Goal: Transaction & Acquisition: Download file/media

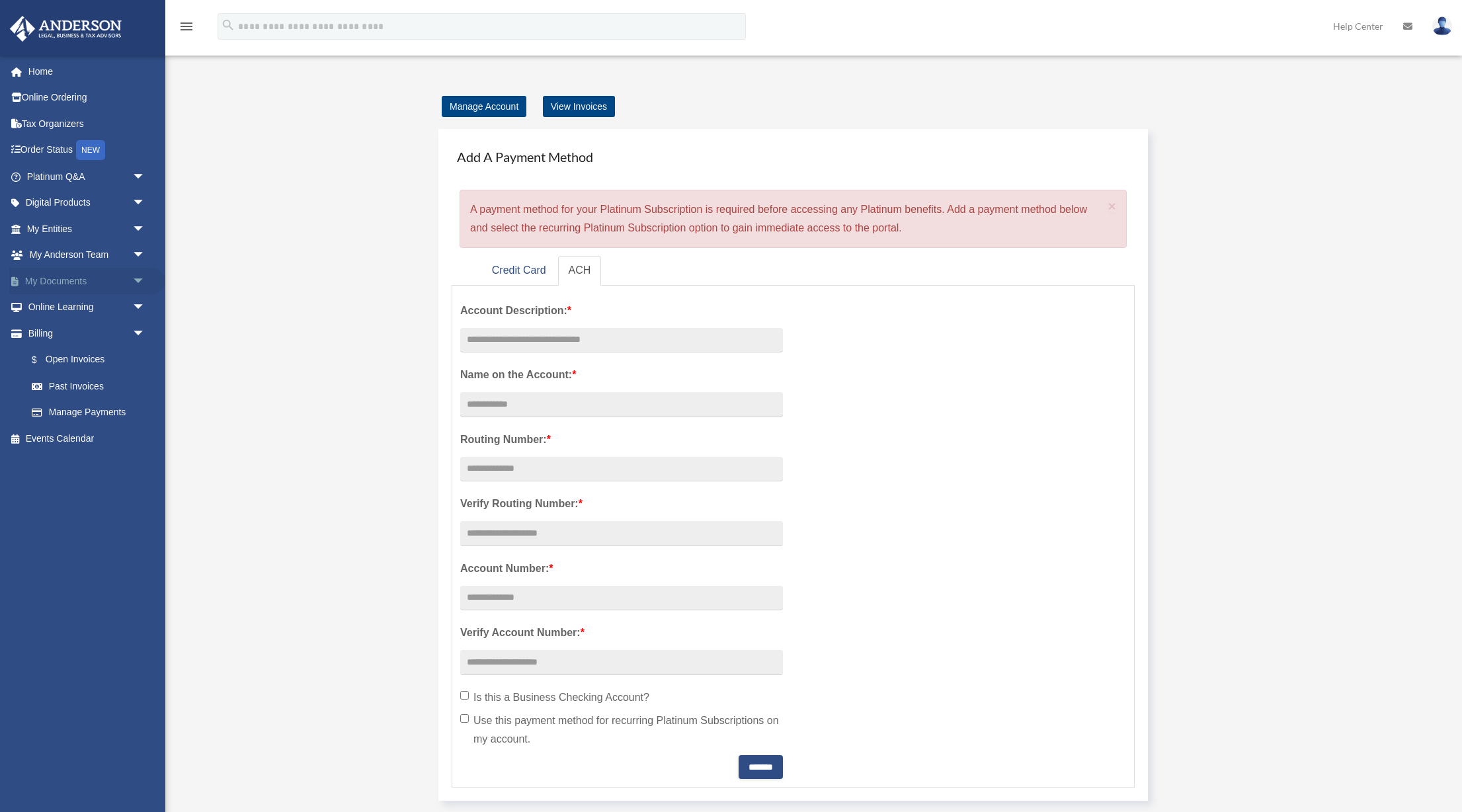
click at [69, 280] on link "My Documents arrow_drop_down" at bounding box center [87, 280] width 156 height 26
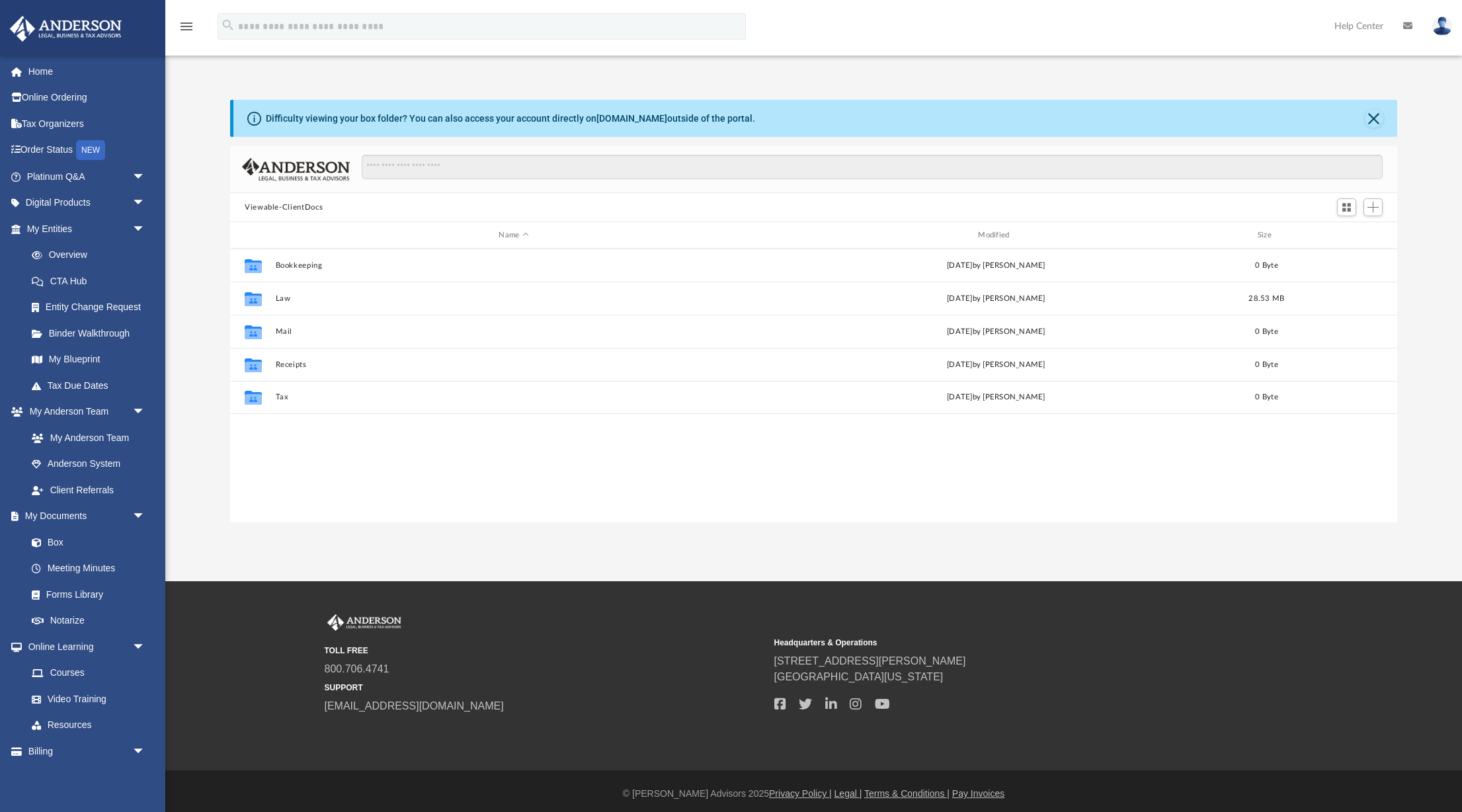
scroll to position [300, 1167]
click at [77, 539] on link "Box" at bounding box center [92, 542] width 147 height 26
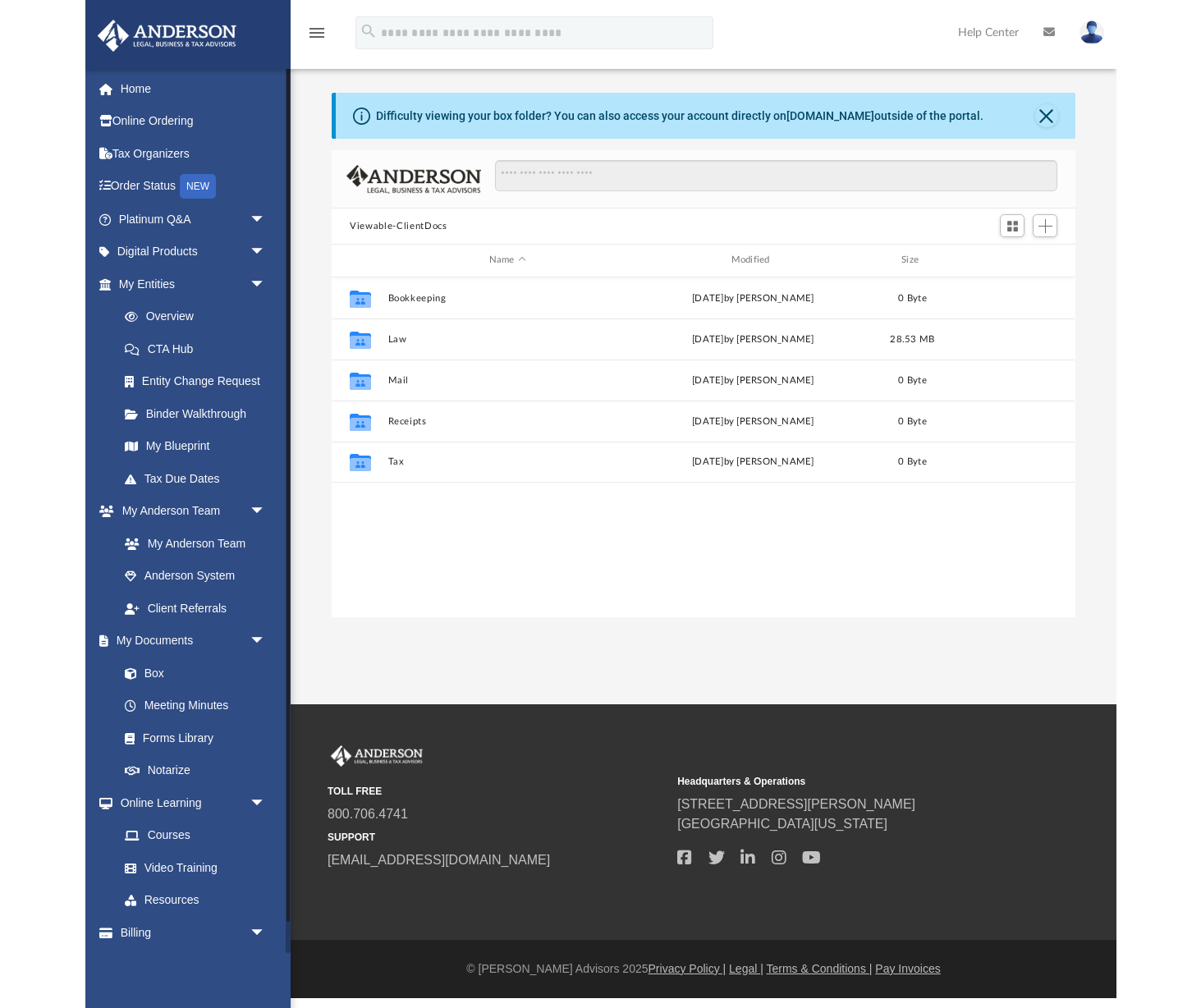
scroll to position [373, 738]
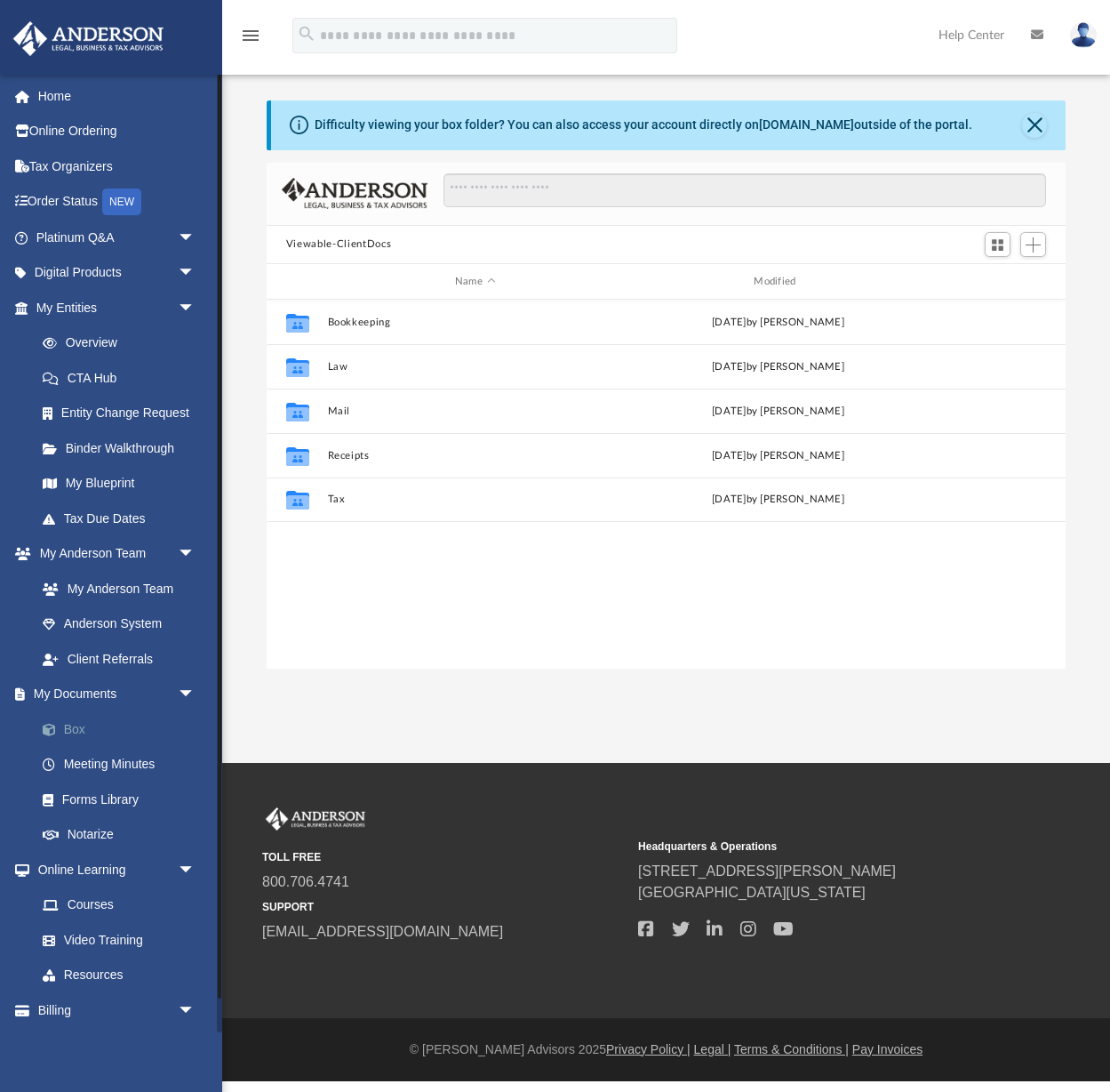
click at [79, 738] on link "Box" at bounding box center [123, 728] width 197 height 36
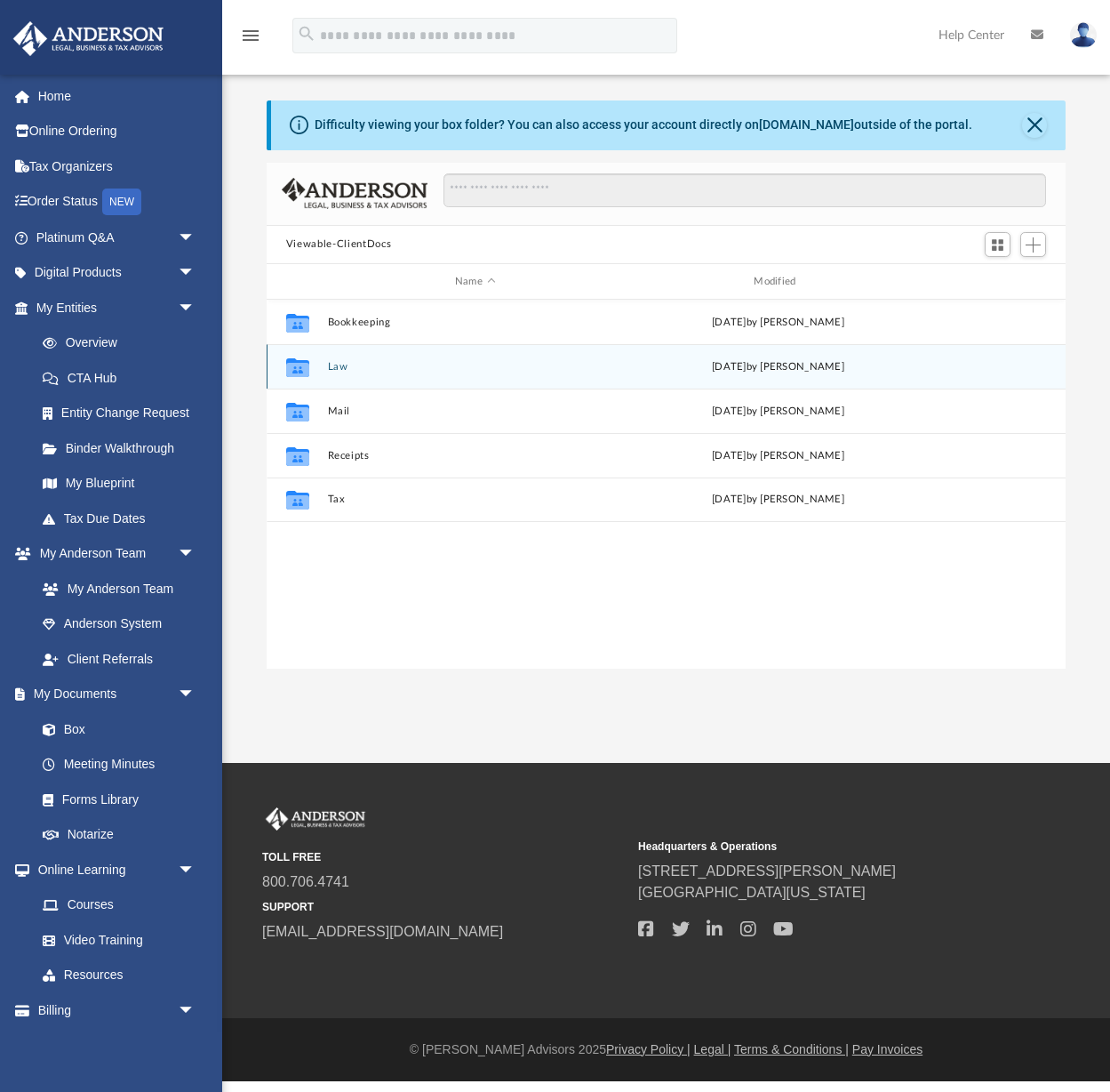
click at [349, 373] on div "Collaborated Folder Law Fri Sep 19 2025 by Jasmine Grayson" at bounding box center [666, 367] width 799 height 44
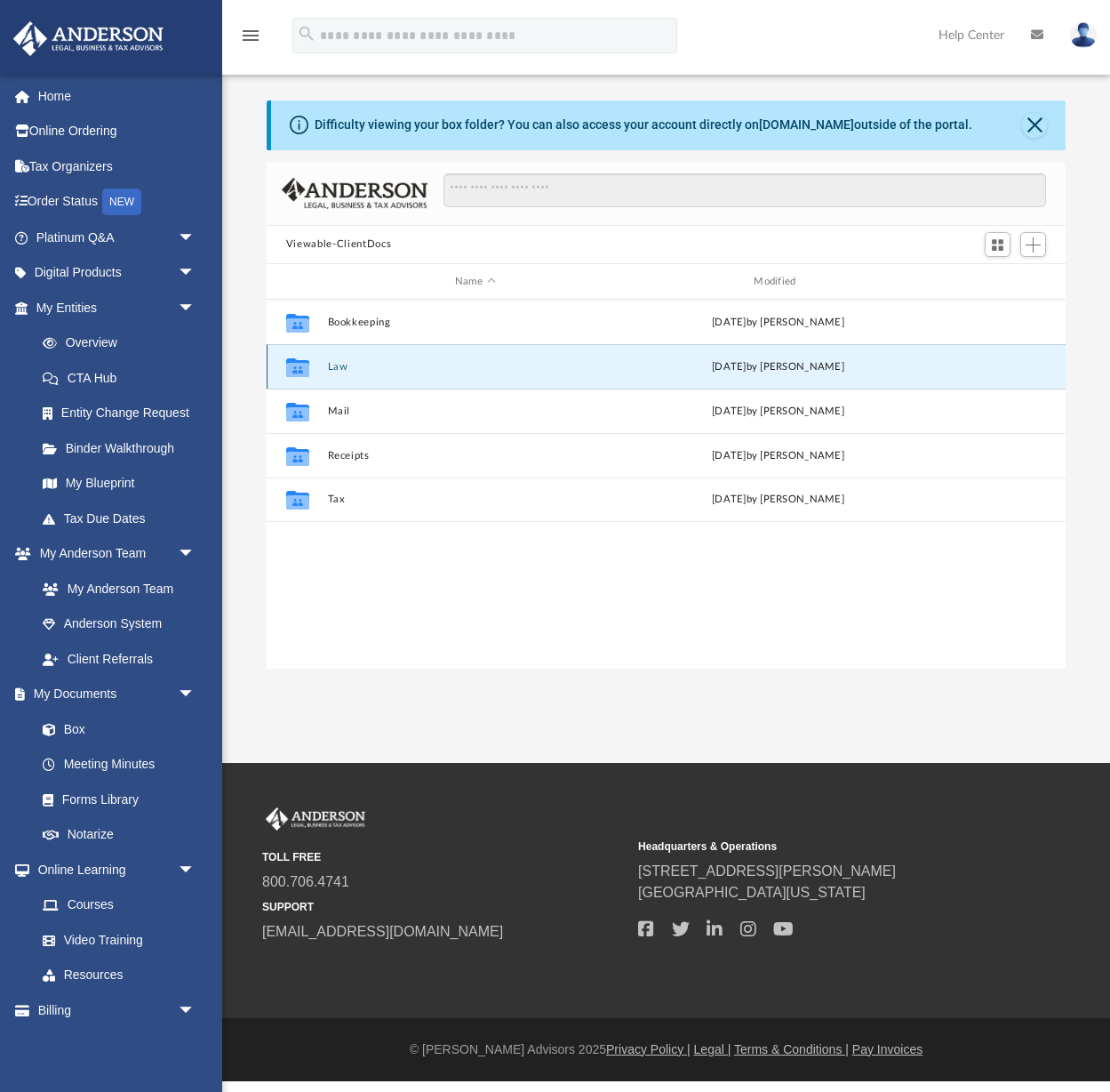
click at [349, 373] on div "Collaborated Folder Law Fri Sep 19 2025 by Jasmine Grayson" at bounding box center [666, 367] width 799 height 44
click at [318, 373] on div "Collaborated Folder" at bounding box center [297, 368] width 44 height 29
click at [298, 370] on g "grid" at bounding box center [298, 367] width 23 height 18
click at [832, 351] on div "Collaborated Folder Law Fri Sep 19 2025 by Jasmine Grayson" at bounding box center [666, 367] width 799 height 44
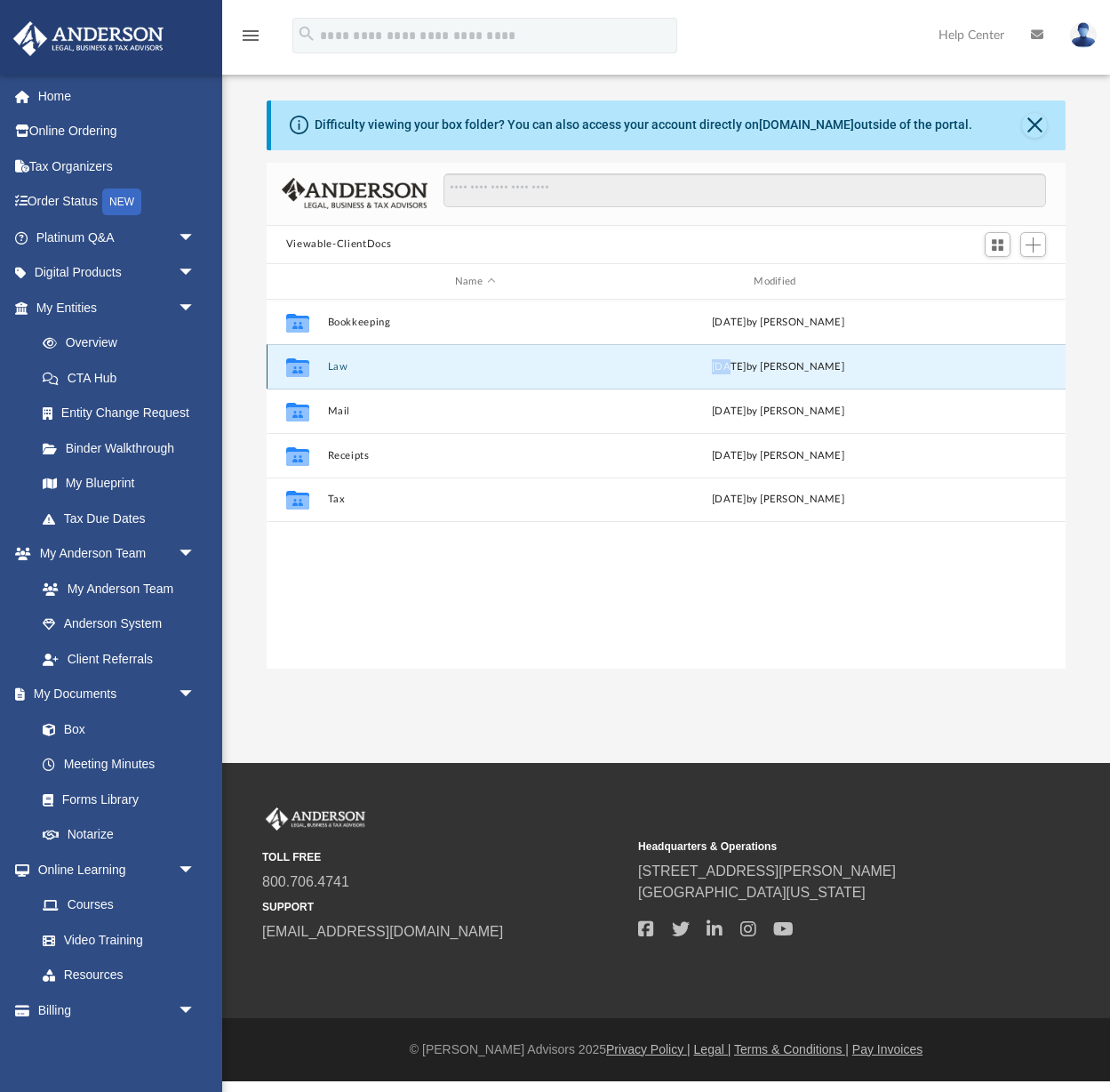
click at [832, 351] on div "Collaborated Folder Law Fri Sep 19 2025 by Jasmine Grayson" at bounding box center [666, 367] width 799 height 44
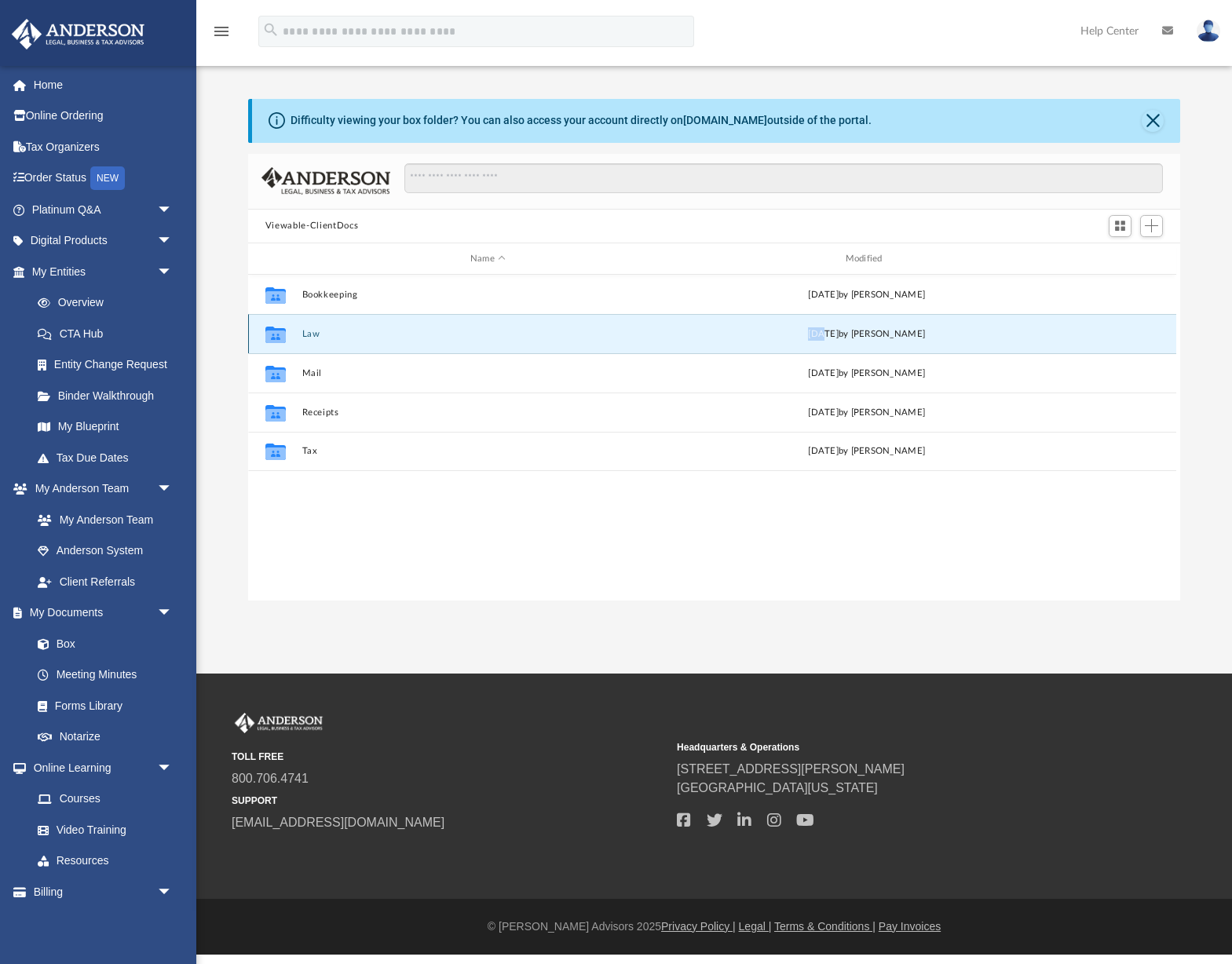
scroll to position [357, 932]
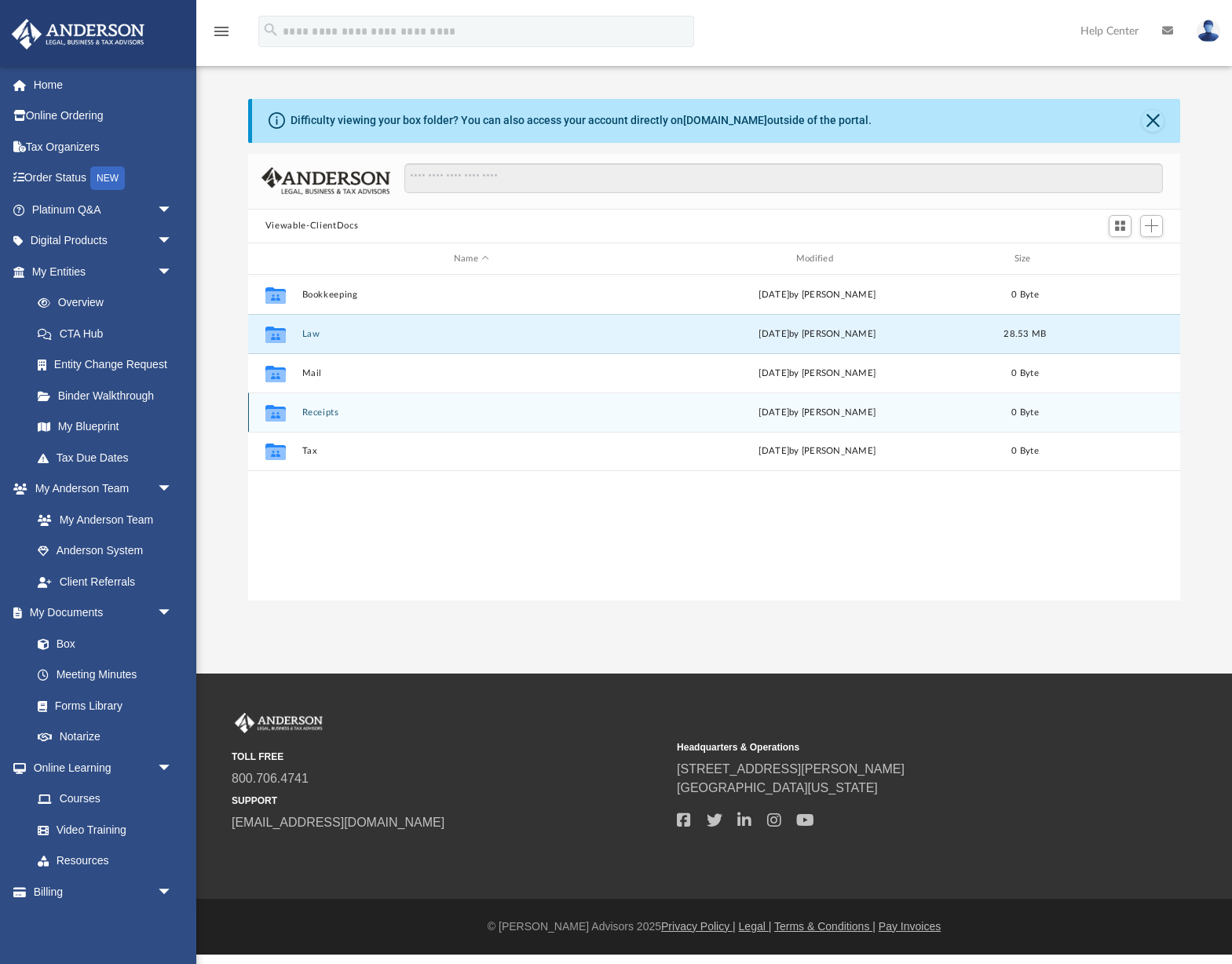
click at [575, 397] on div "Collaborated Folder Receipts Thu Aug 28 2025 by Charles Rogler 0 Byte" at bounding box center [714, 412] width 932 height 39
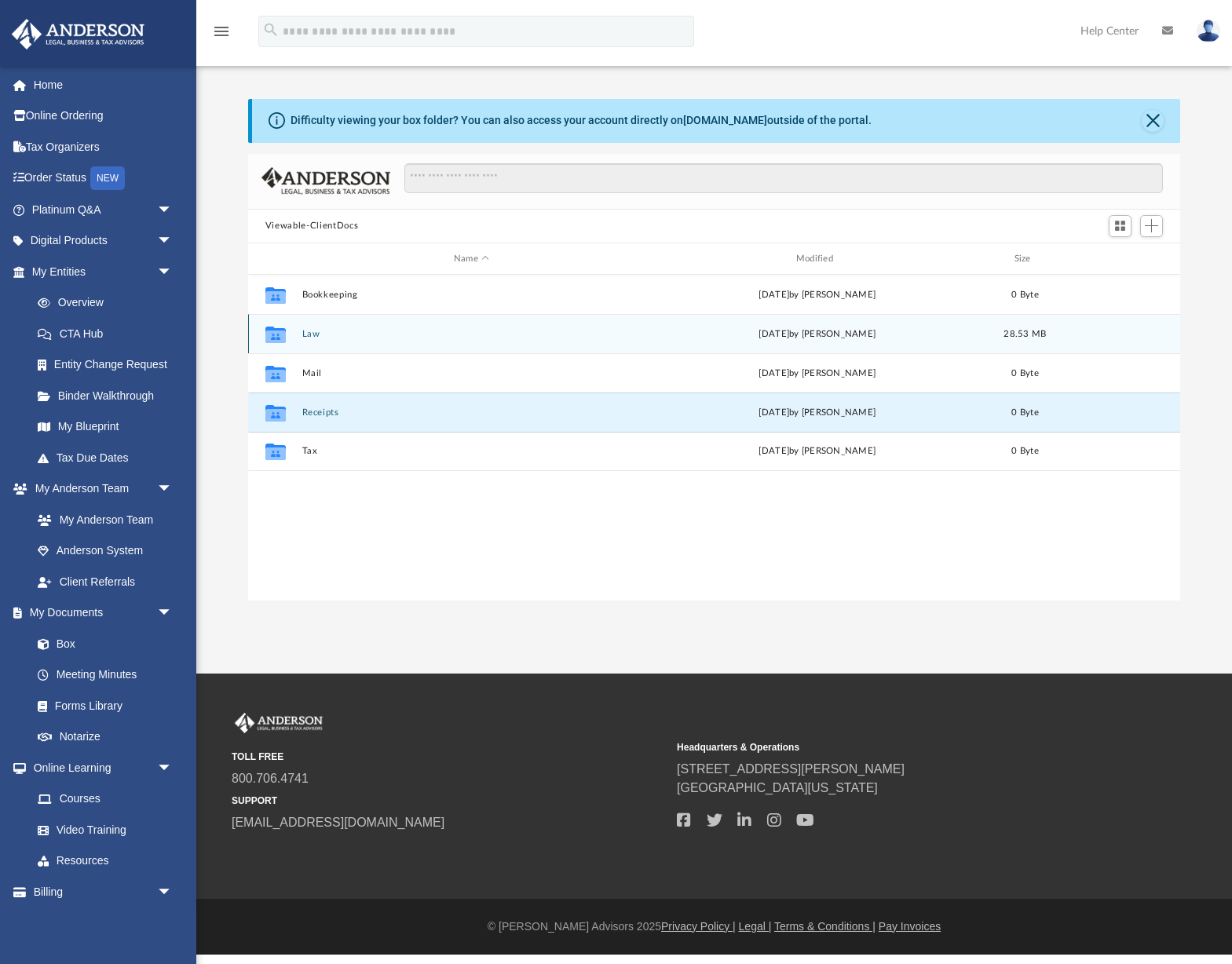
click at [273, 346] on icon "Collaborated Folder" at bounding box center [276, 335] width 25 height 25
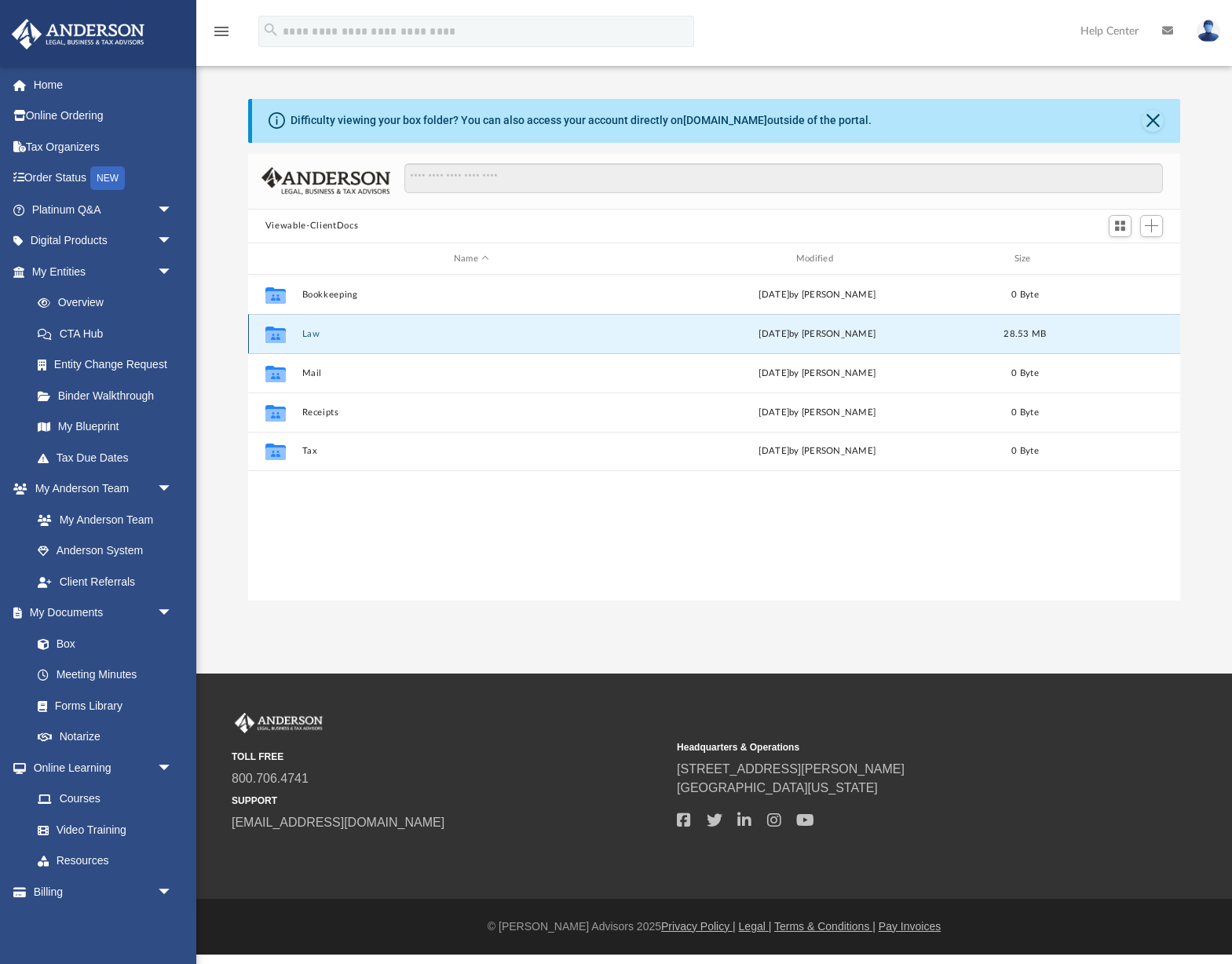
click at [299, 332] on div "Collaborated Folder Law Fri Sep 19 2025 by Jasmine Grayson 28.53 MB" at bounding box center [714, 334] width 932 height 39
click at [274, 335] on icon "grid" at bounding box center [275, 336] width 20 height 13
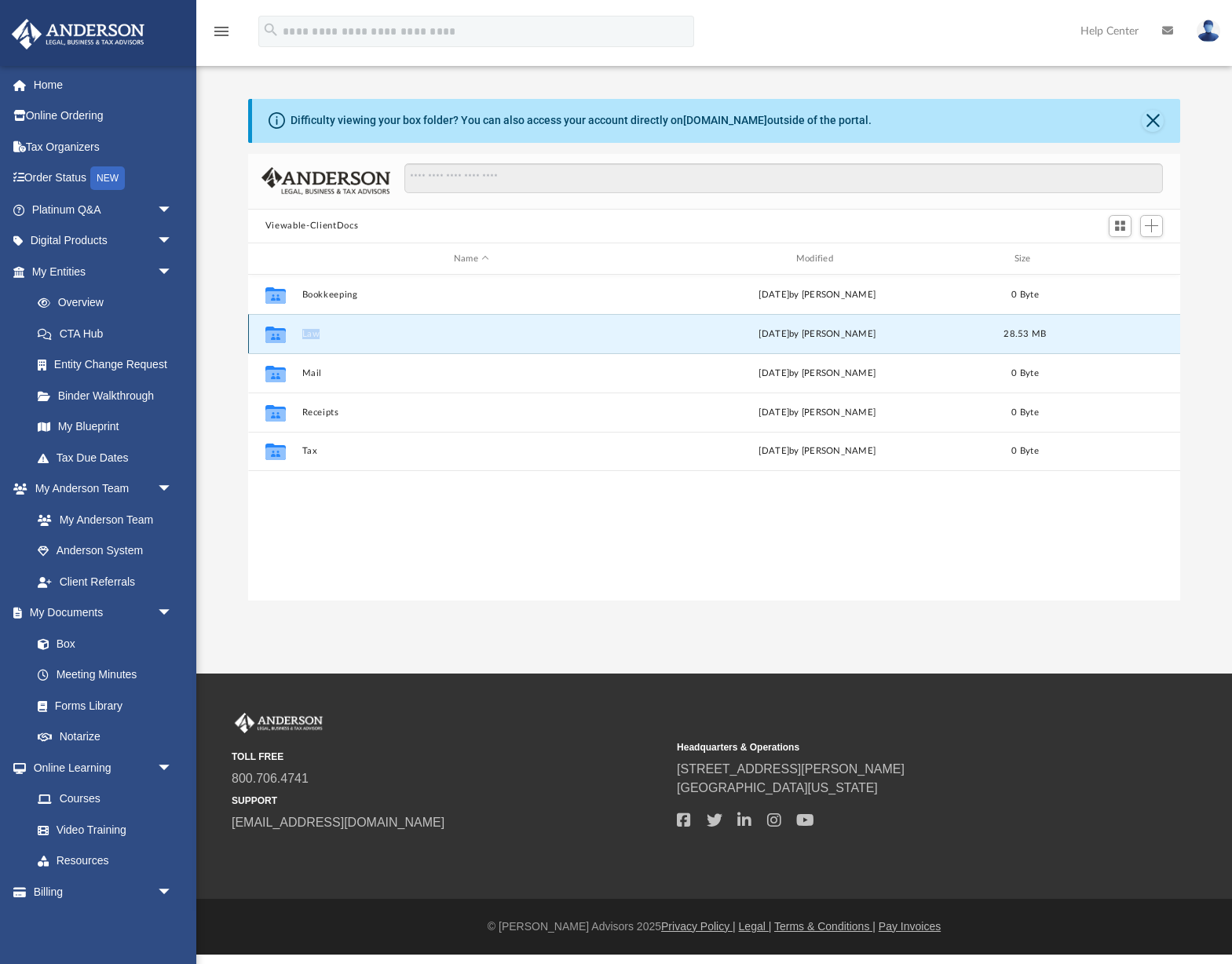
click at [274, 335] on icon "grid" at bounding box center [275, 336] width 20 height 13
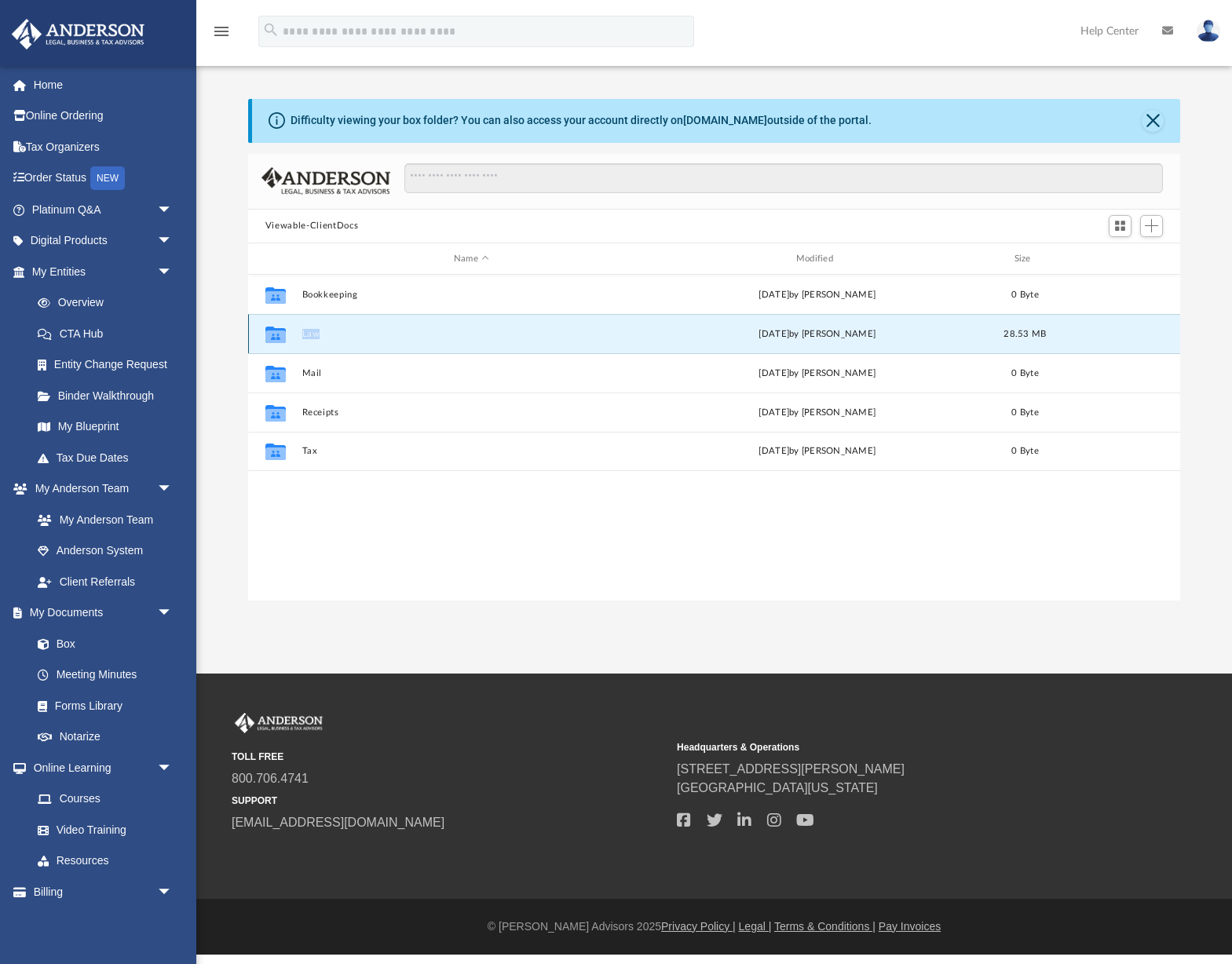
click at [274, 335] on icon "grid" at bounding box center [275, 336] width 20 height 13
click at [320, 335] on button "Law" at bounding box center [471, 334] width 339 height 10
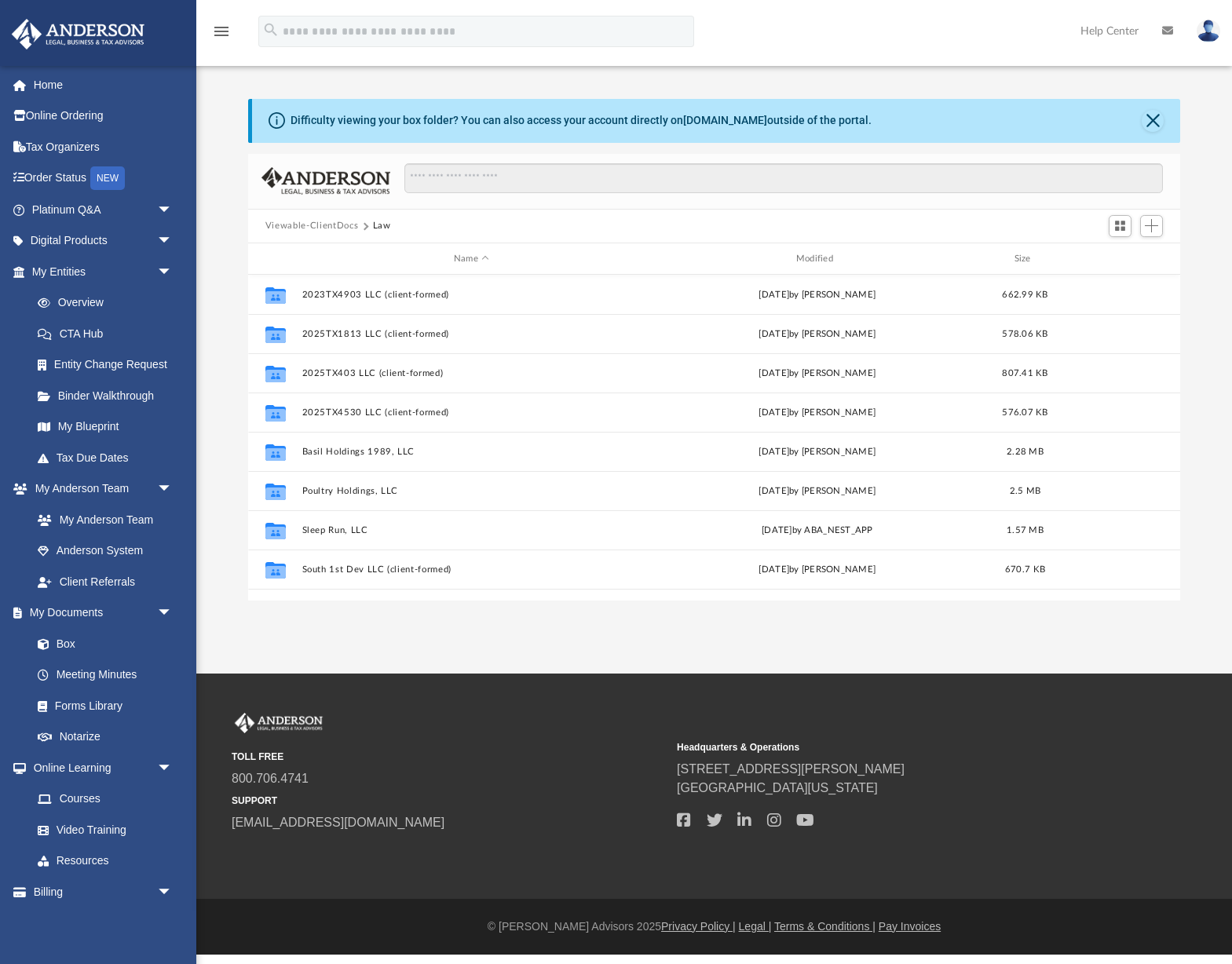
click at [899, 127] on div "Difficulty viewing your box folder? You can also access your account directly o…" at bounding box center [716, 121] width 928 height 44
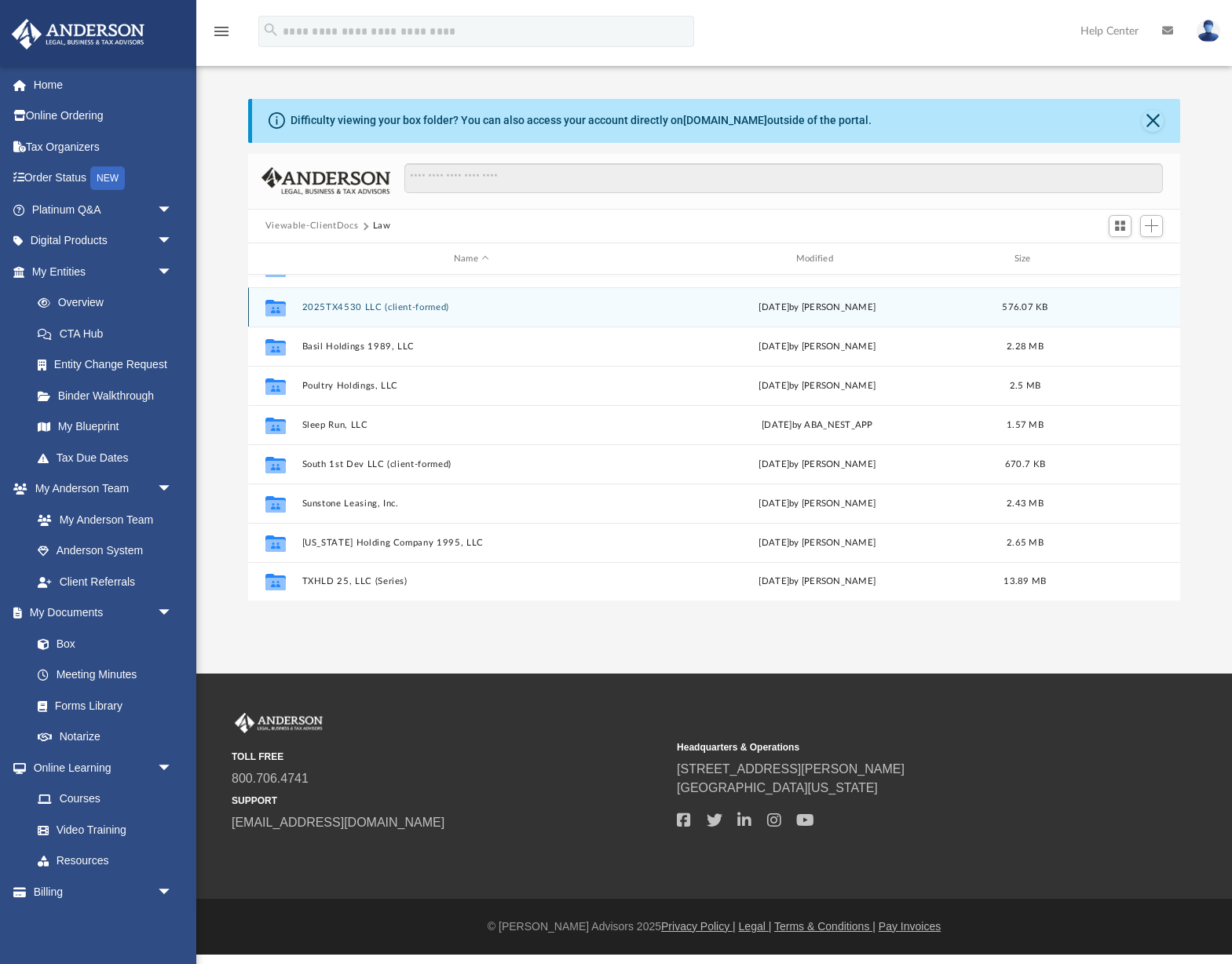
scroll to position [107, 0]
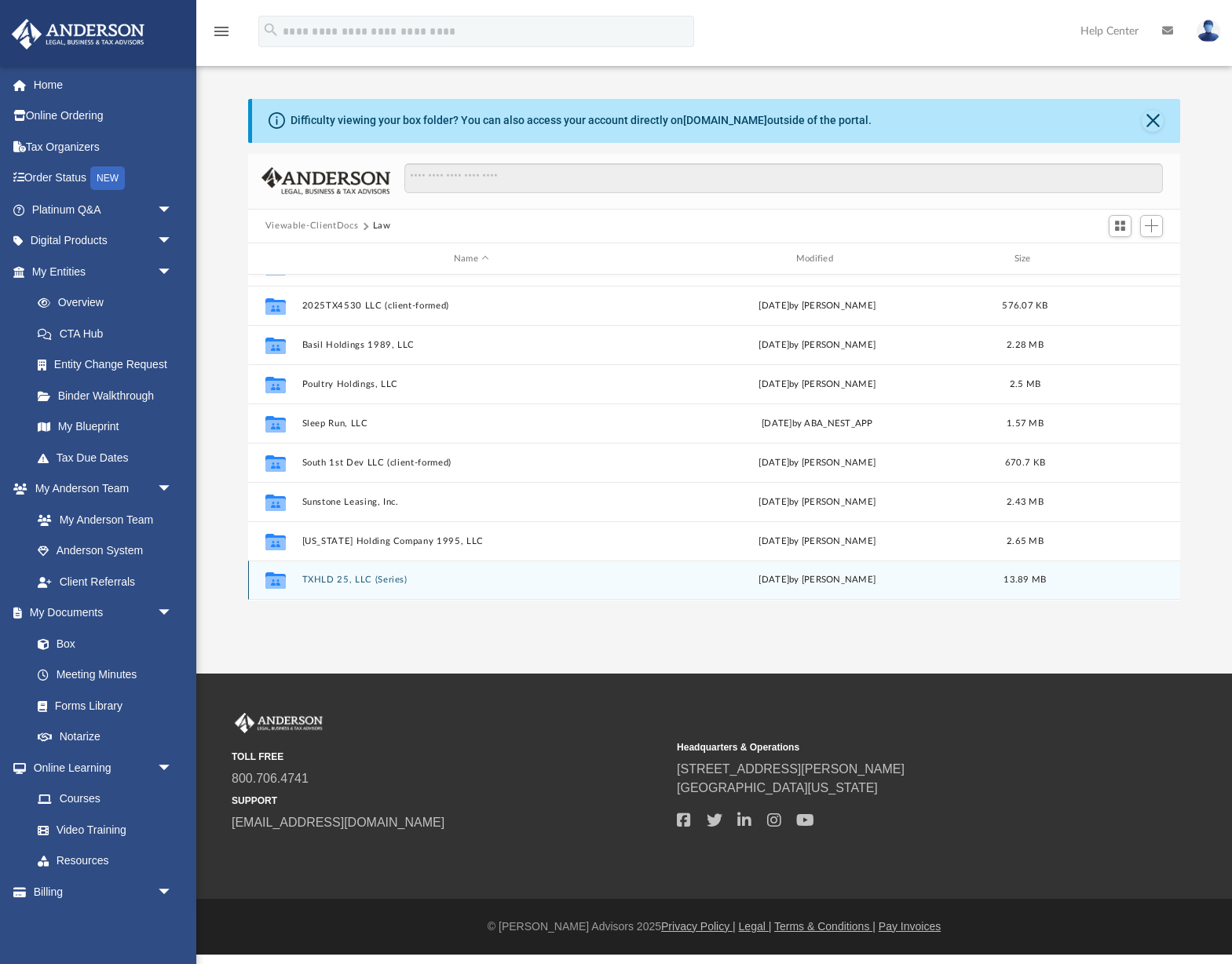
click at [359, 578] on button "TXHLD 25, LLC (Series)" at bounding box center [471, 580] width 339 height 10
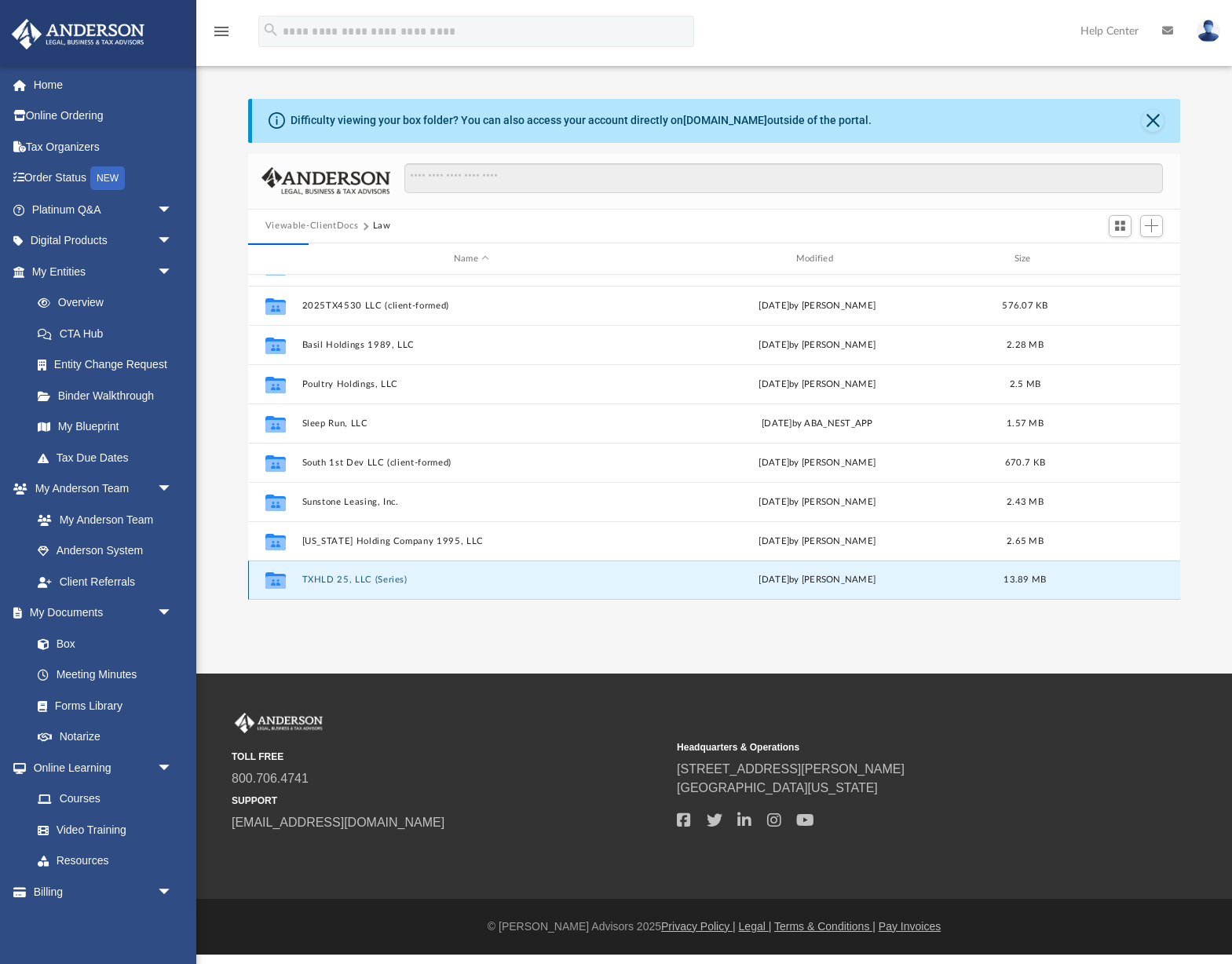
scroll to position [0, 0]
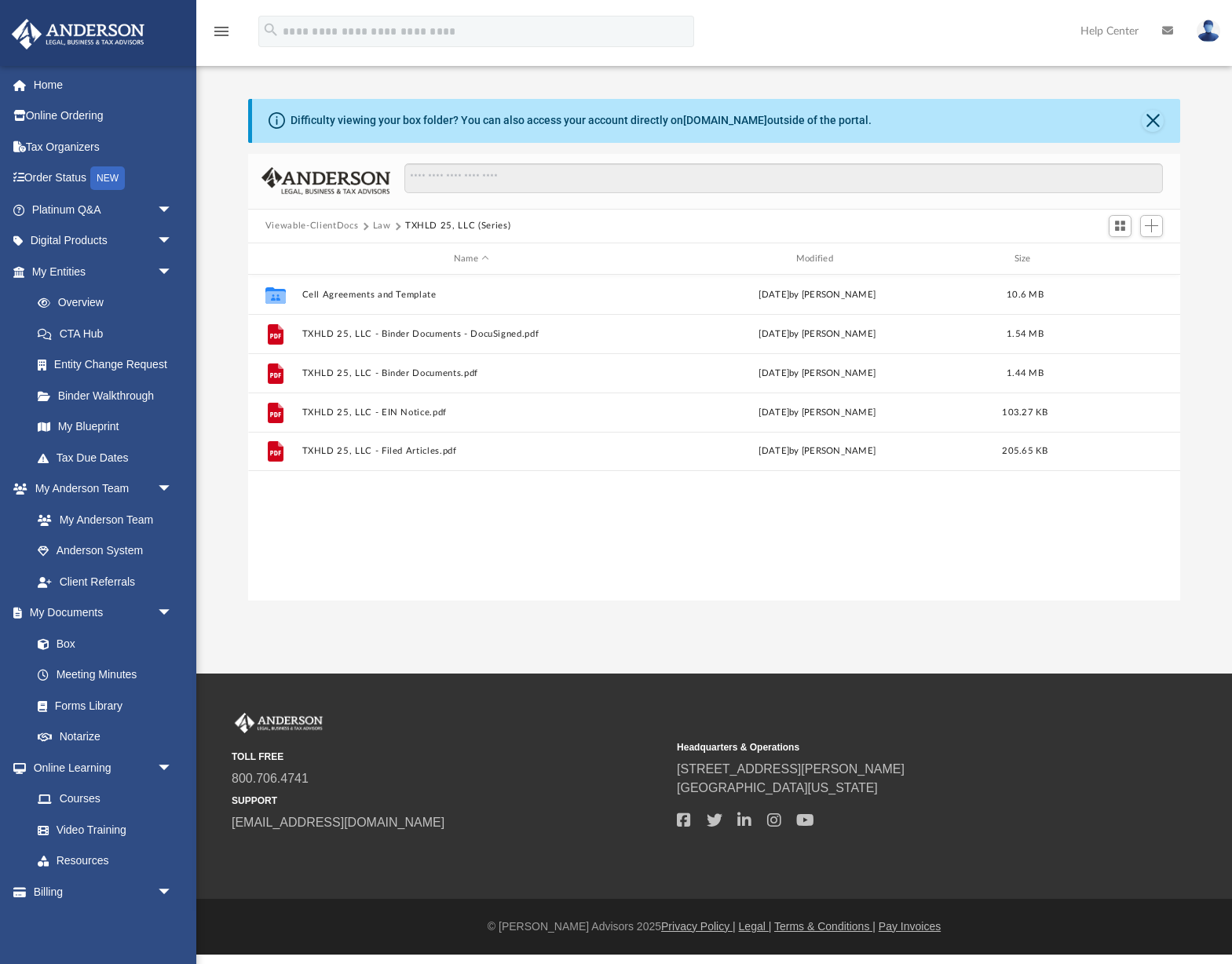
click at [318, 578] on div "Collaborated Folder Cell Agreements and Template Fri Sep 19 2025 by Jasmine Gra…" at bounding box center [714, 437] width 932 height 325
click at [385, 225] on button "Law" at bounding box center [381, 226] width 18 height 14
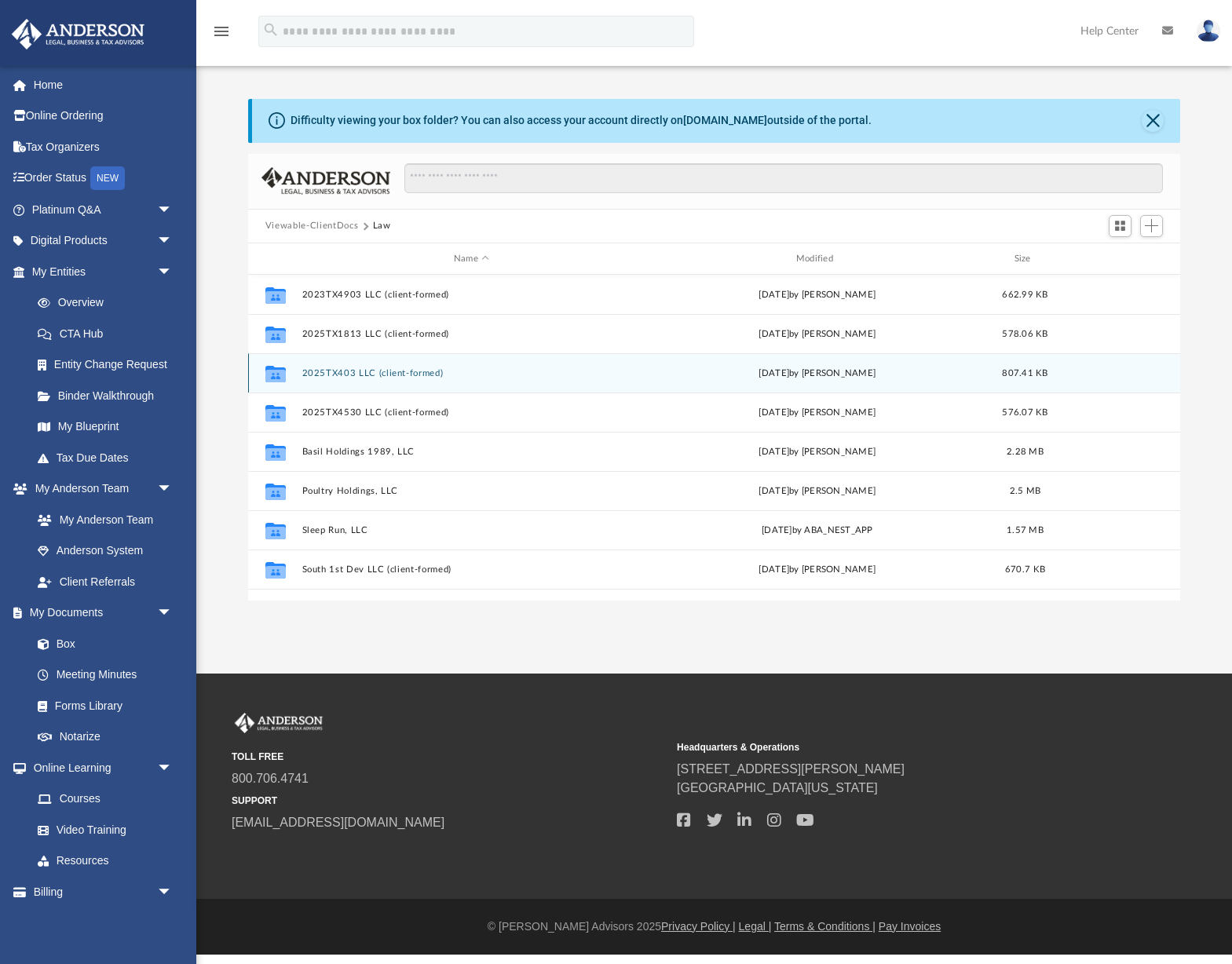
scroll to position [107, 0]
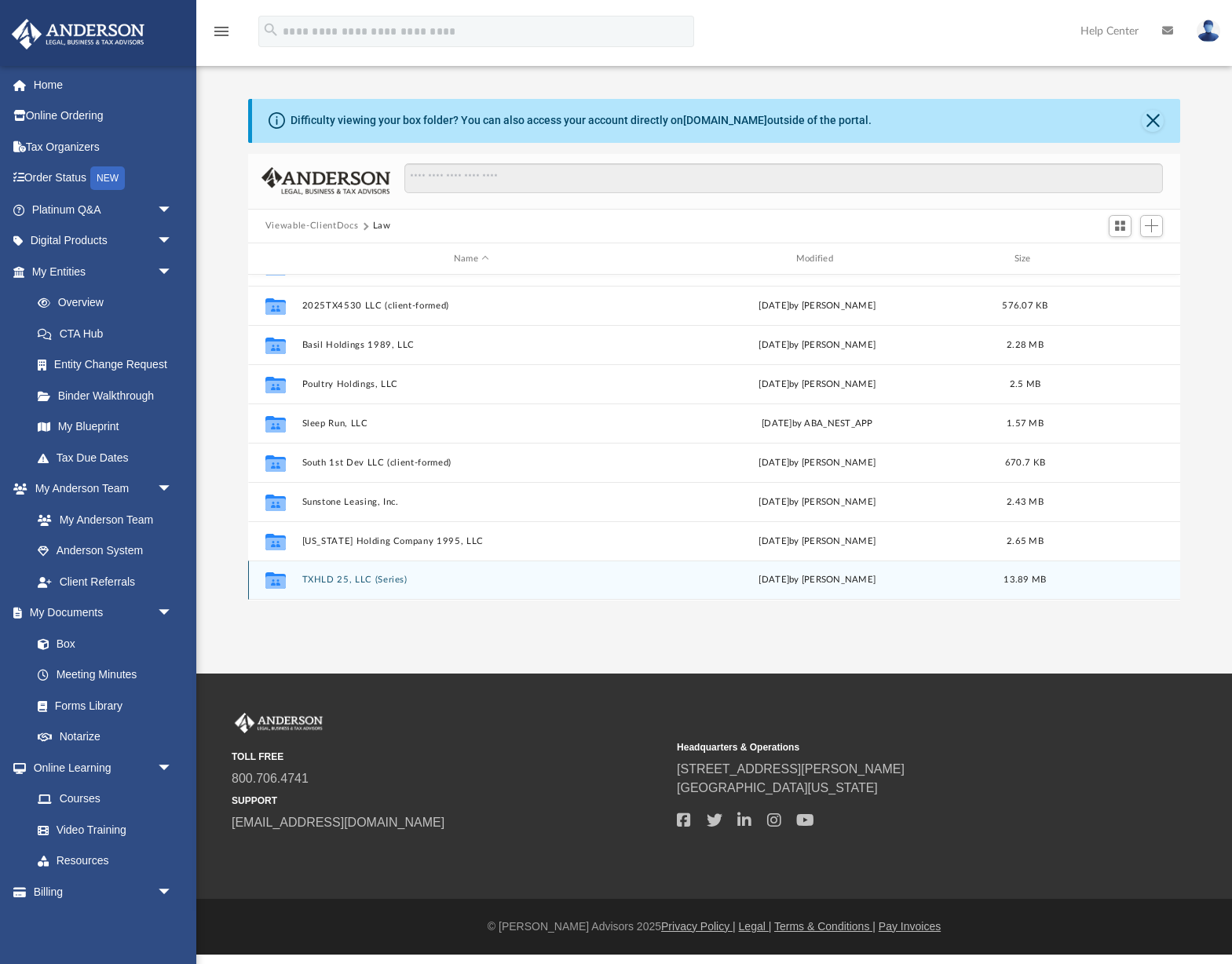
click at [378, 589] on div "Collaborated Folder TXHLD 25, LLC (Series) Fri Sep 19 2025 by Jasmine Grayson 1…" at bounding box center [714, 580] width 932 height 39
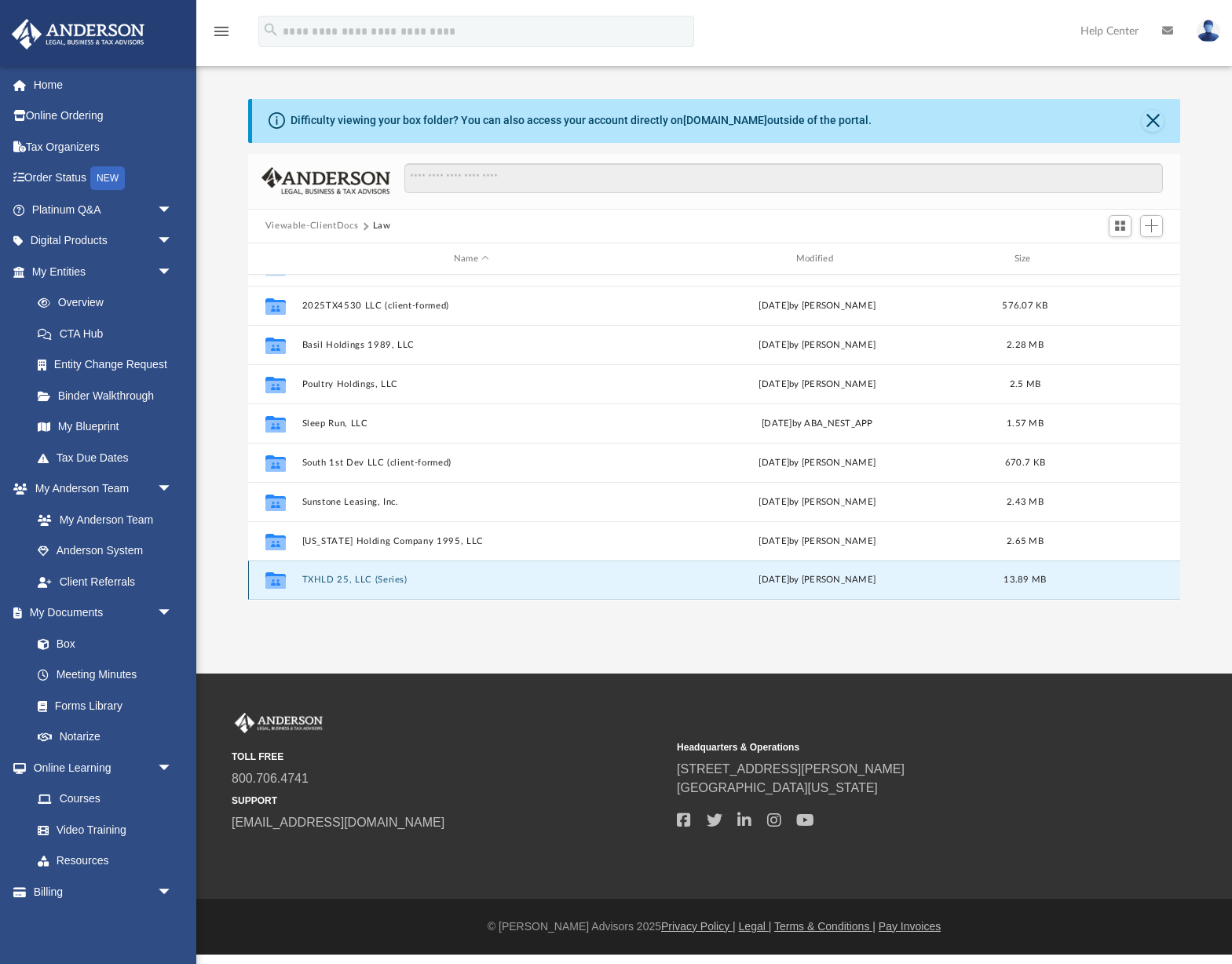
click at [376, 583] on button "TXHLD 25, LLC (Series)" at bounding box center [471, 580] width 339 height 10
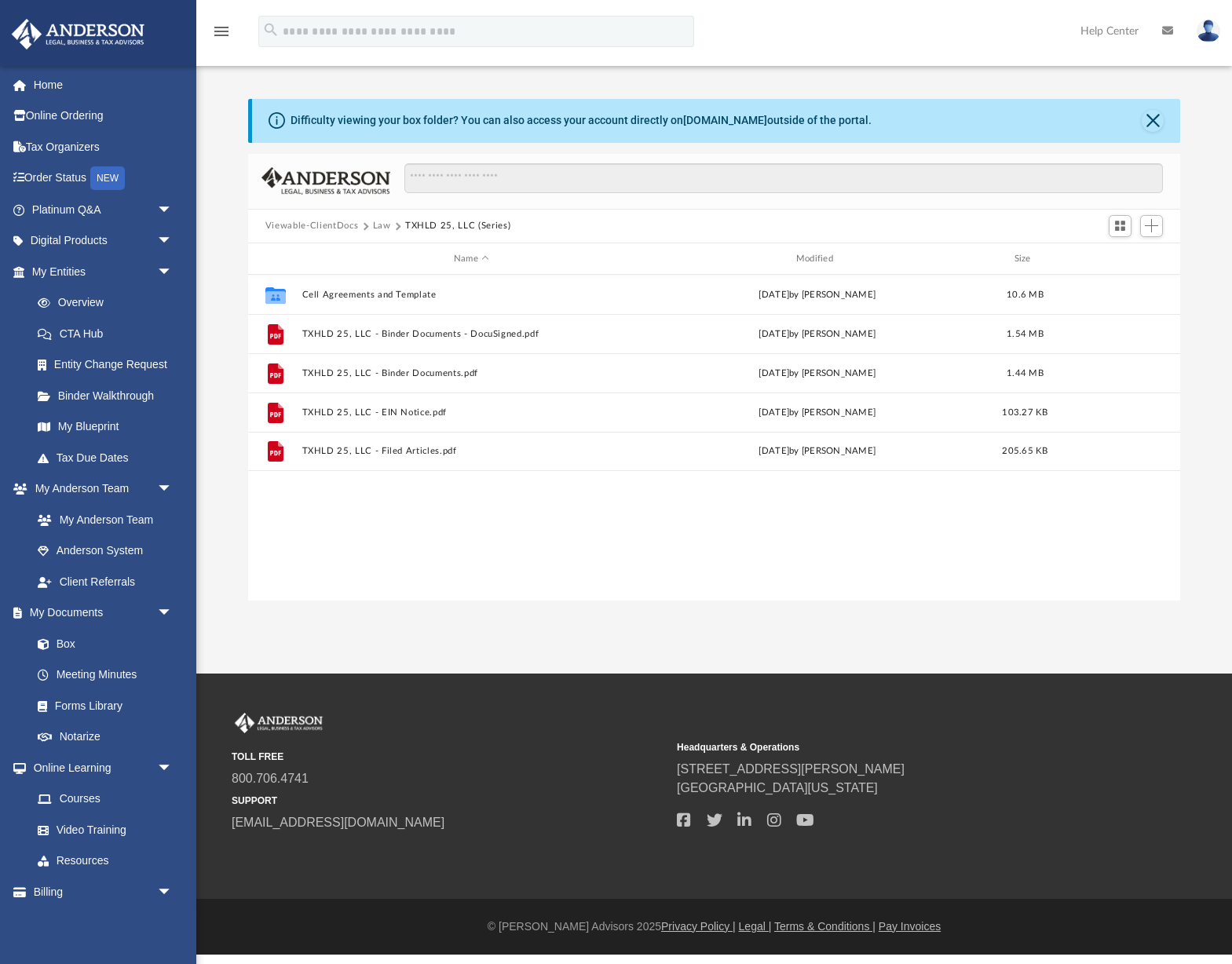
scroll to position [0, 0]
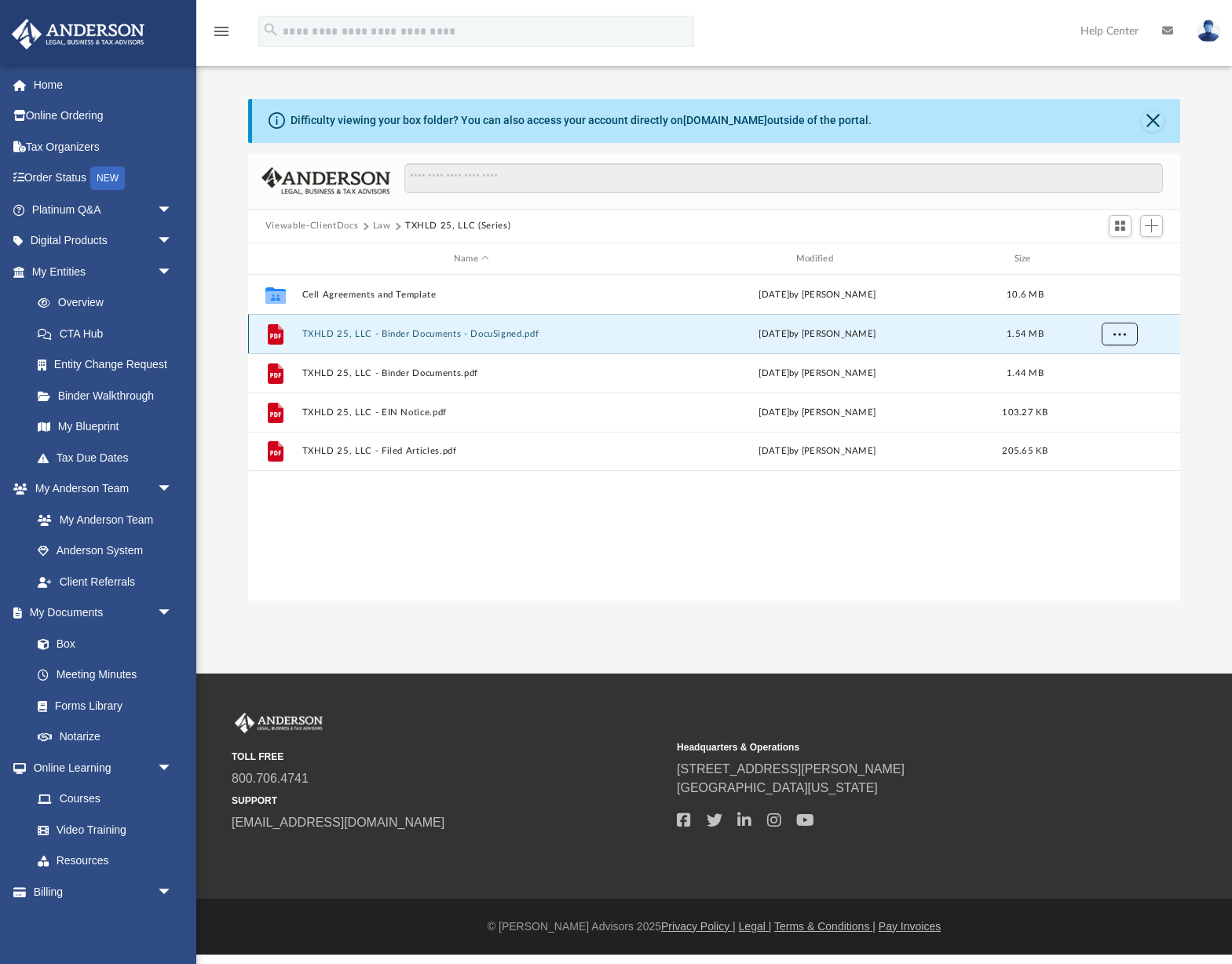
click at [1129, 335] on button "More options" at bounding box center [1119, 335] width 37 height 24
click at [1102, 389] on li "Download" at bounding box center [1105, 391] width 46 height 16
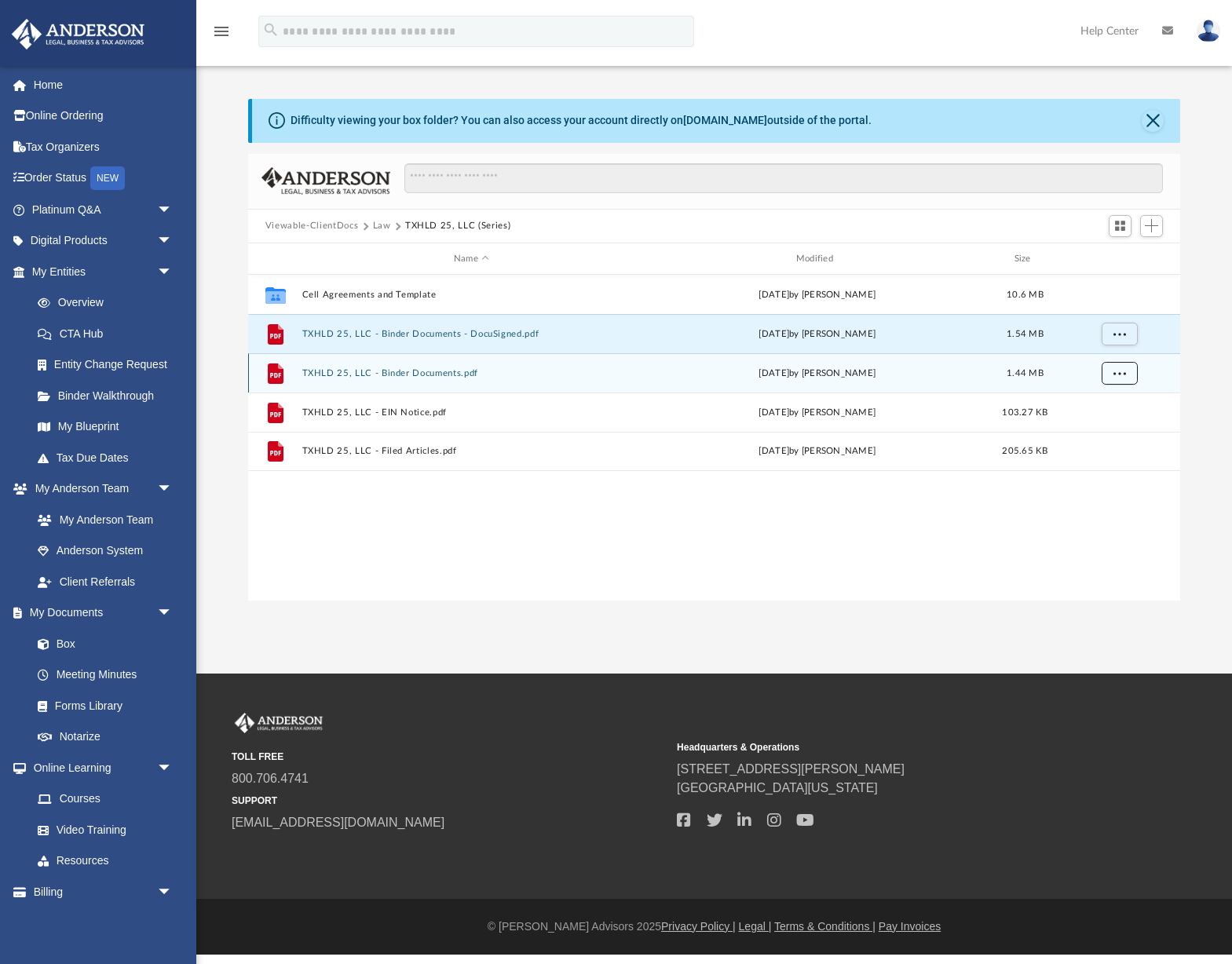
click at [1116, 375] on span "More options" at bounding box center [1119, 373] width 13 height 8
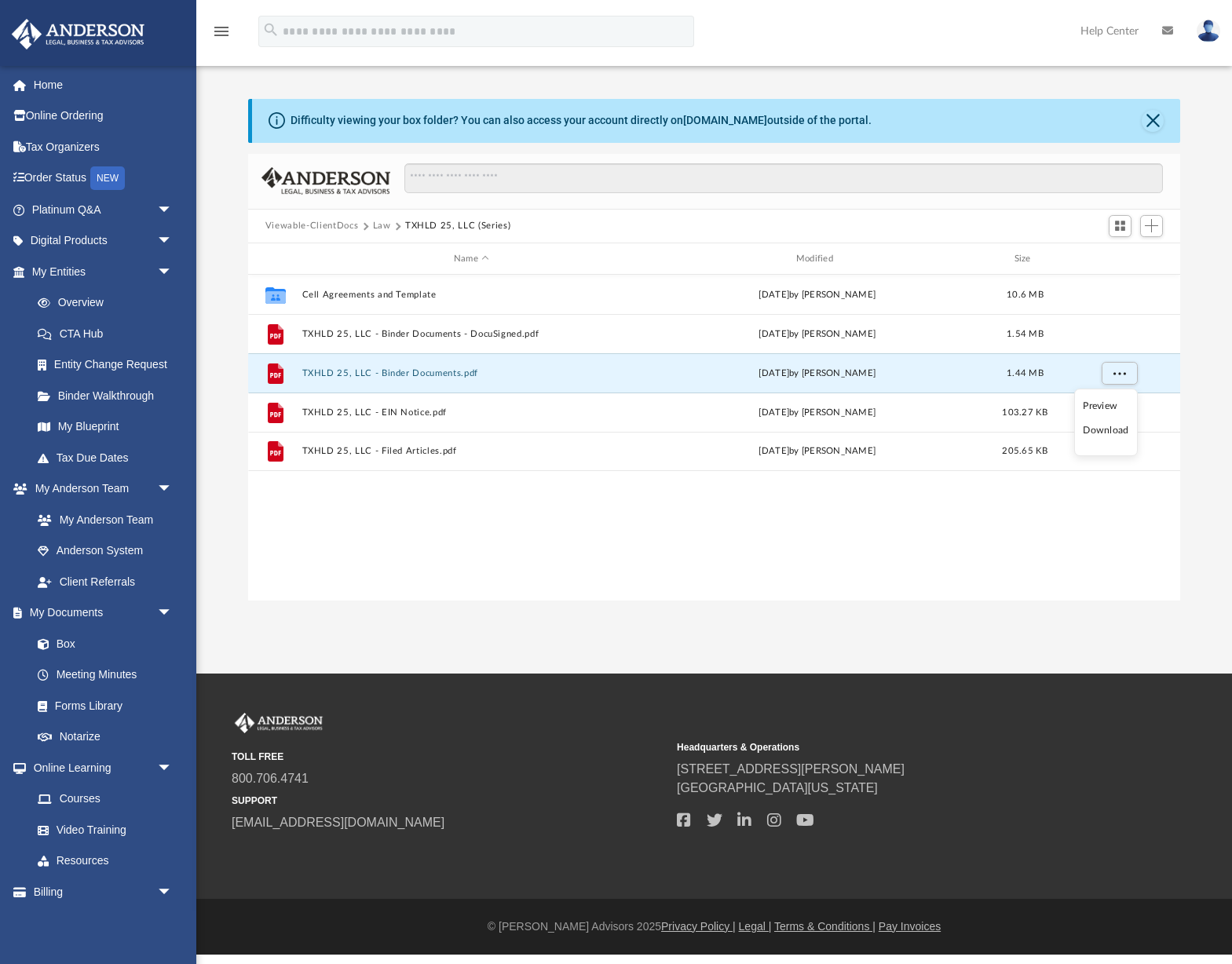
click at [1103, 435] on li "Download" at bounding box center [1105, 430] width 46 height 16
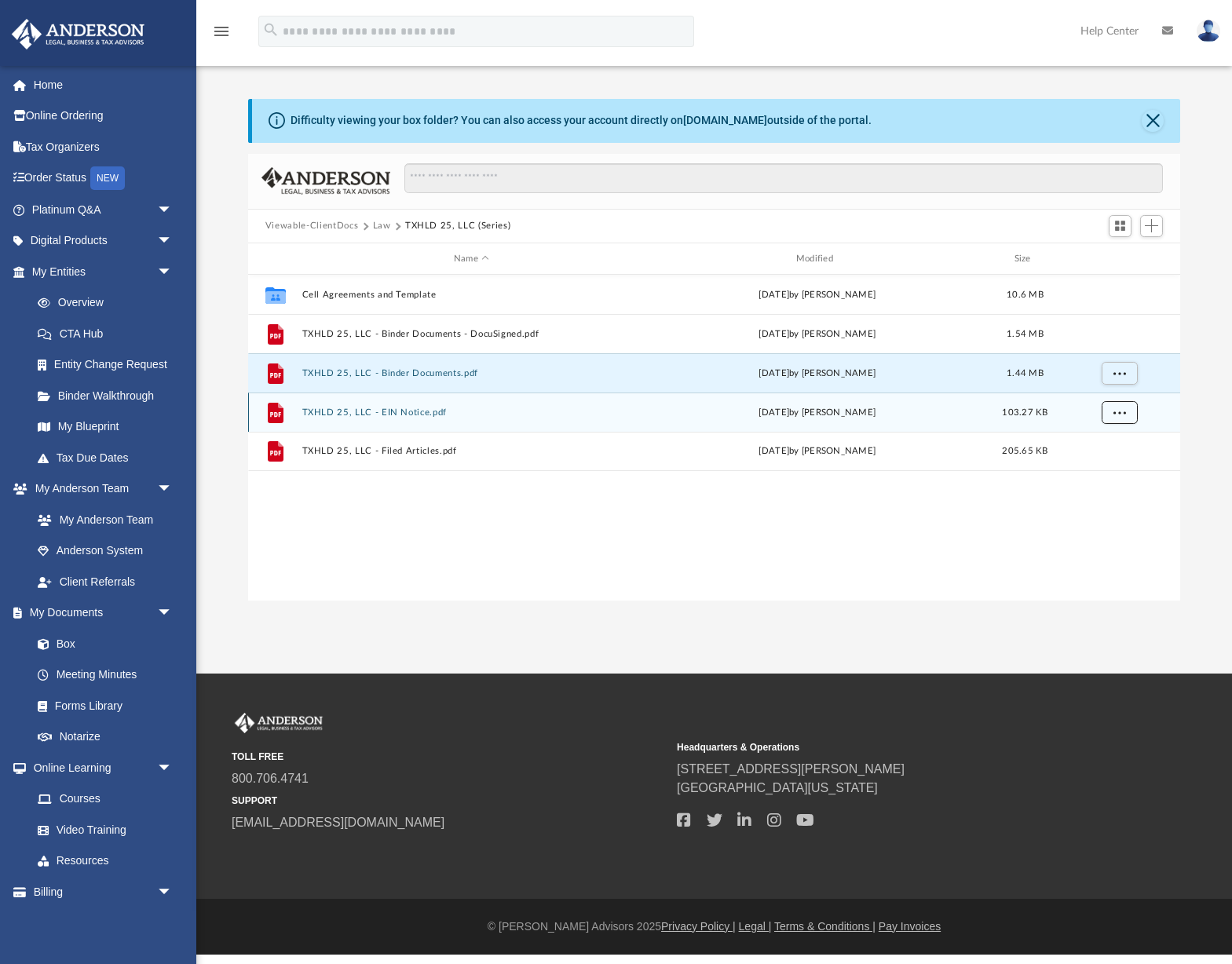
click at [1118, 408] on span "More options" at bounding box center [1119, 412] width 13 height 8
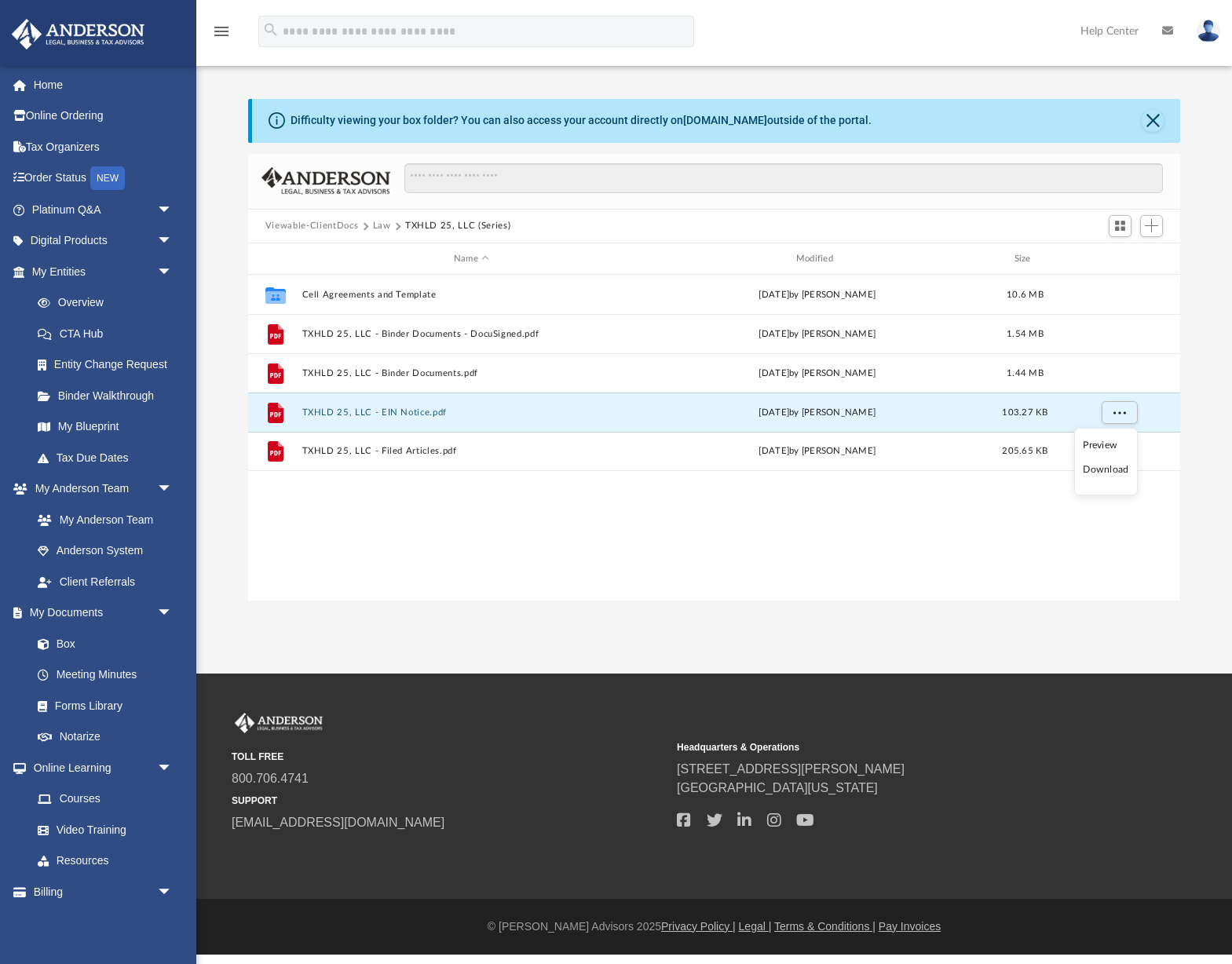
click at [1116, 468] on li "Download" at bounding box center [1105, 469] width 46 height 16
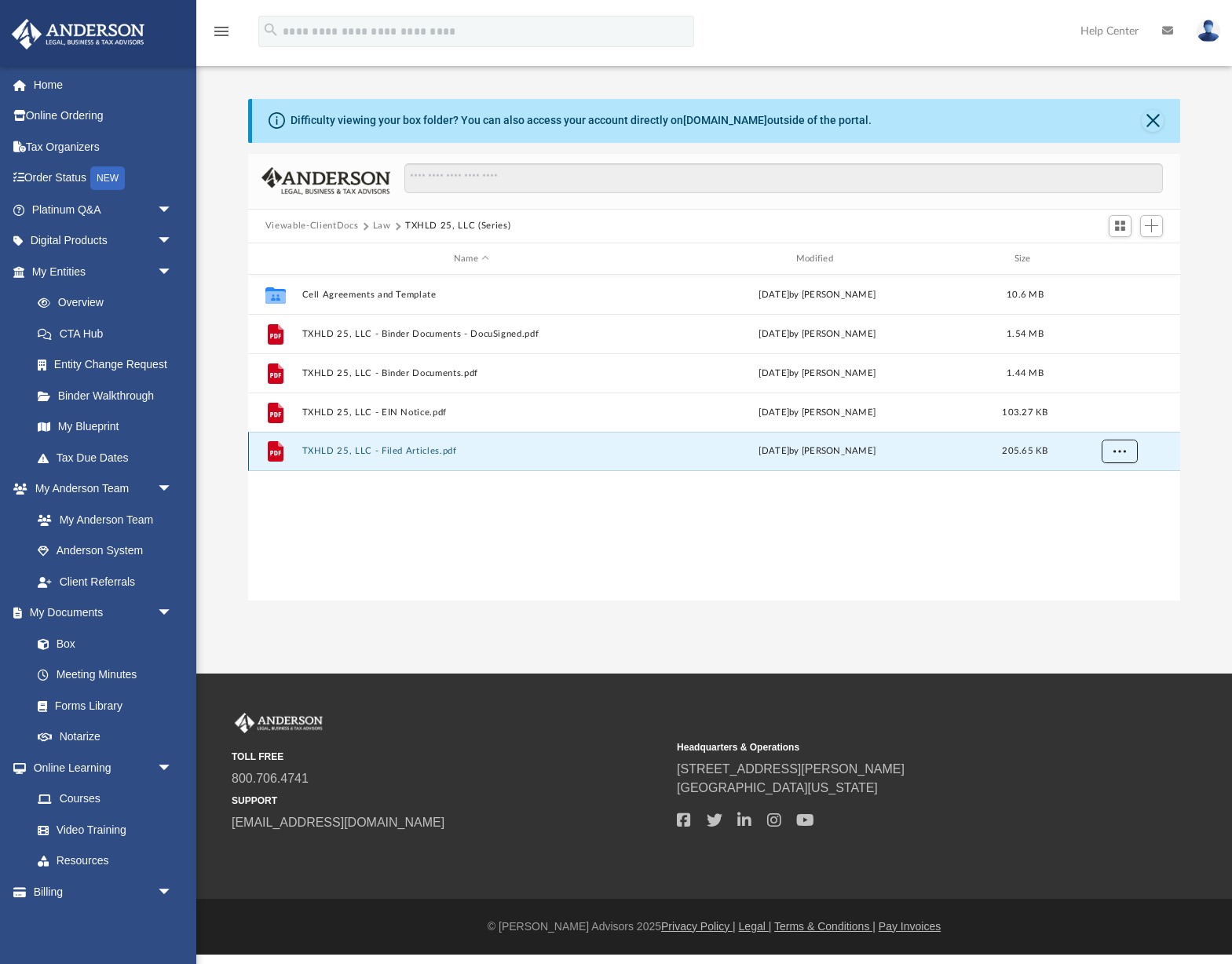
click at [1121, 454] on span "More options" at bounding box center [1119, 451] width 13 height 8
click at [1113, 513] on li "Download" at bounding box center [1105, 508] width 46 height 16
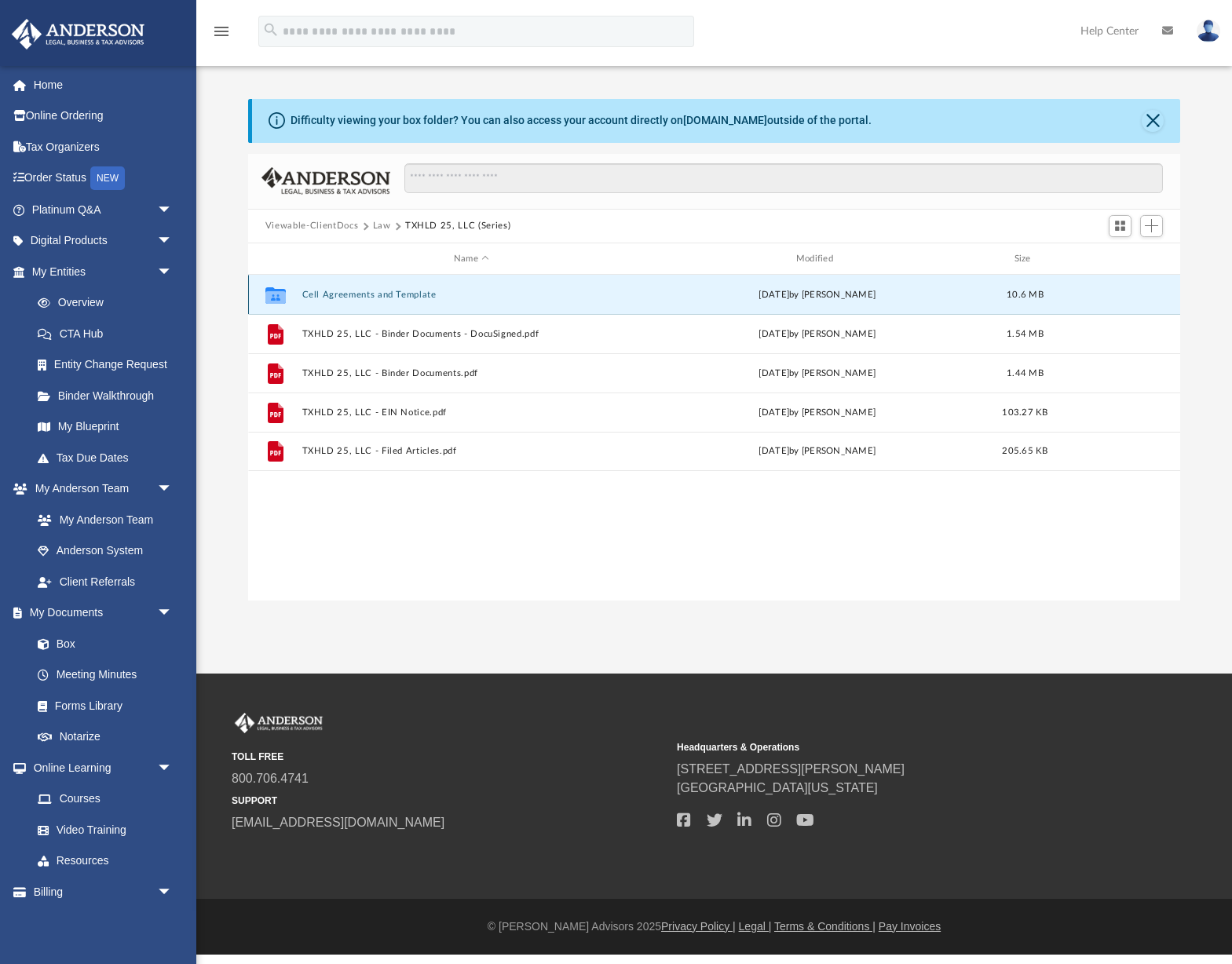
click at [414, 298] on button "Cell Agreements and Template" at bounding box center [471, 295] width 339 height 10
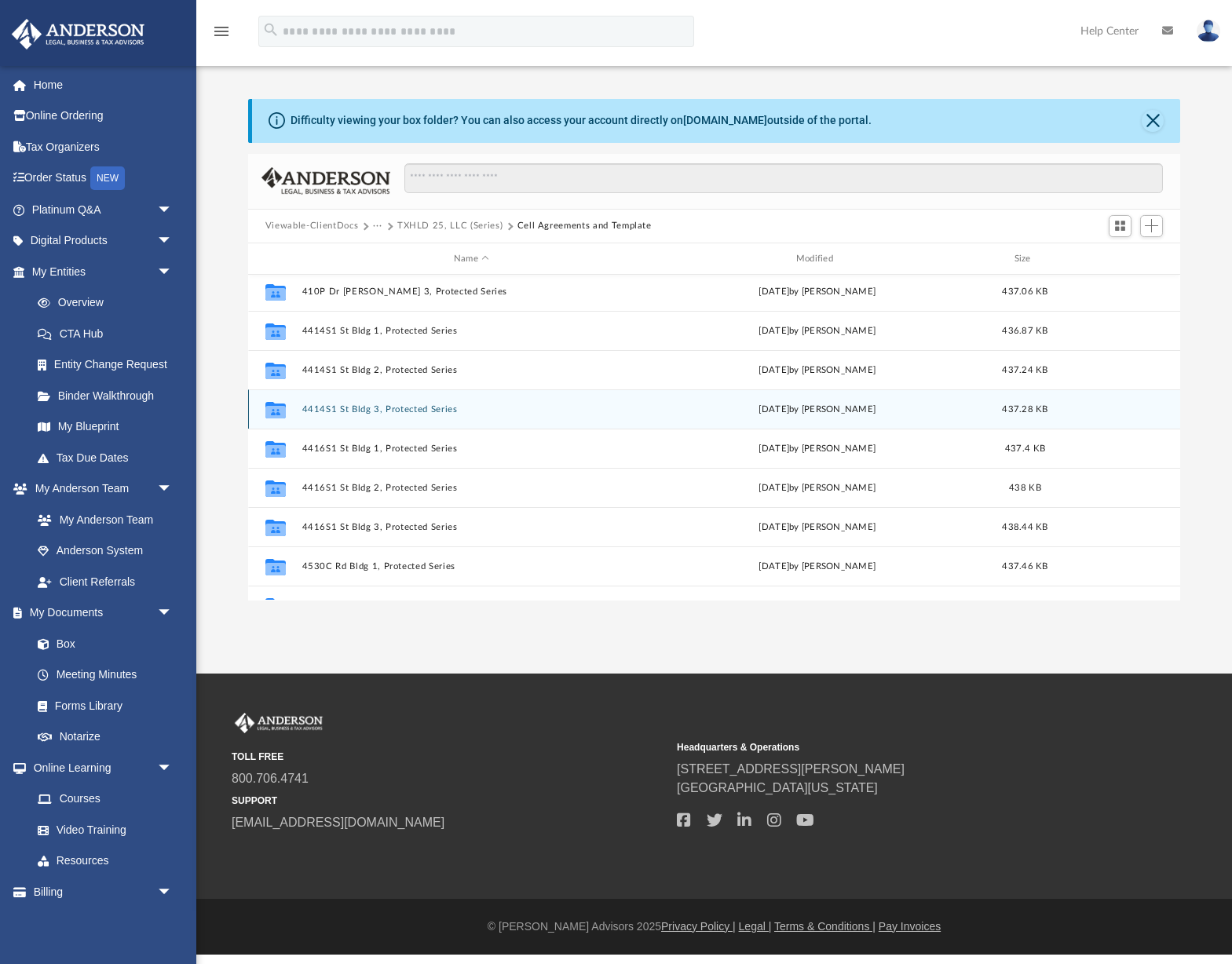
scroll to position [471, 0]
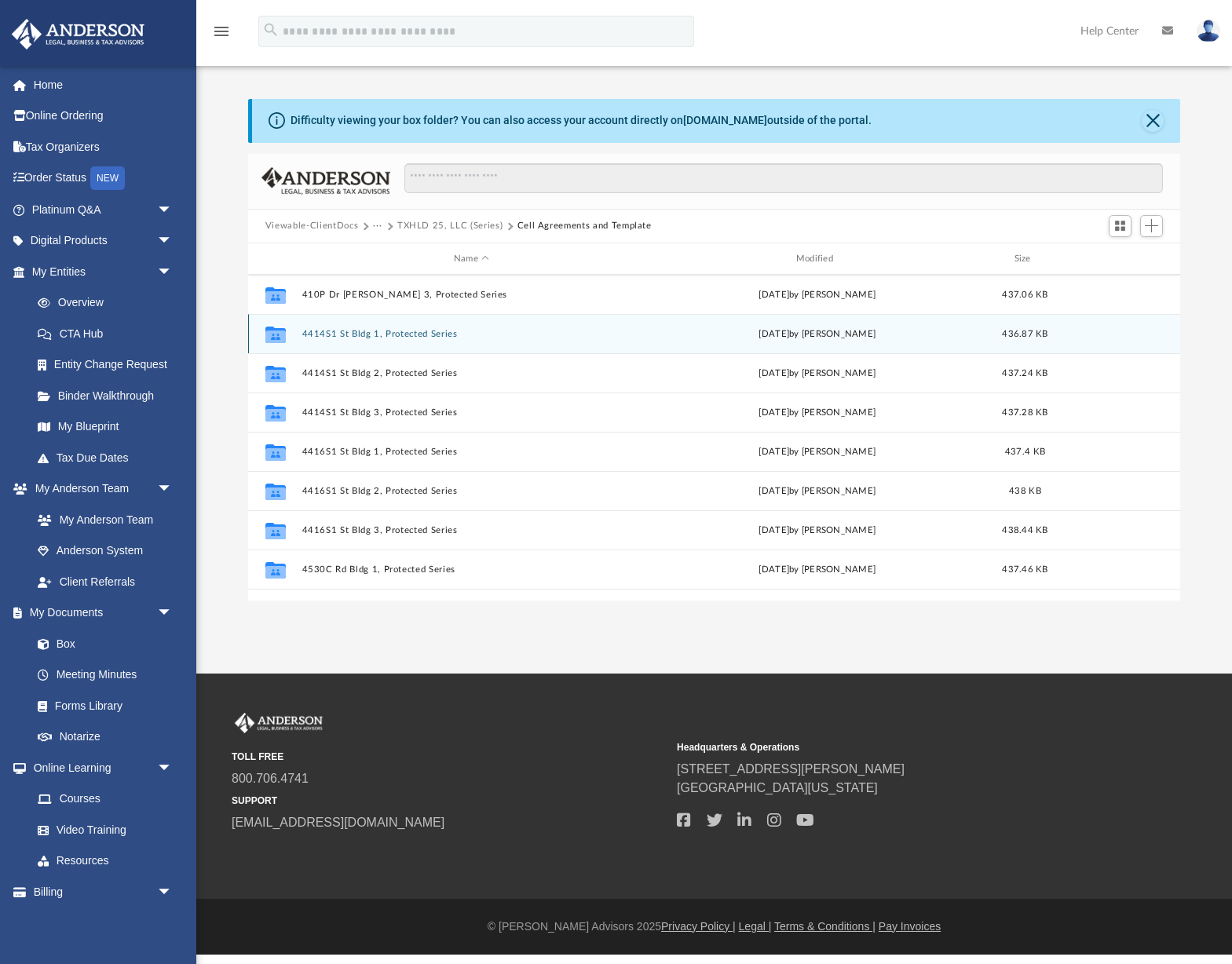
click at [432, 330] on button "4414S1 St Bldg 1, Protected Series" at bounding box center [471, 334] width 339 height 10
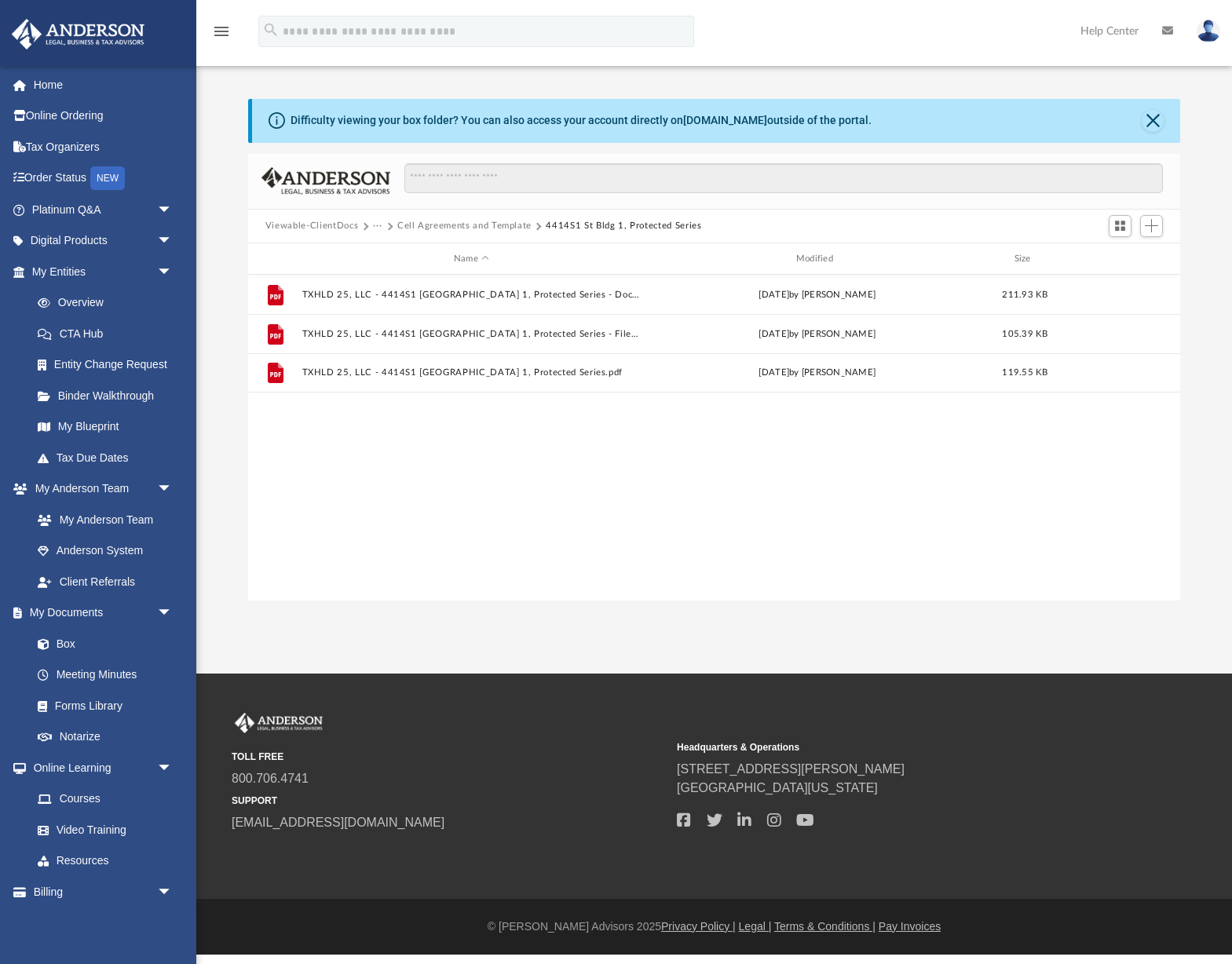
scroll to position [0, 0]
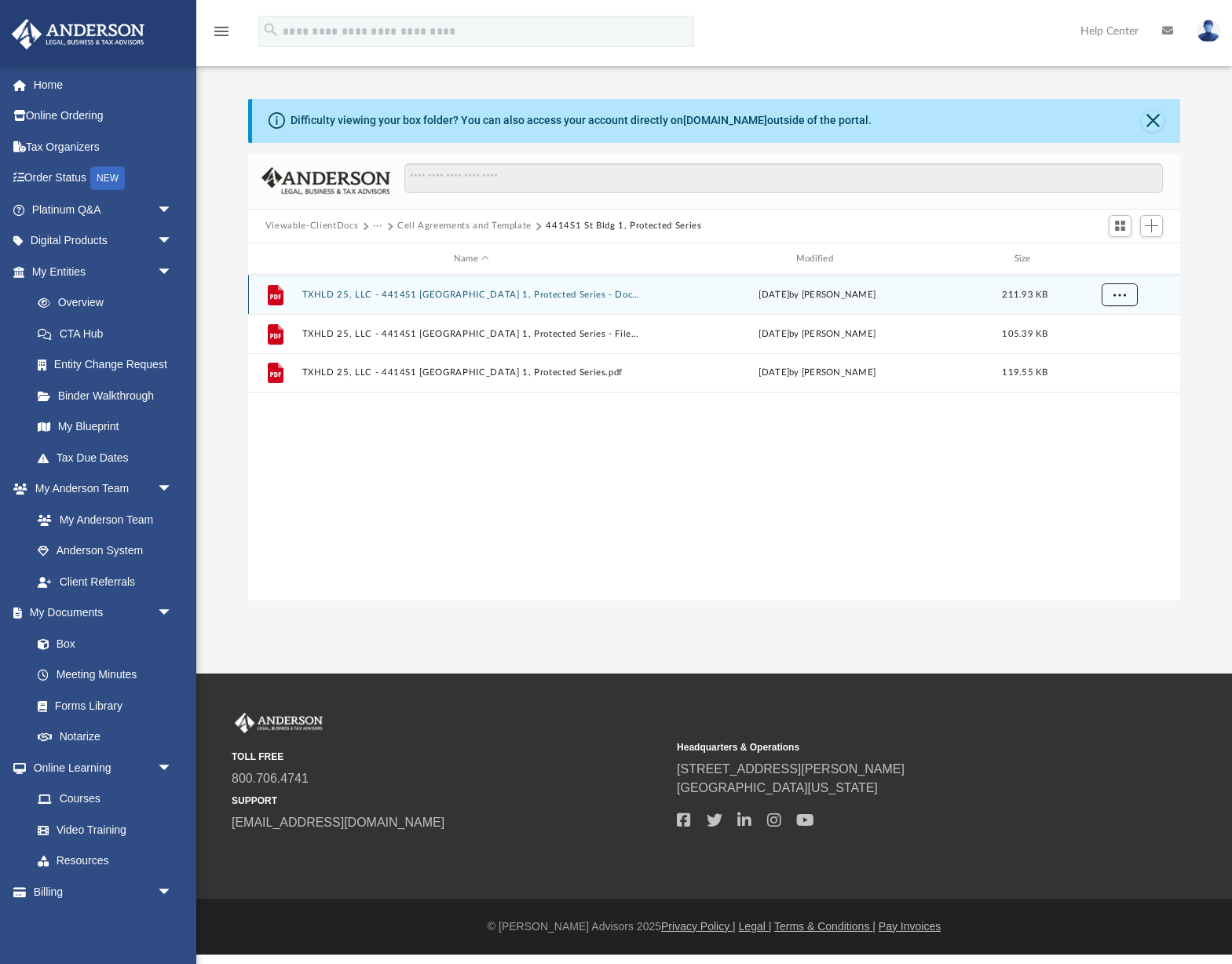
click at [1125, 294] on span "More options" at bounding box center [1119, 295] width 13 height 8
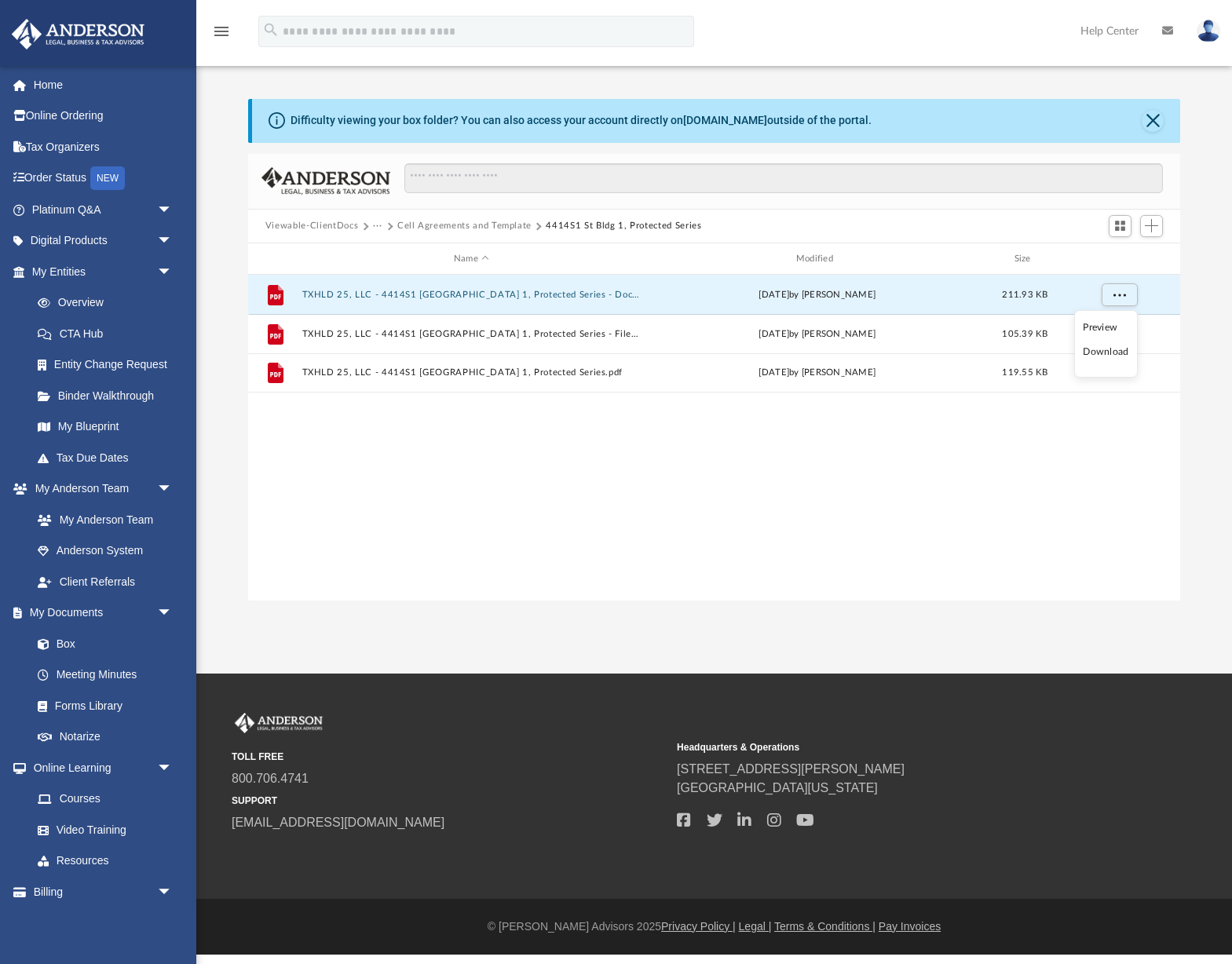
click at [1105, 351] on li "Download" at bounding box center [1105, 352] width 46 height 16
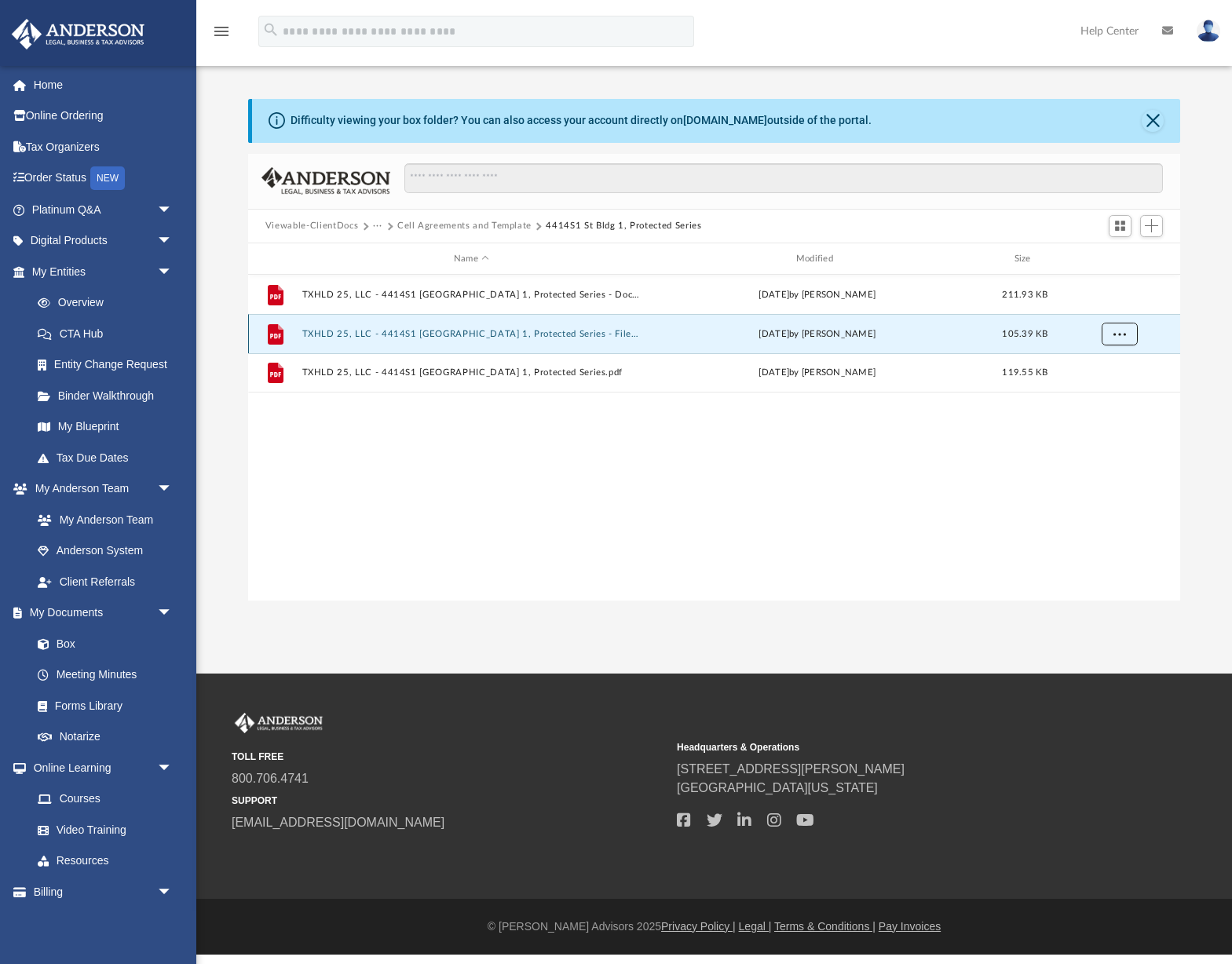
click at [1115, 332] on span "More options" at bounding box center [1119, 334] width 13 height 8
click at [1108, 394] on li "Download" at bounding box center [1105, 391] width 46 height 16
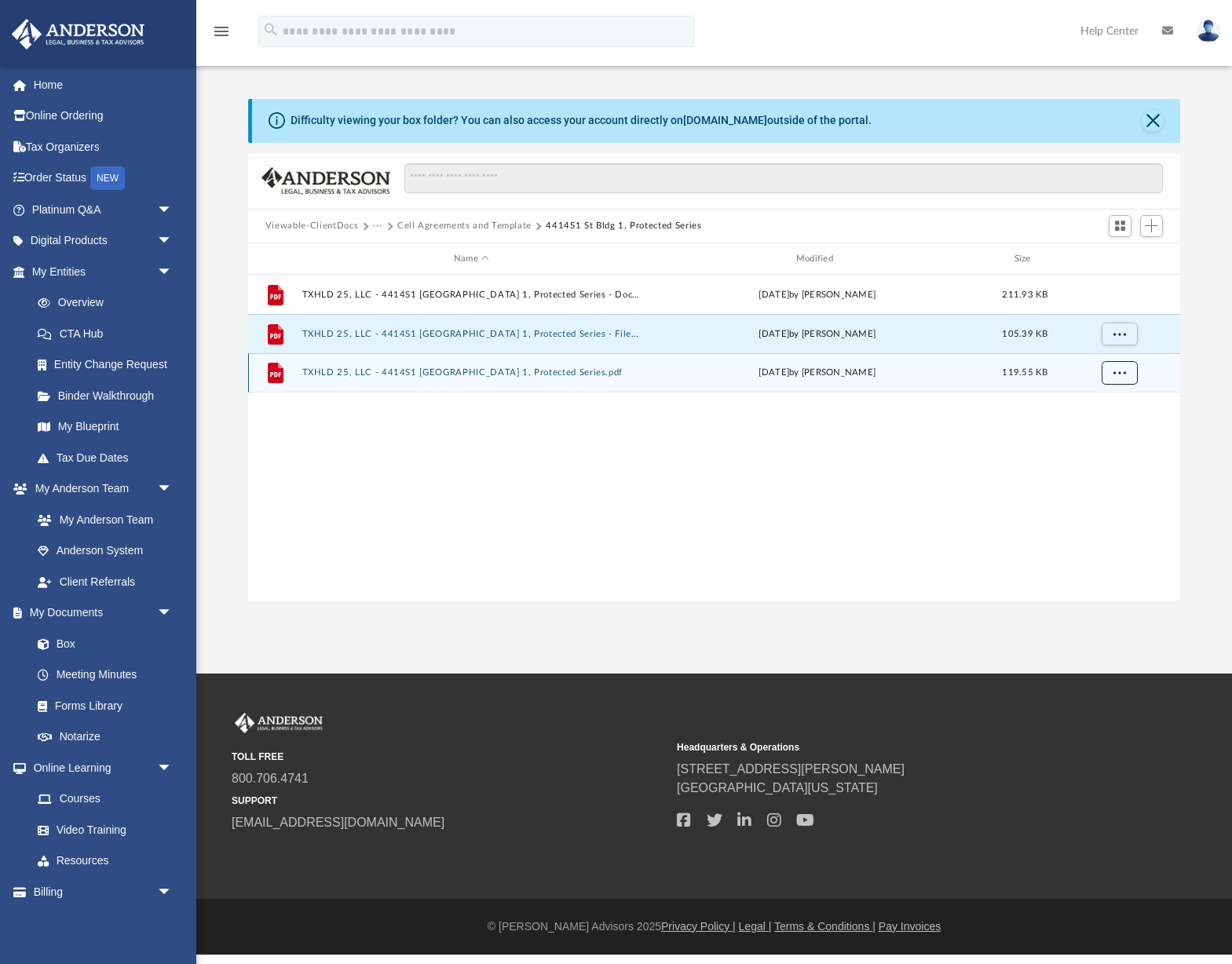
click at [1125, 362] on button "More options" at bounding box center [1119, 374] width 37 height 24
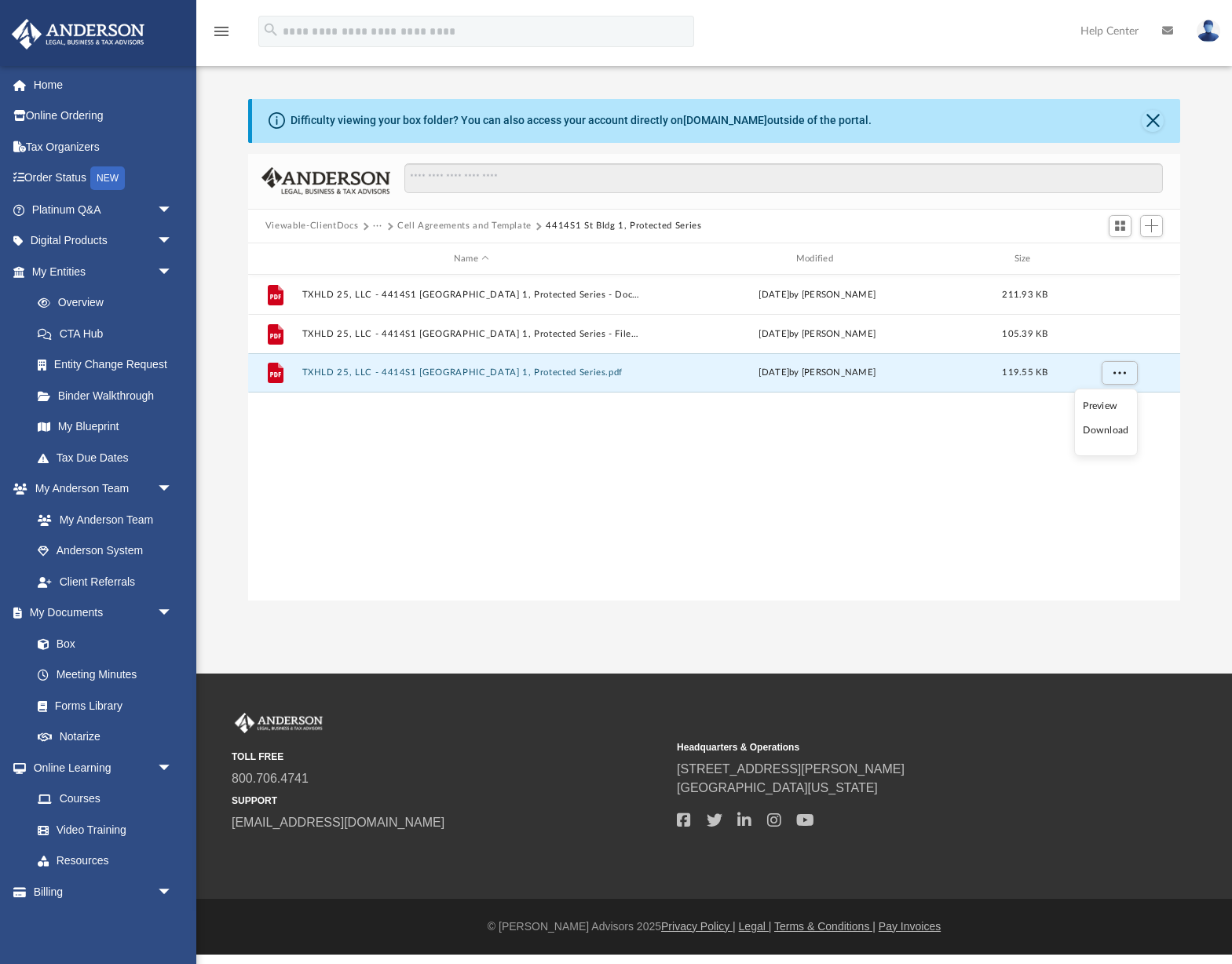
click at [1116, 426] on li "Download" at bounding box center [1105, 430] width 46 height 16
click at [519, 229] on button "Cell Agreements and Template" at bounding box center [465, 226] width 134 height 14
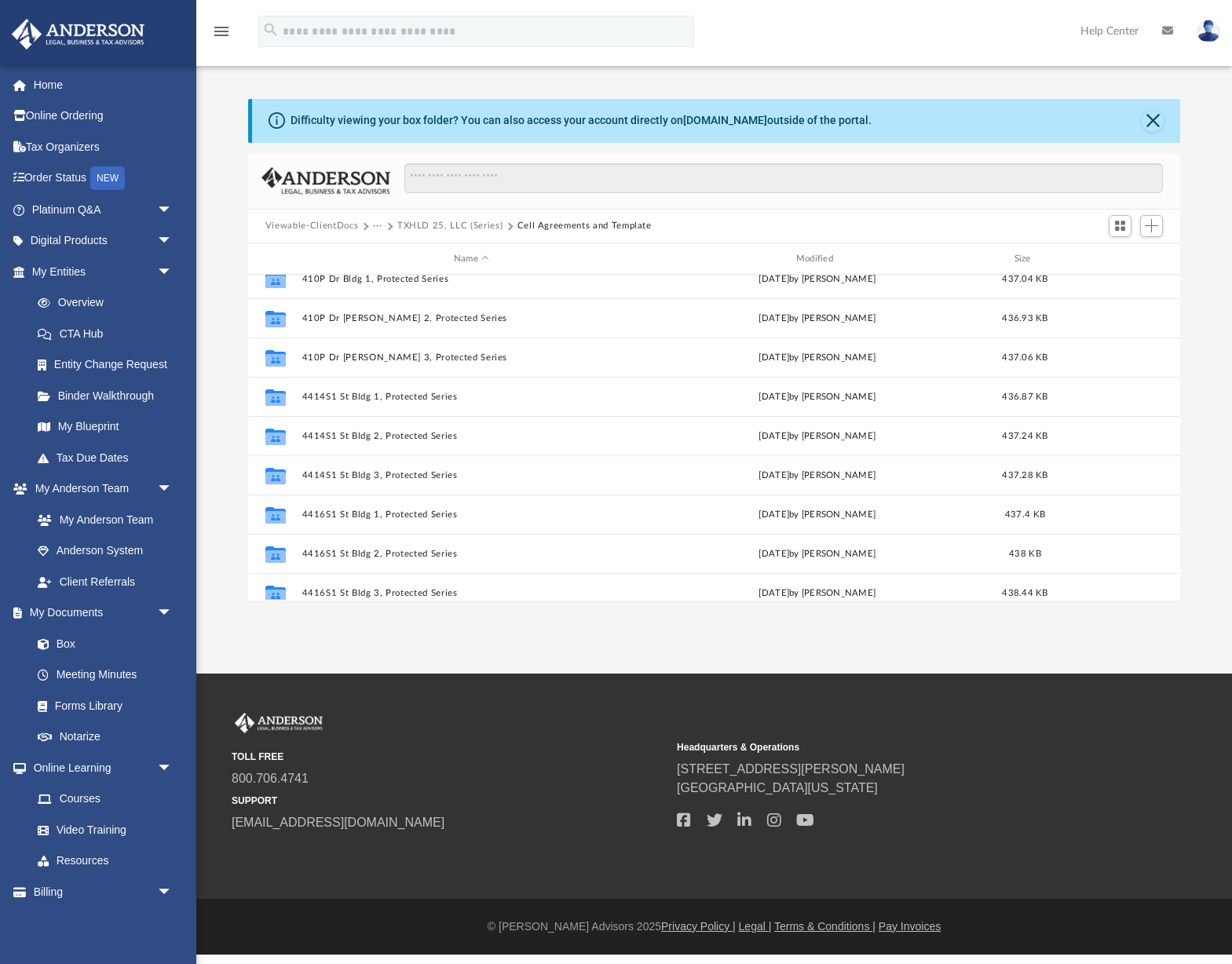
scroll to position [460, 0]
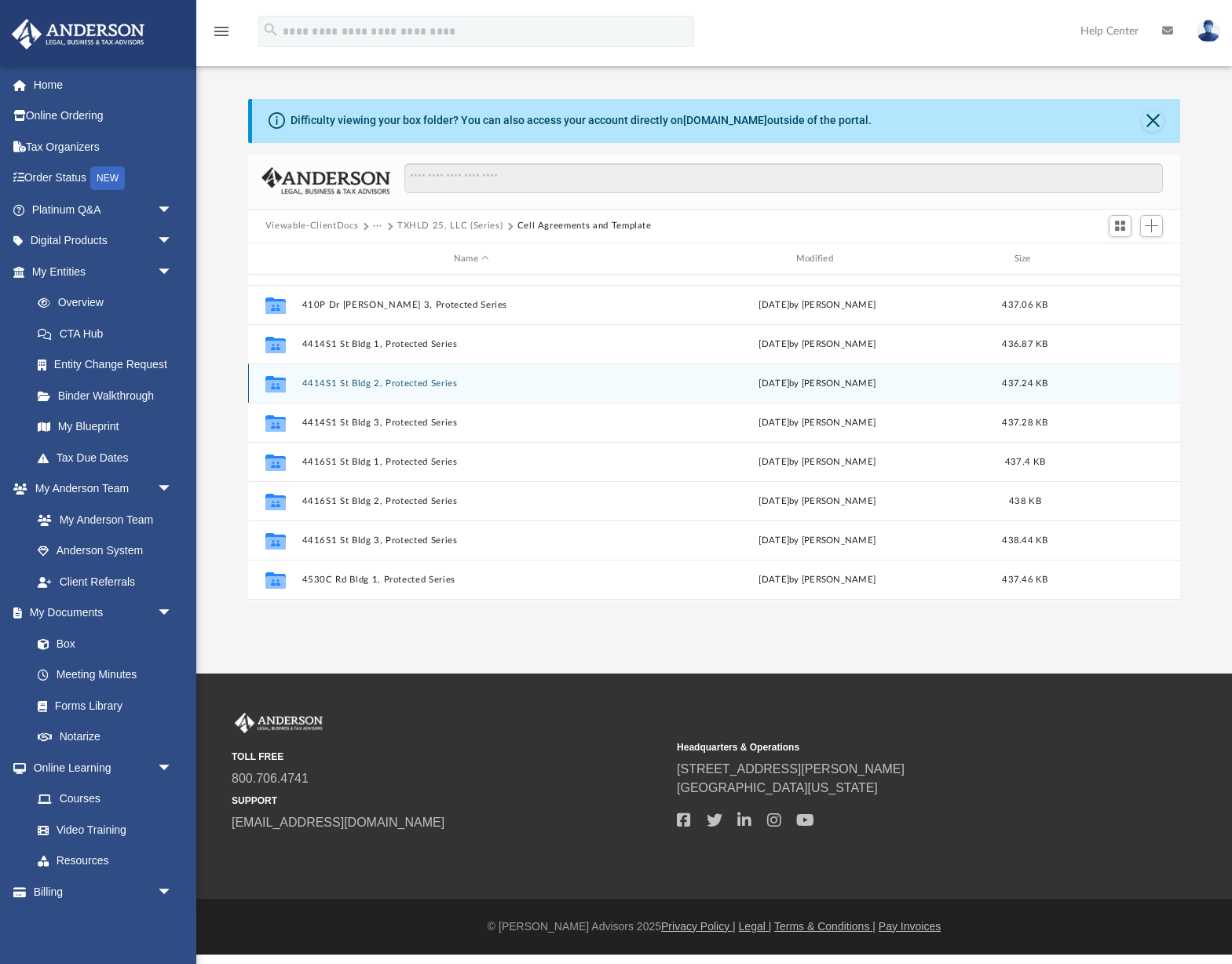
click at [315, 384] on button "4414S1 St Bldg 2, Protected Series" at bounding box center [471, 383] width 339 height 10
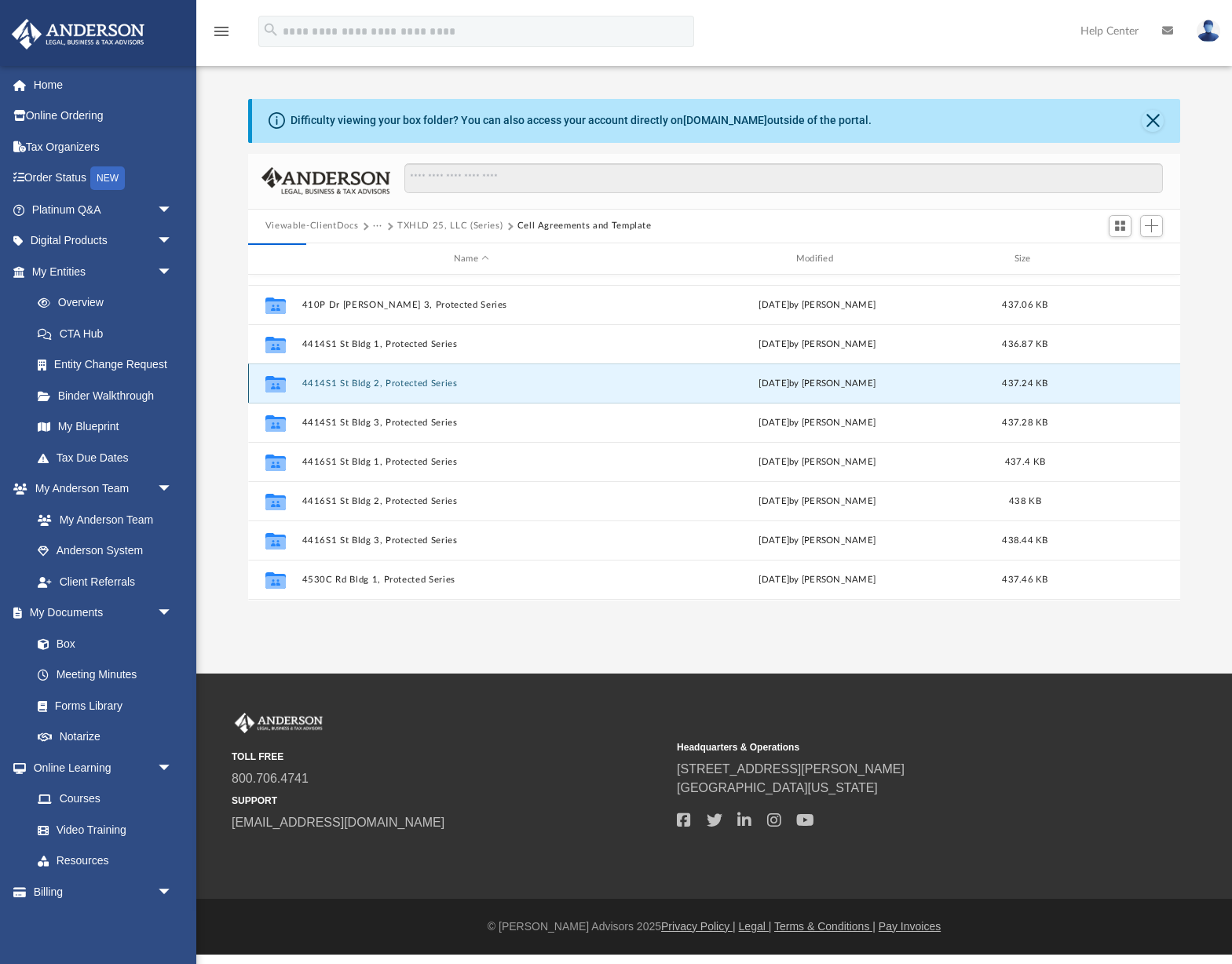
scroll to position [0, 0]
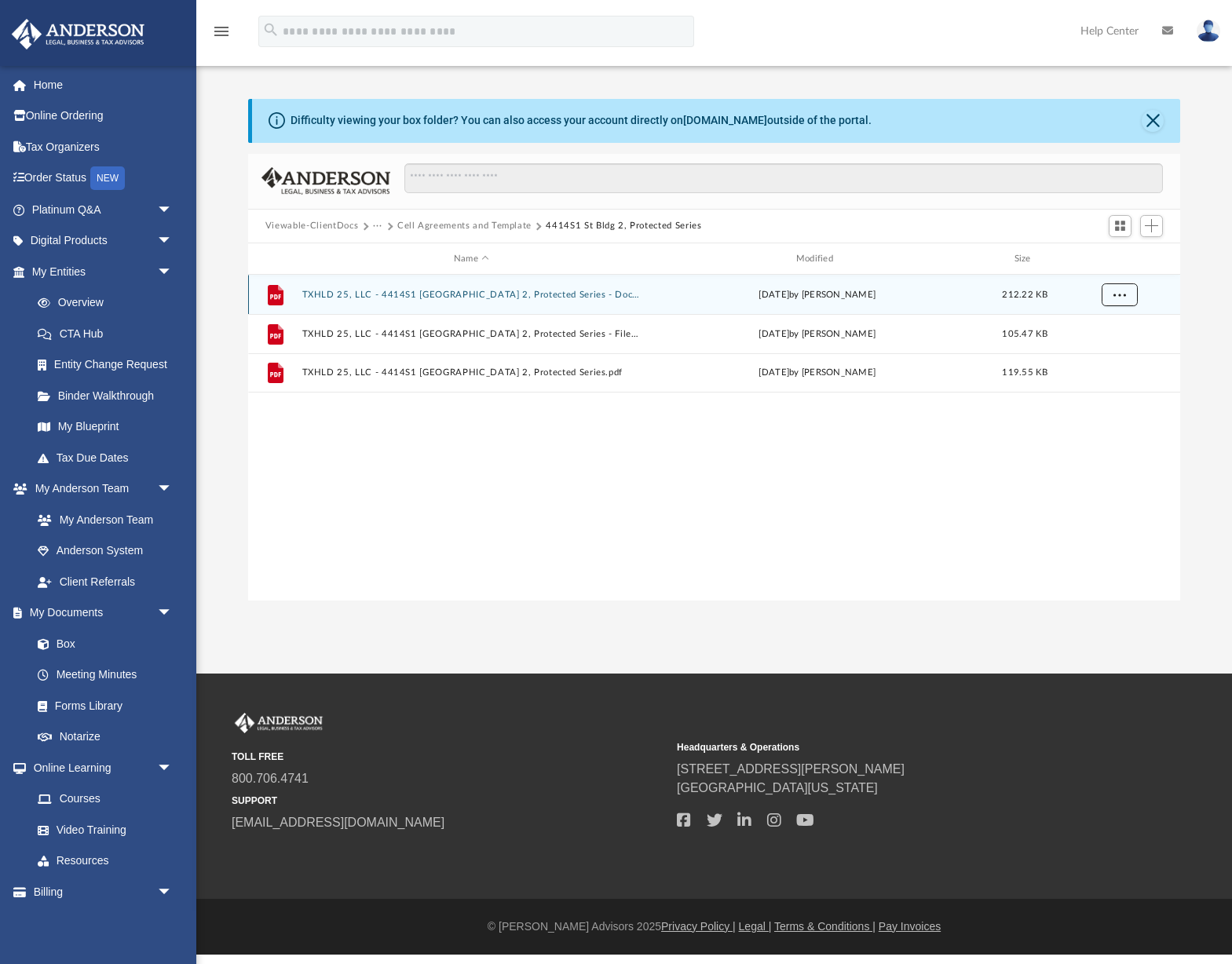
click at [1118, 298] on span "More options" at bounding box center [1119, 295] width 13 height 8
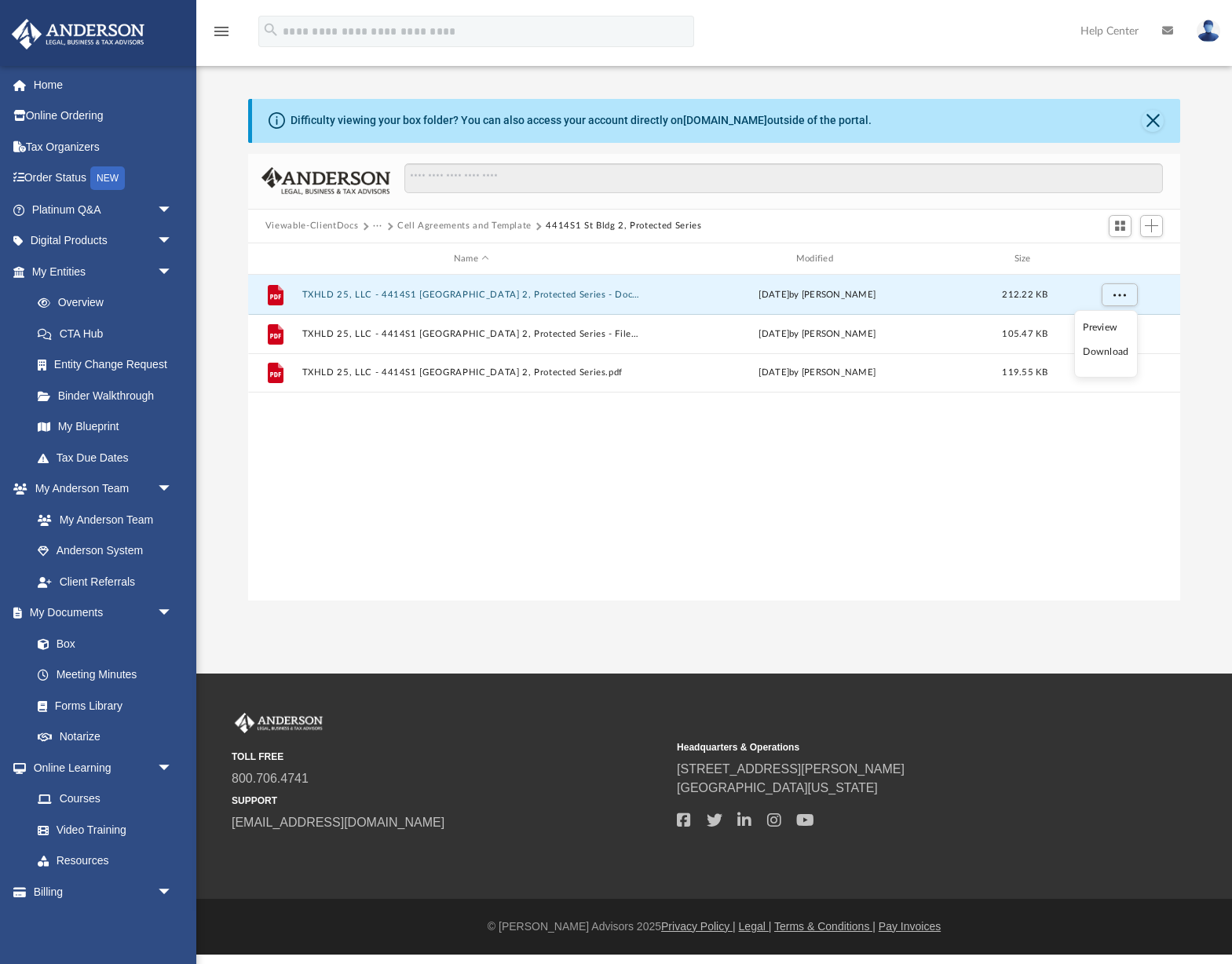
click at [1099, 349] on li "Download" at bounding box center [1105, 352] width 46 height 16
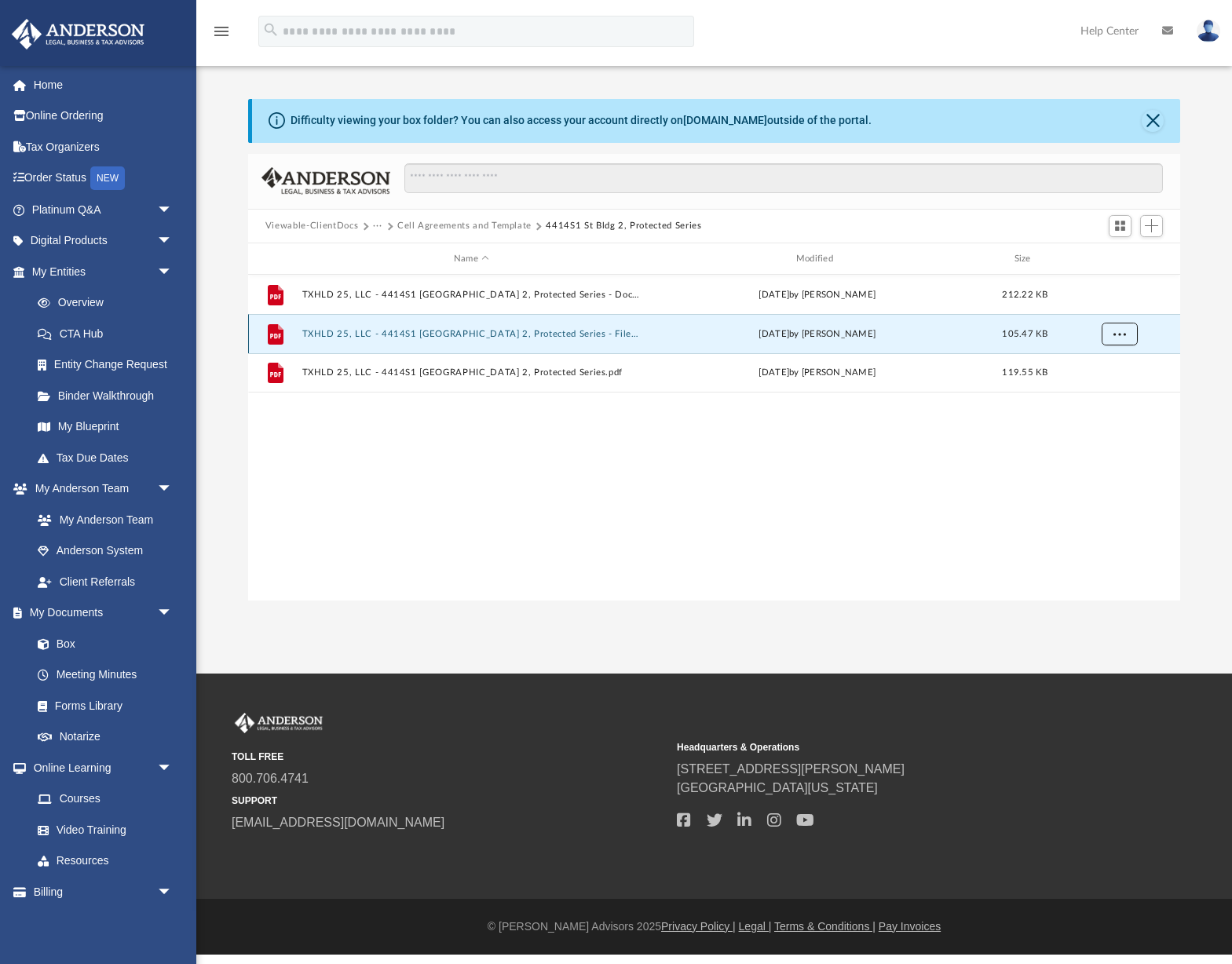
click at [1116, 324] on button "More options" at bounding box center [1119, 335] width 37 height 24
click at [1111, 389] on li "Download" at bounding box center [1105, 391] width 46 height 16
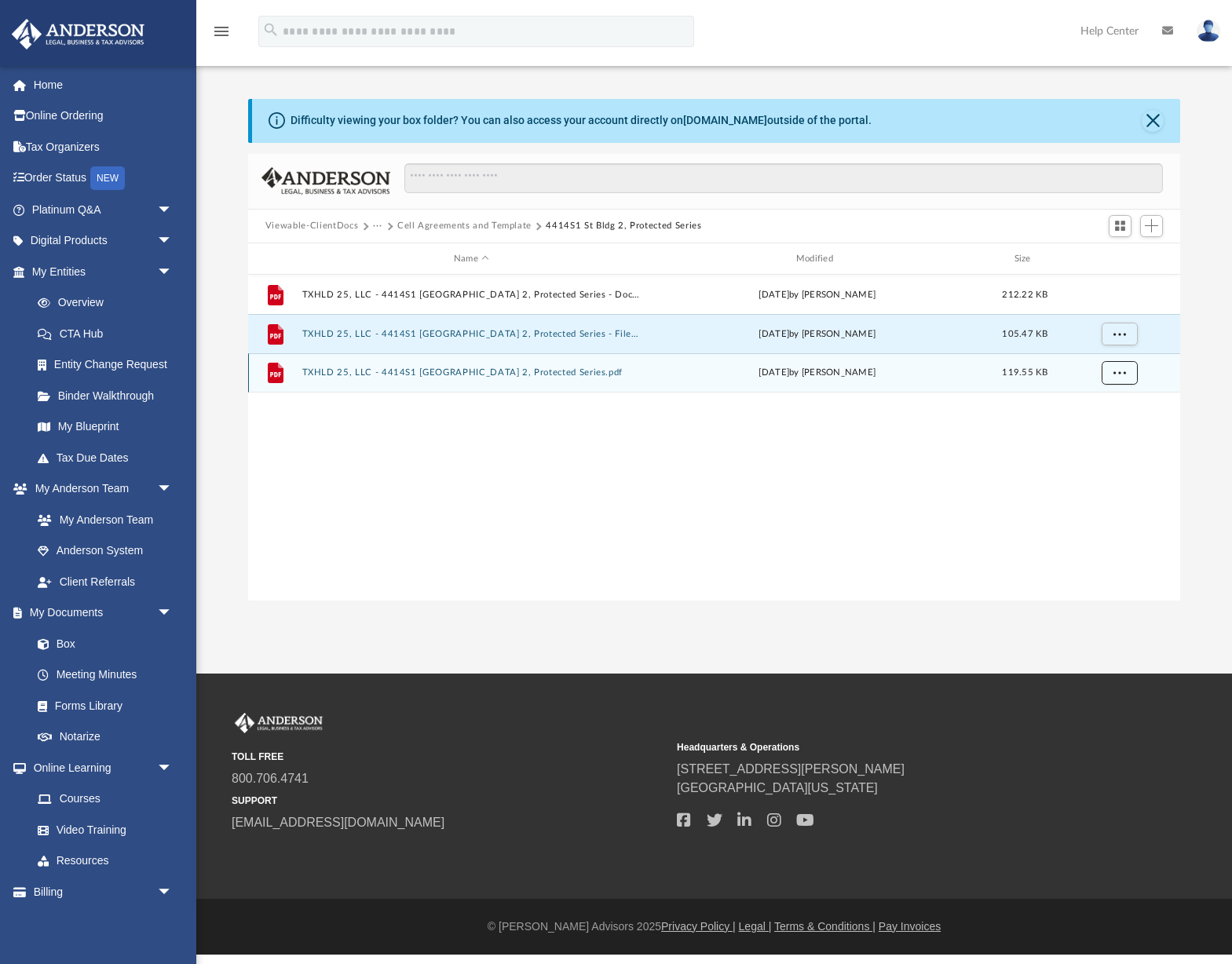
click at [1130, 371] on button "More options" at bounding box center [1119, 374] width 37 height 24
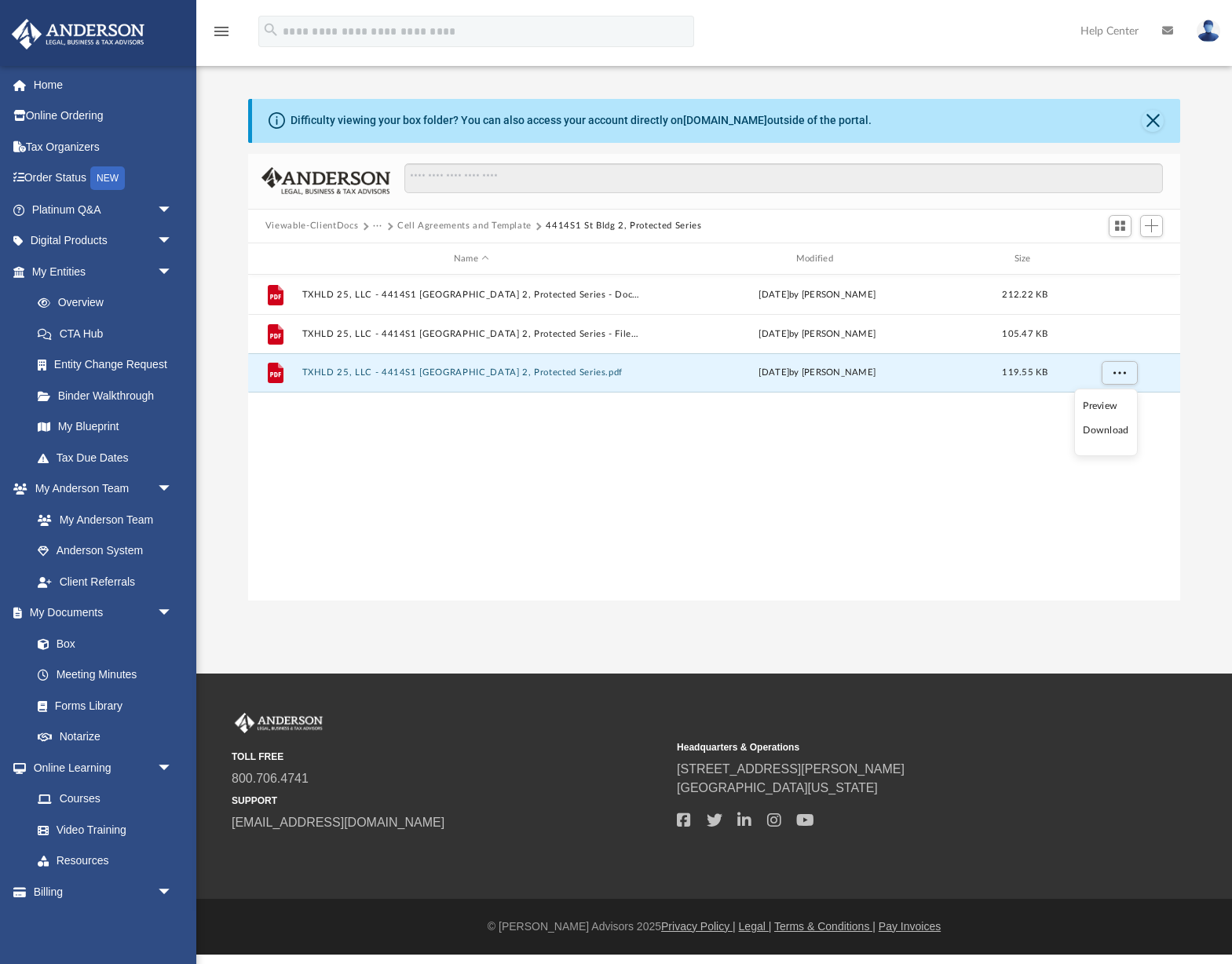
click at [1110, 429] on li "Download" at bounding box center [1105, 430] width 46 height 16
click at [505, 227] on button "Cell Agreements and Template" at bounding box center [465, 226] width 134 height 14
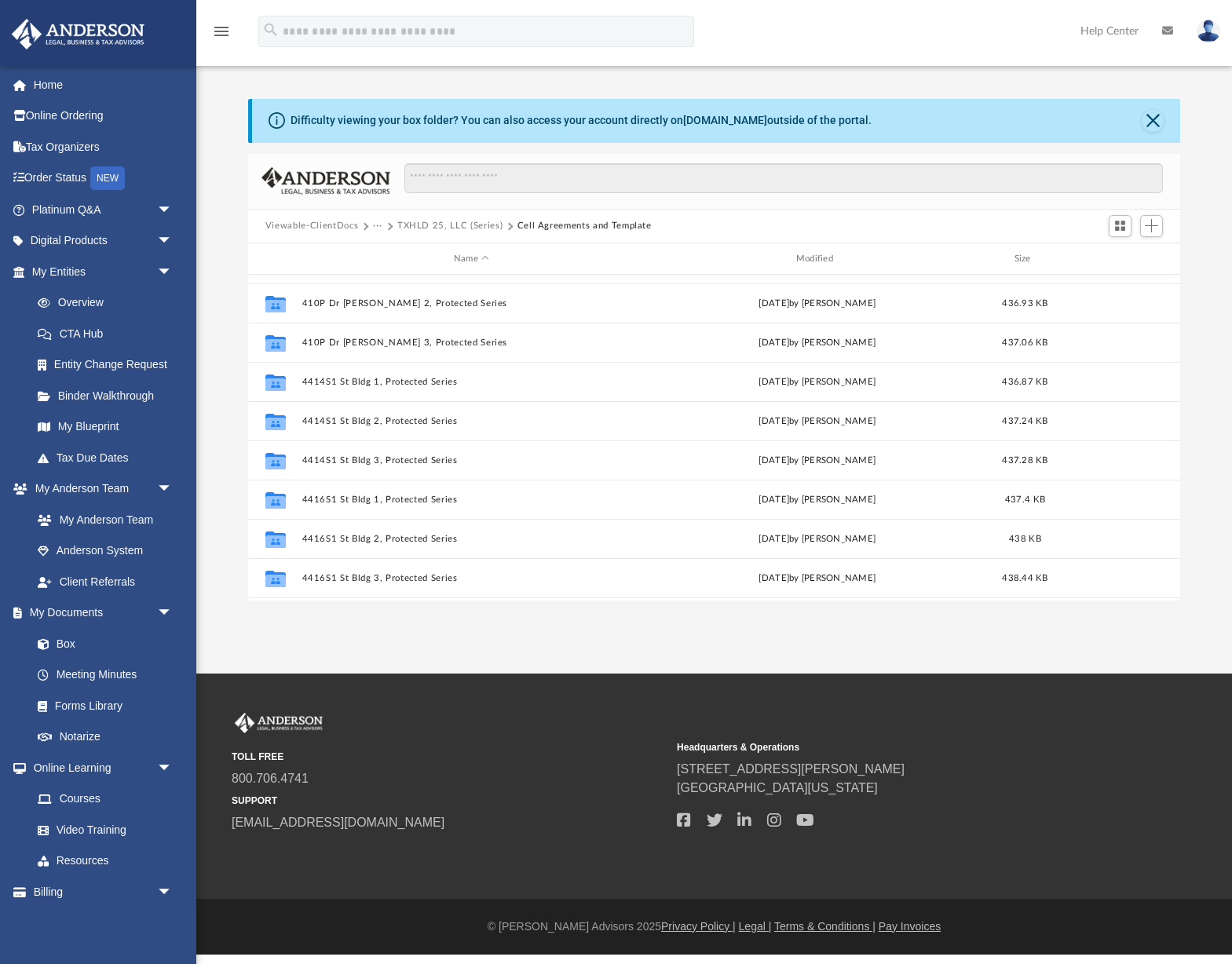
scroll to position [426, 0]
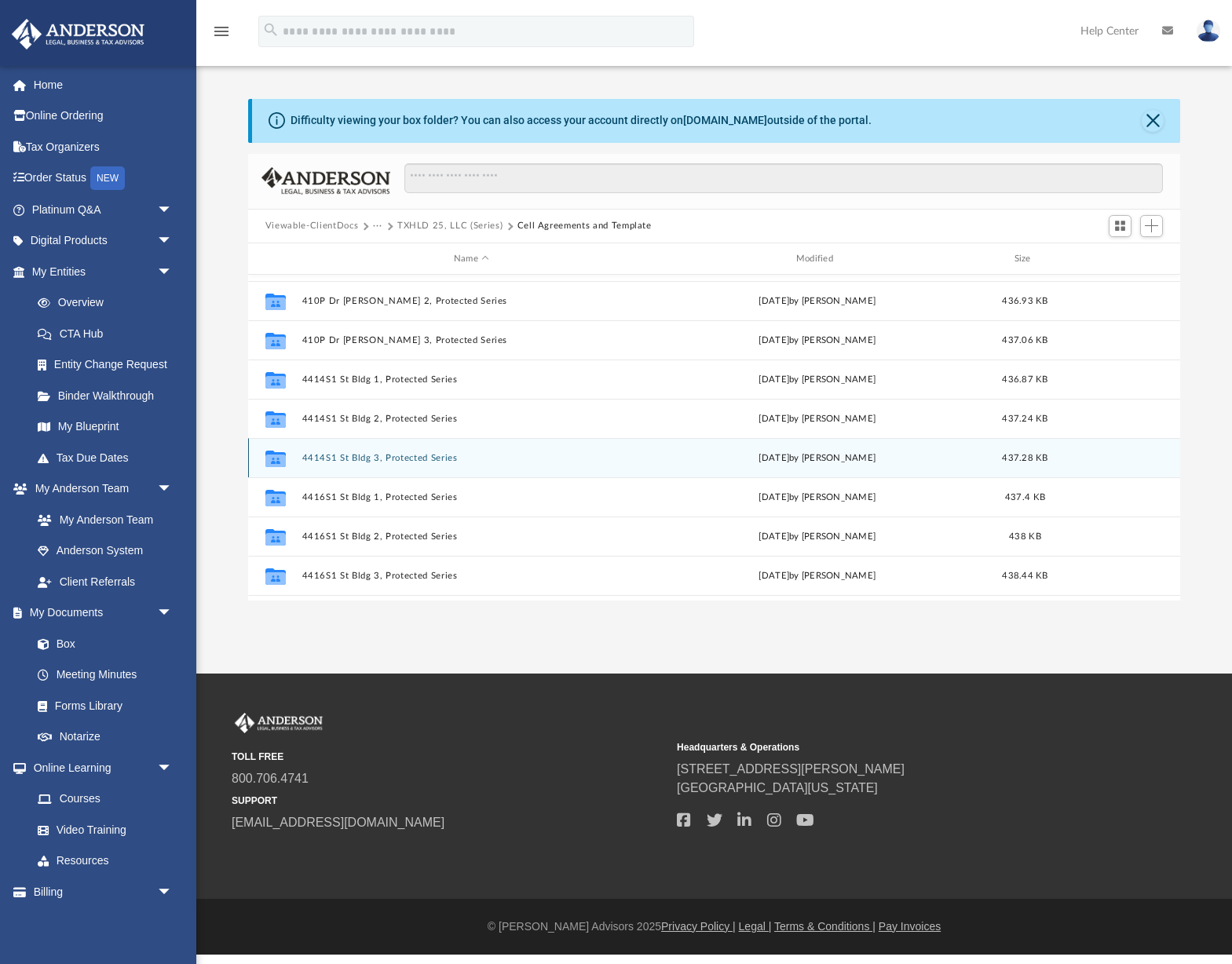
click at [430, 457] on button "4414S1 St Bldg 3, Protected Series" at bounding box center [471, 458] width 339 height 10
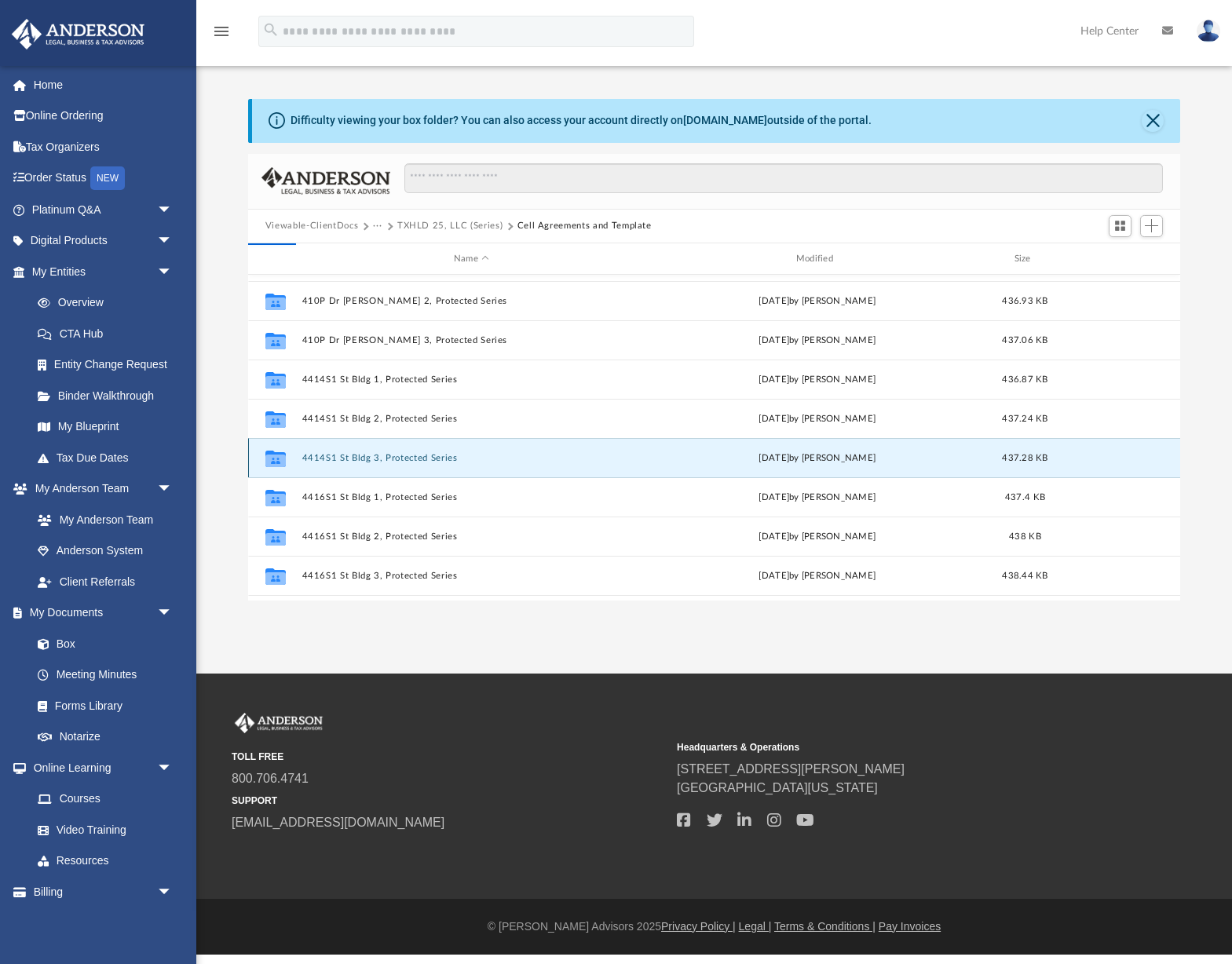
click at [430, 457] on button "4414S1 St Bldg 3, Protected Series" at bounding box center [471, 458] width 339 height 10
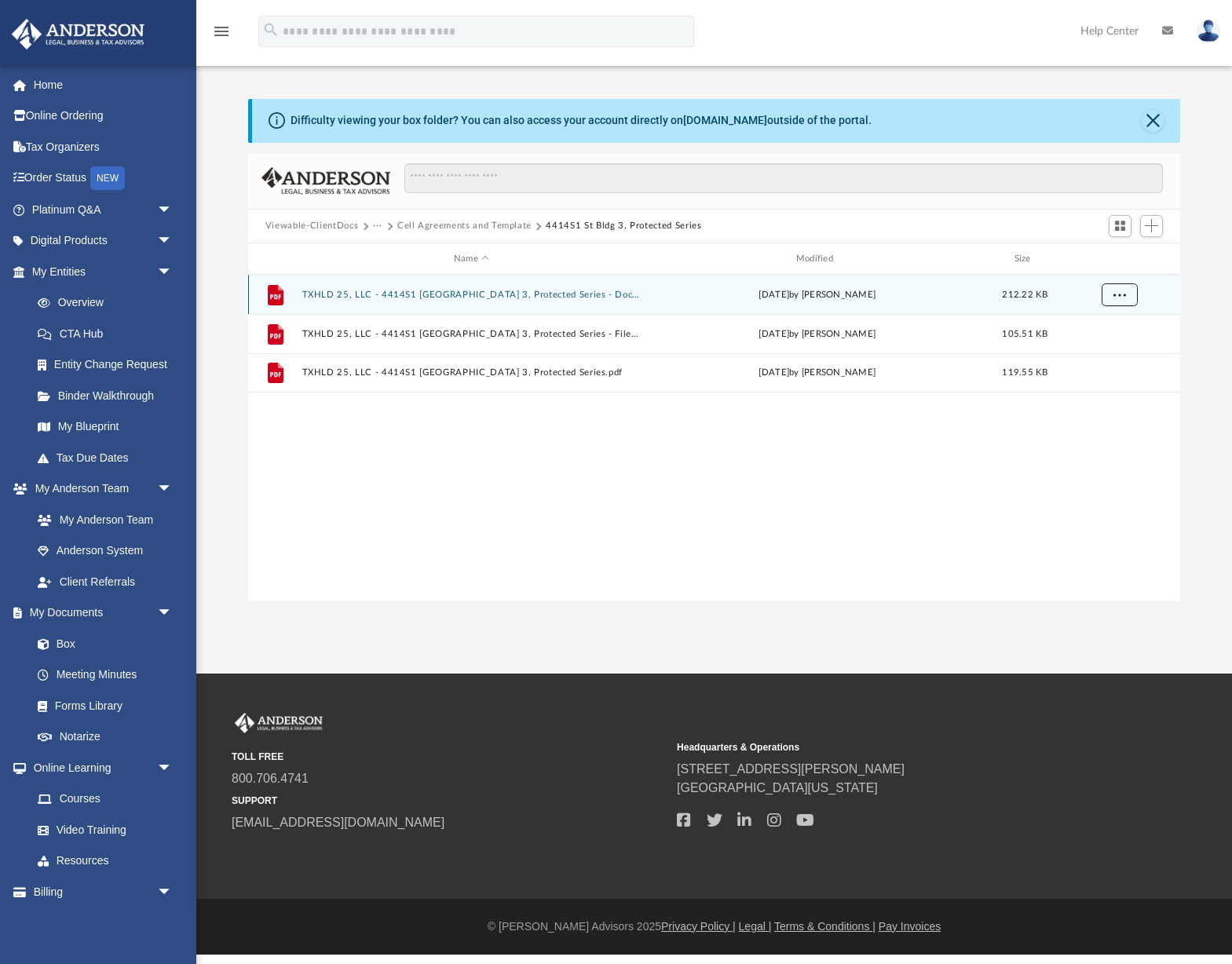
click at [1107, 294] on button "More options" at bounding box center [1119, 296] width 37 height 24
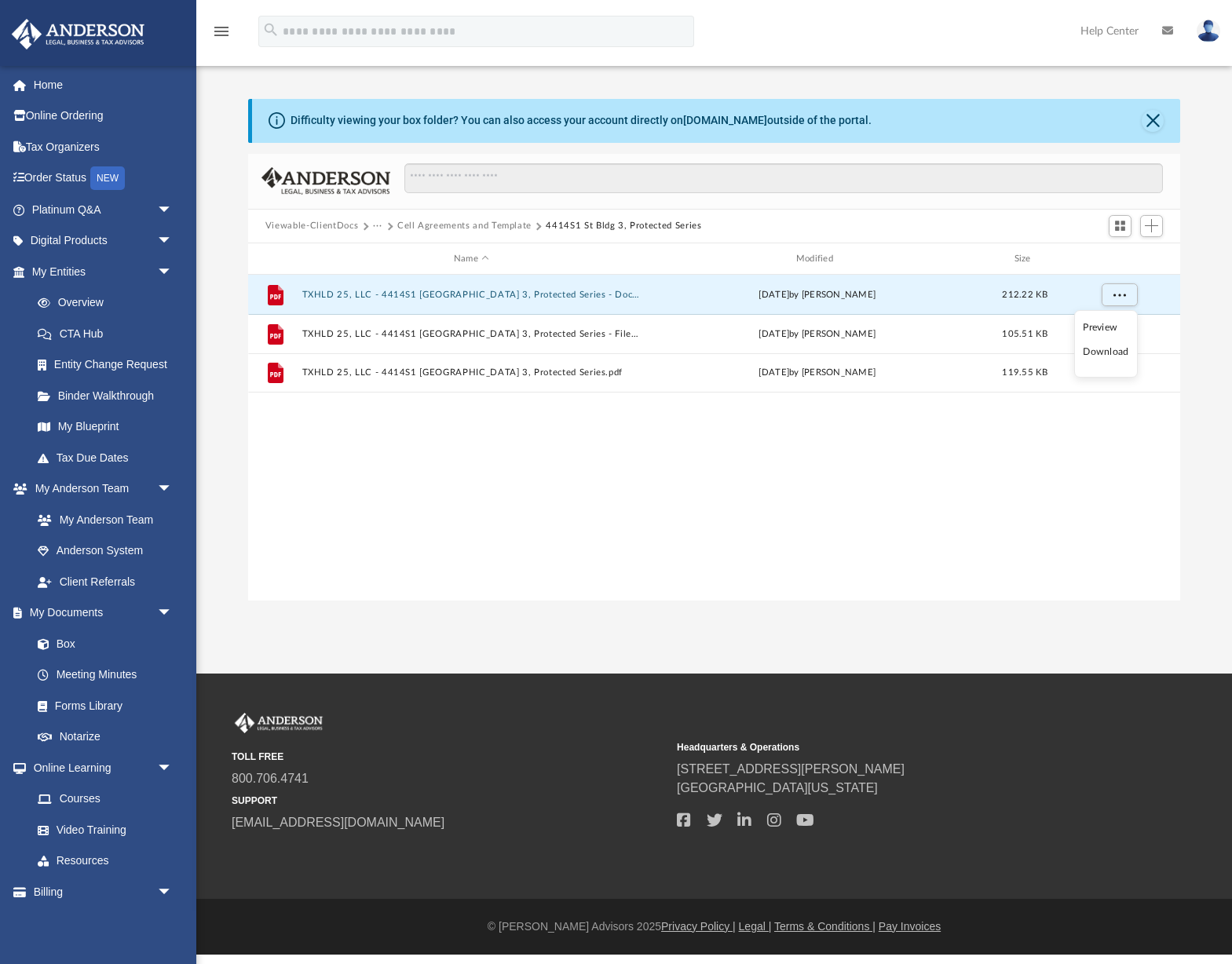
click at [1099, 356] on li "Download" at bounding box center [1105, 352] width 46 height 16
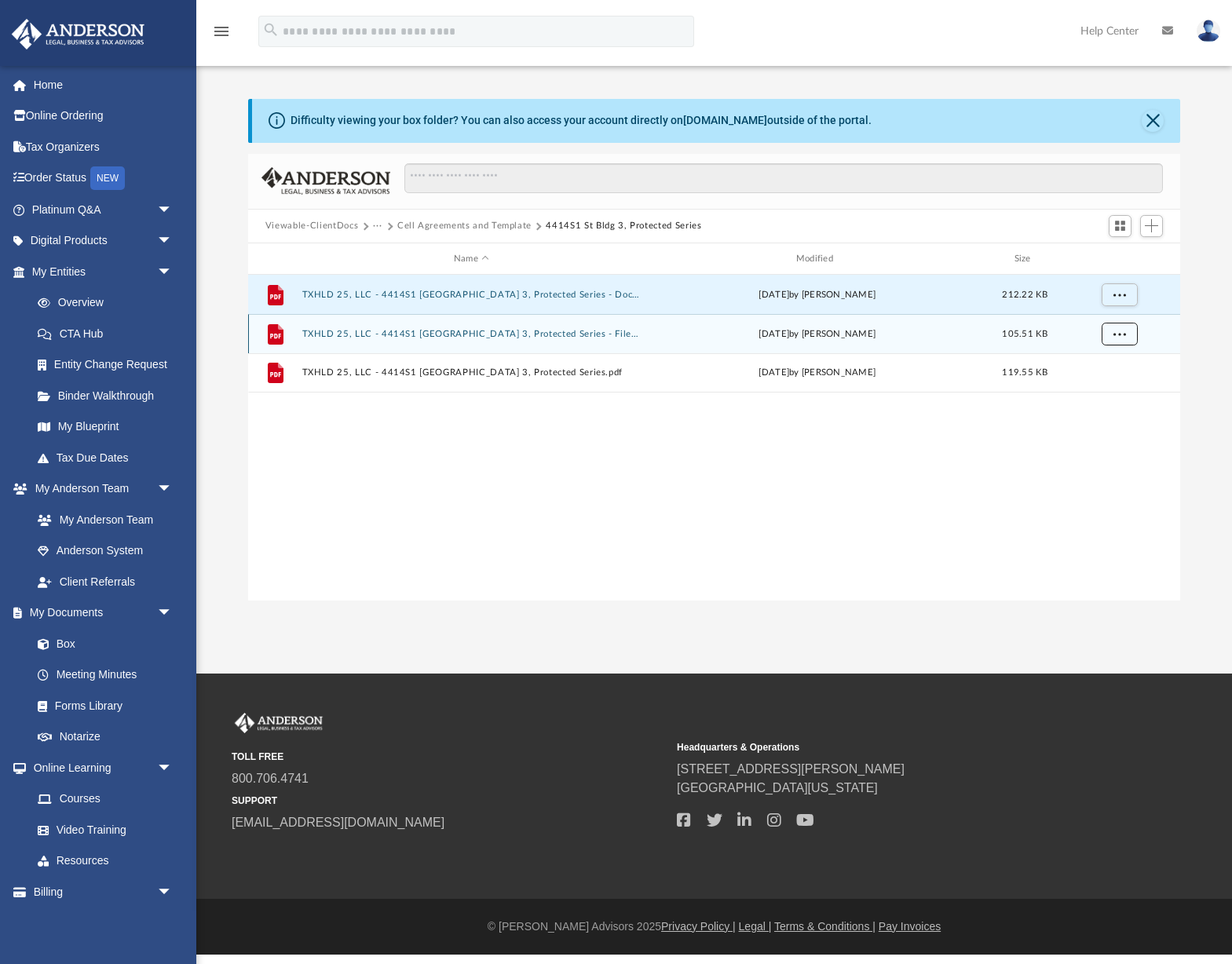
click at [1116, 330] on span "More options" at bounding box center [1119, 334] width 13 height 8
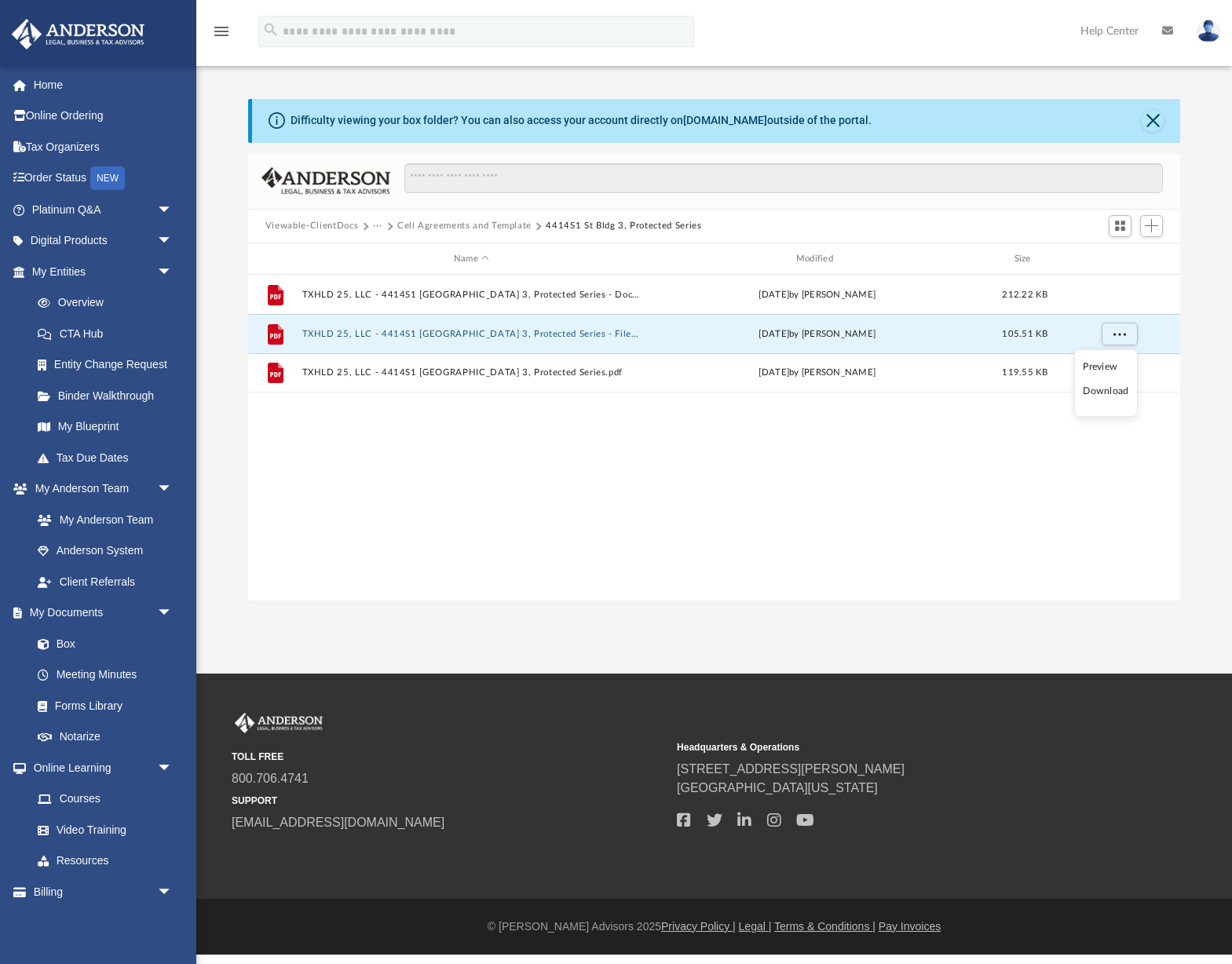
click at [1114, 387] on li "Download" at bounding box center [1105, 391] width 46 height 16
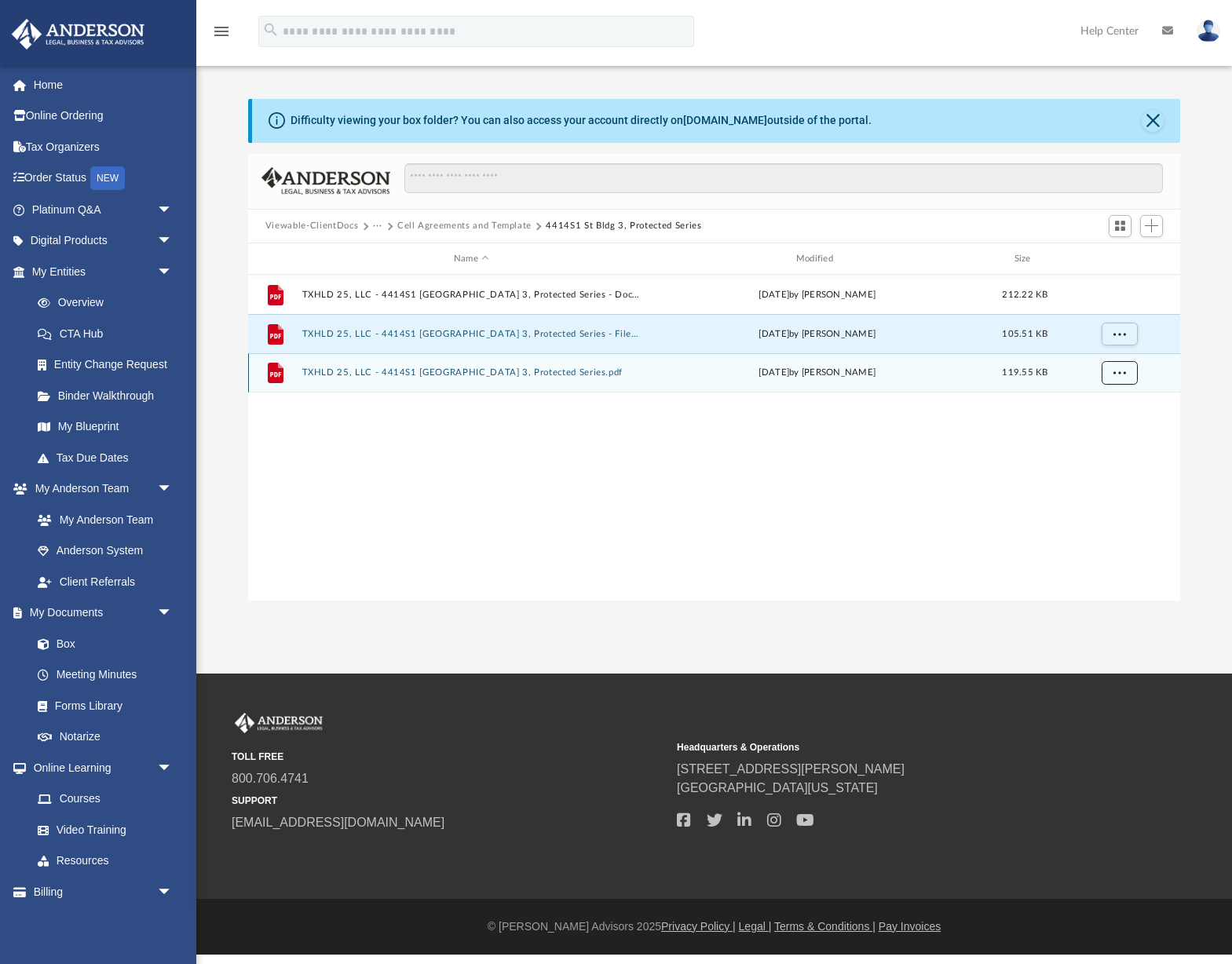
click at [1125, 362] on button "More options" at bounding box center [1119, 374] width 37 height 24
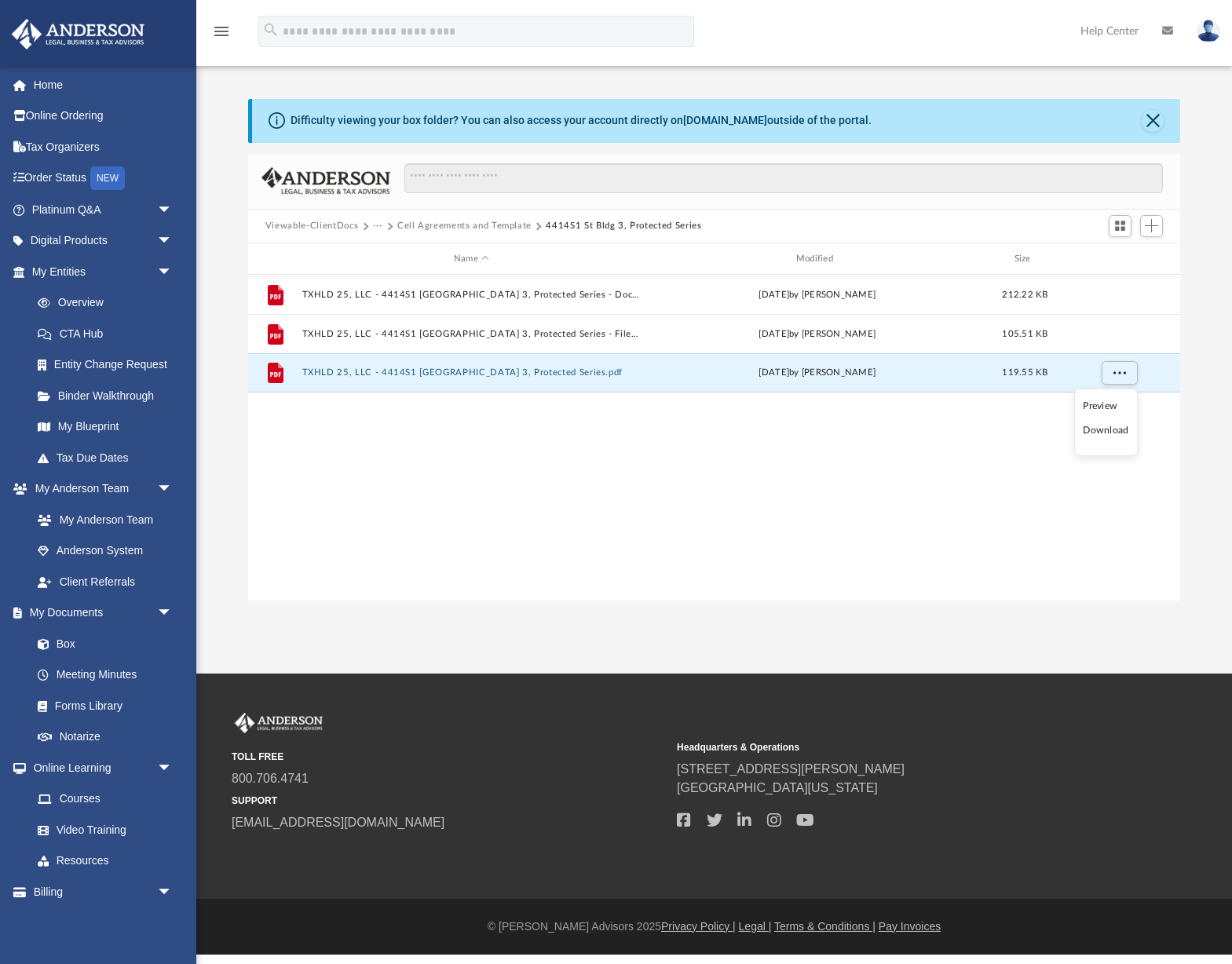
click at [1121, 427] on li "Download" at bounding box center [1105, 430] width 46 height 16
click at [481, 226] on button "Cell Agreements and Template" at bounding box center [465, 226] width 134 height 14
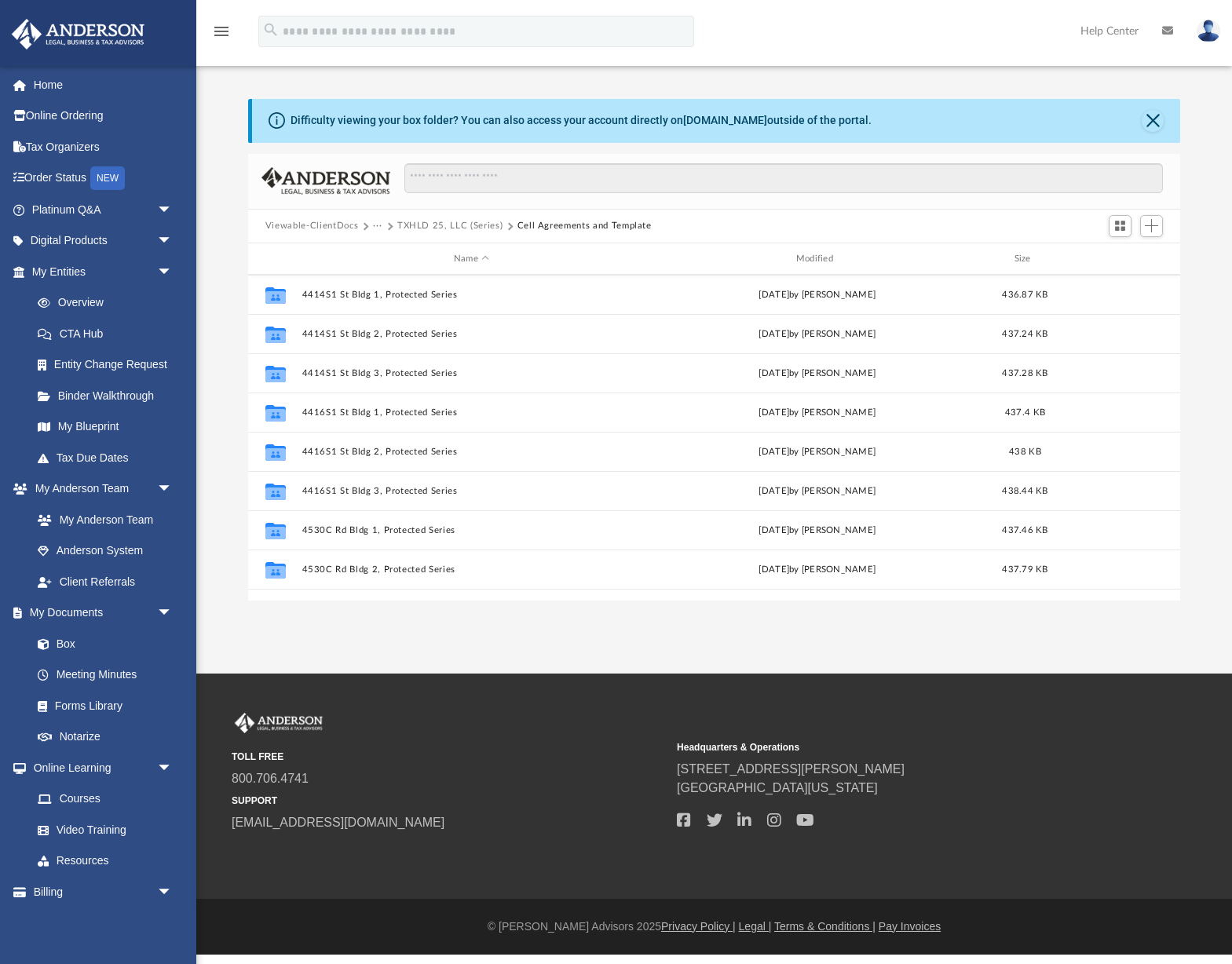
scroll to position [510, 0]
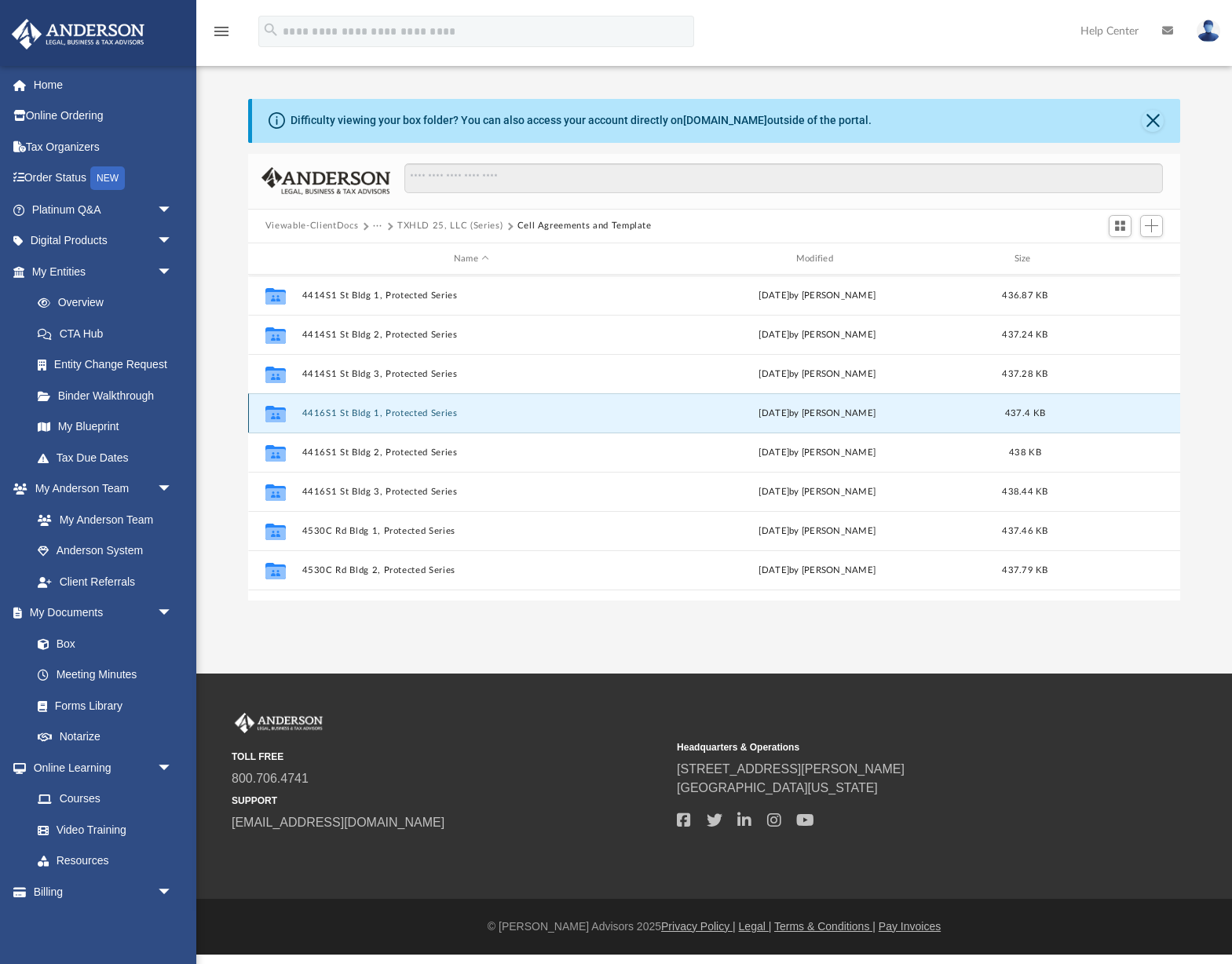
click at [422, 413] on button "4416S1 St Bldg 1, Protected Series" at bounding box center [471, 413] width 339 height 10
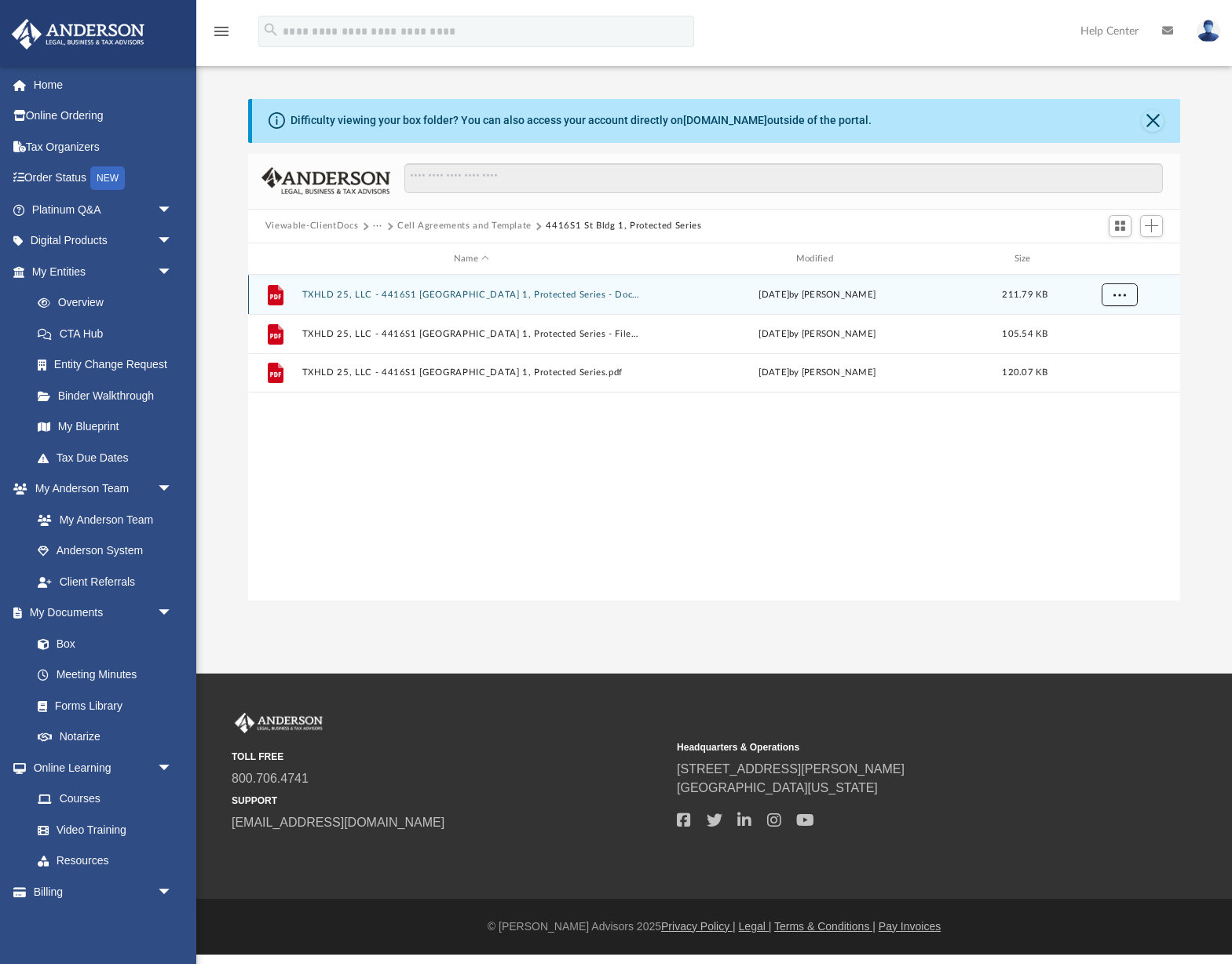
click at [1132, 293] on button "More options" at bounding box center [1119, 296] width 37 height 24
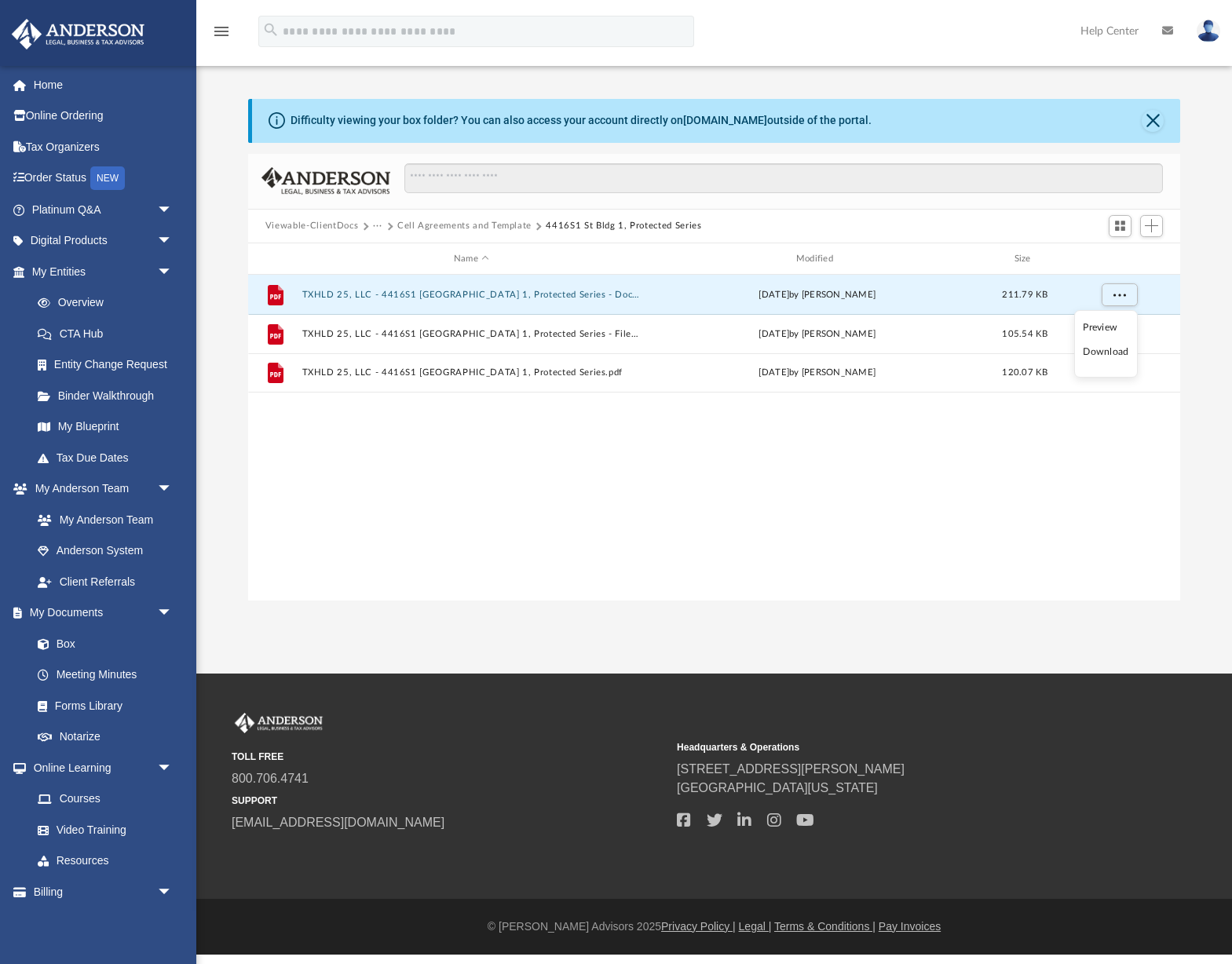
click at [1097, 356] on li "Download" at bounding box center [1105, 352] width 46 height 16
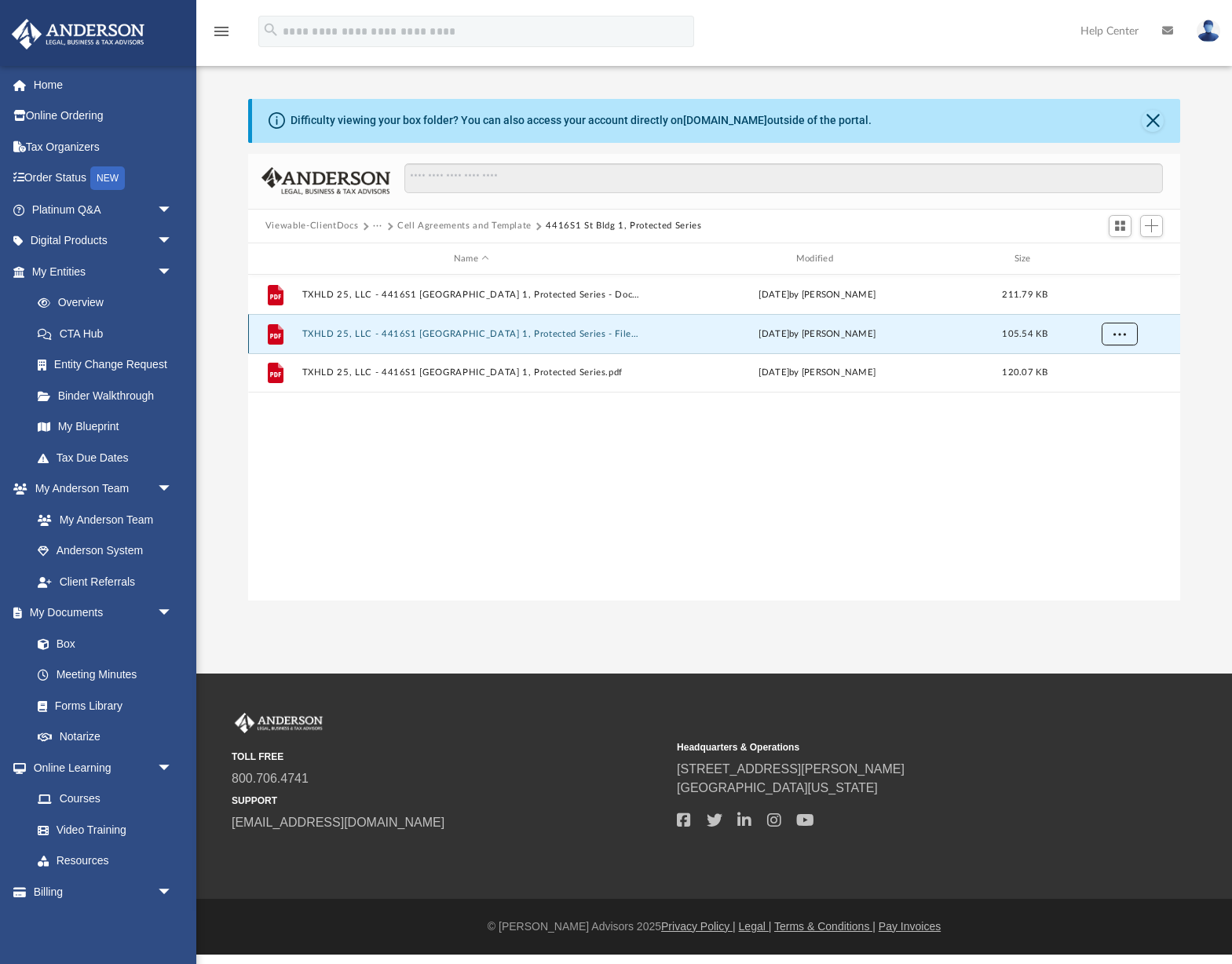
click at [1119, 330] on span "More options" at bounding box center [1119, 334] width 13 height 8
click at [1114, 390] on li "Download" at bounding box center [1105, 391] width 46 height 16
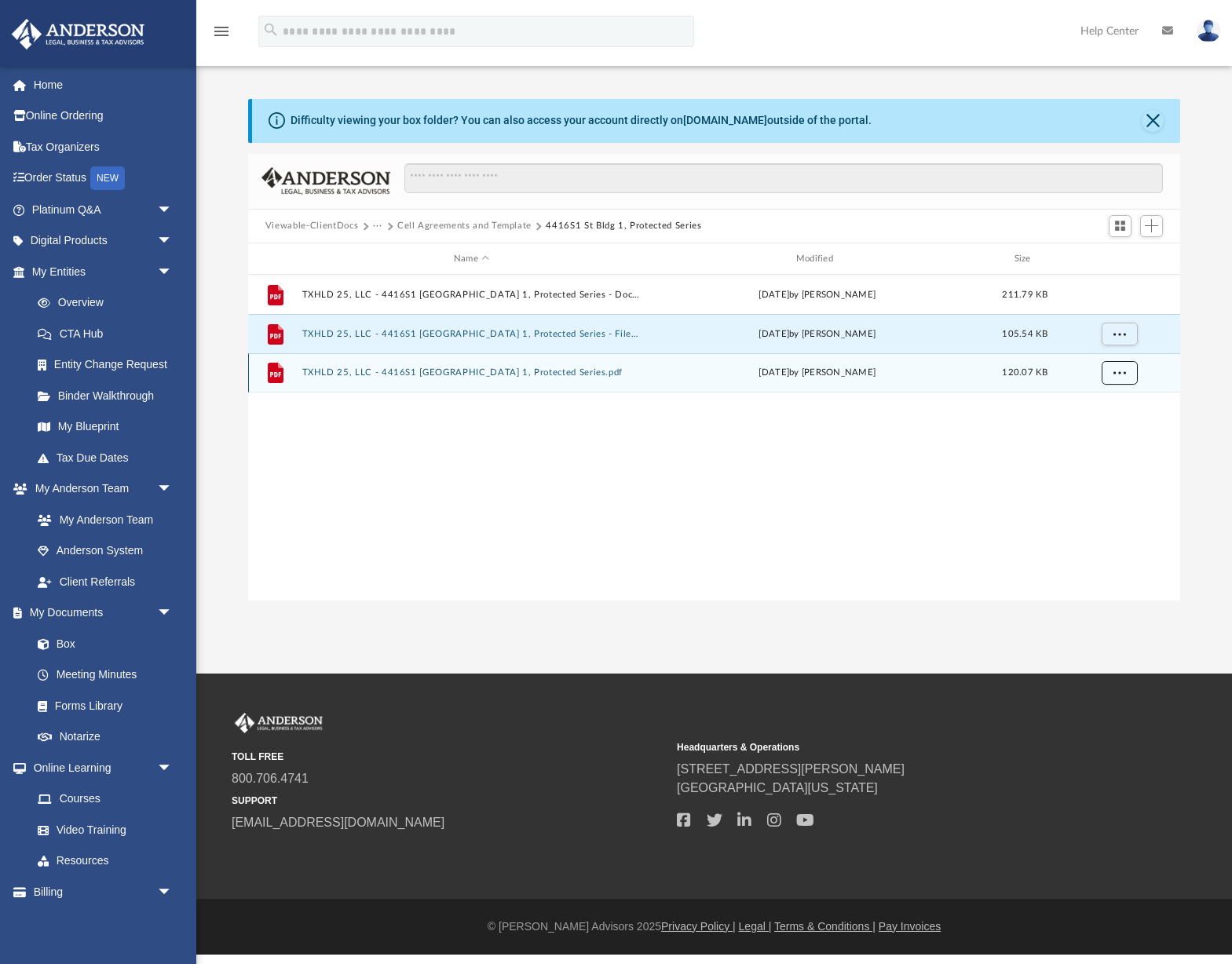
click at [1119, 371] on span "More options" at bounding box center [1119, 372] width 13 height 8
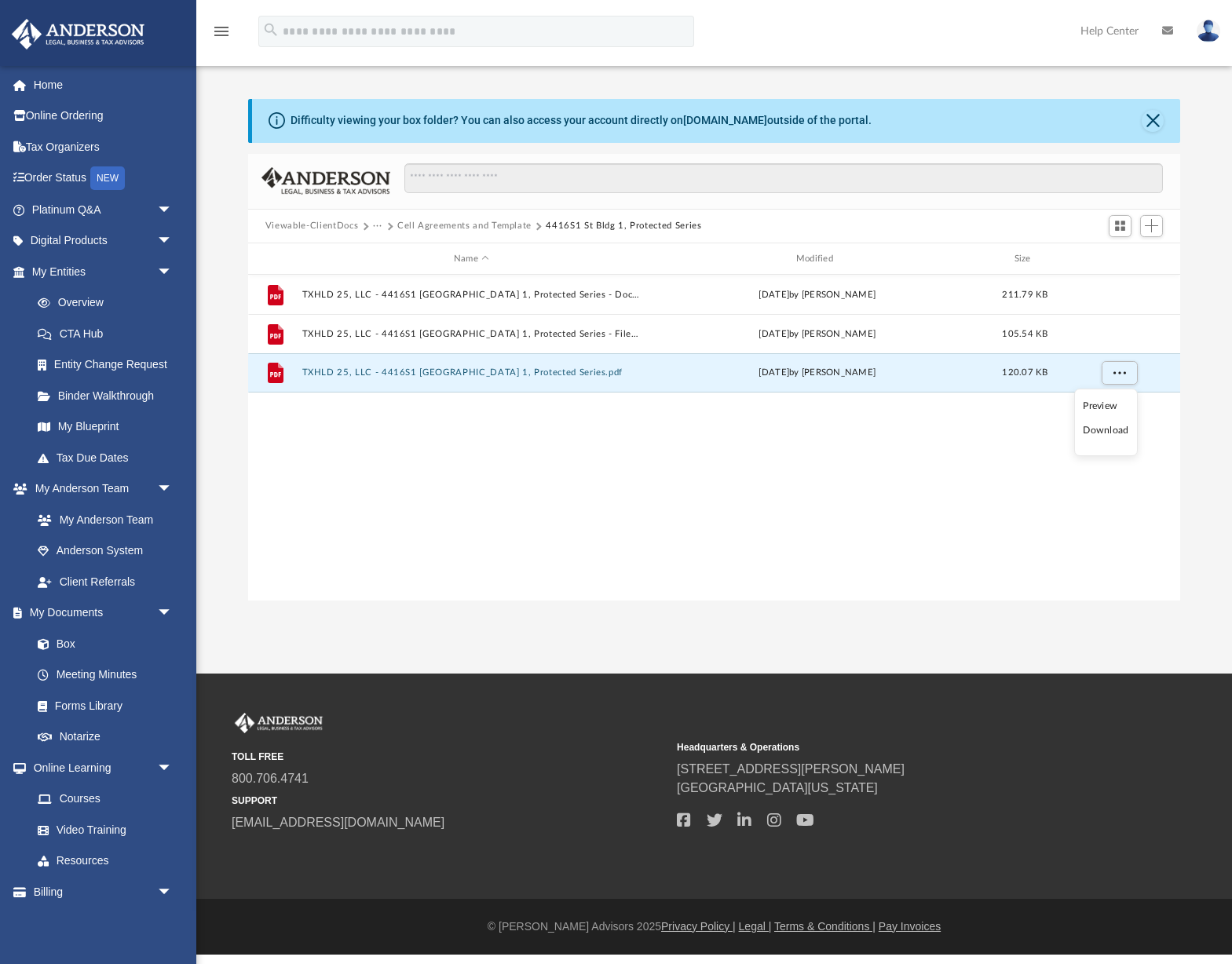
click at [1115, 428] on li "Download" at bounding box center [1105, 430] width 46 height 16
click at [526, 226] on button "Cell Agreements and Template" at bounding box center [465, 226] width 134 height 14
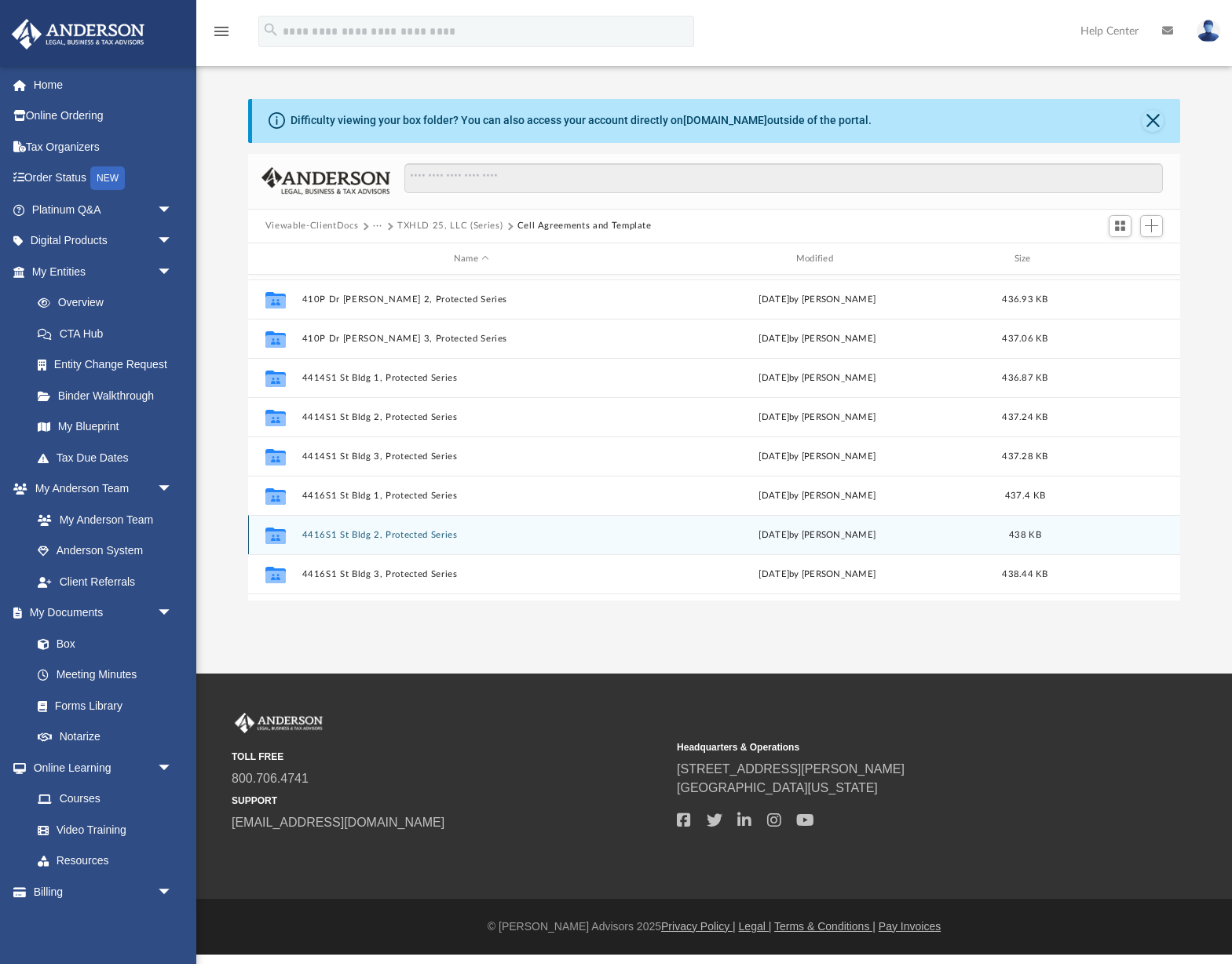
scroll to position [438, 0]
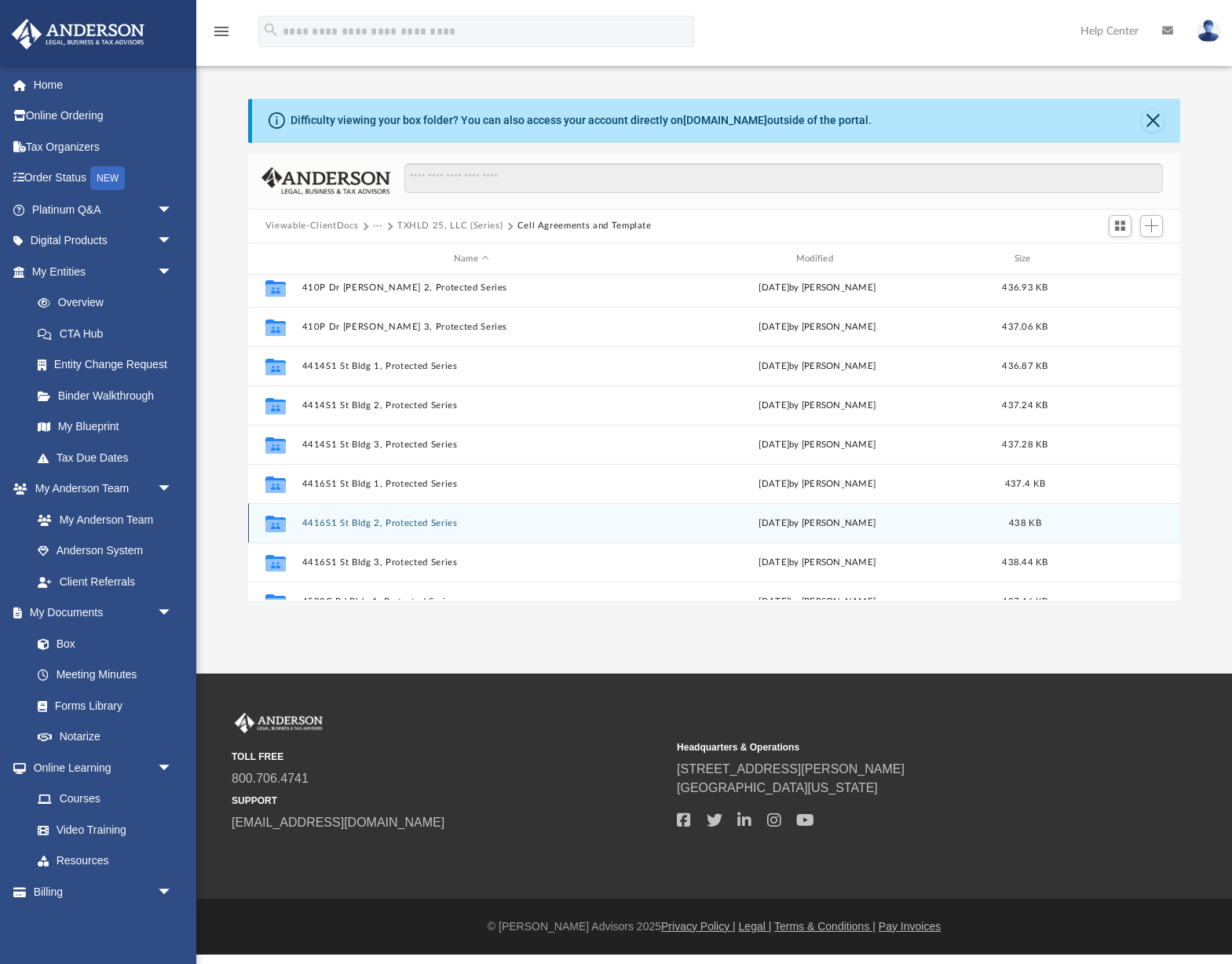
click at [427, 524] on button "4416S1 St Bldg 2, Protected Series" at bounding box center [471, 523] width 339 height 10
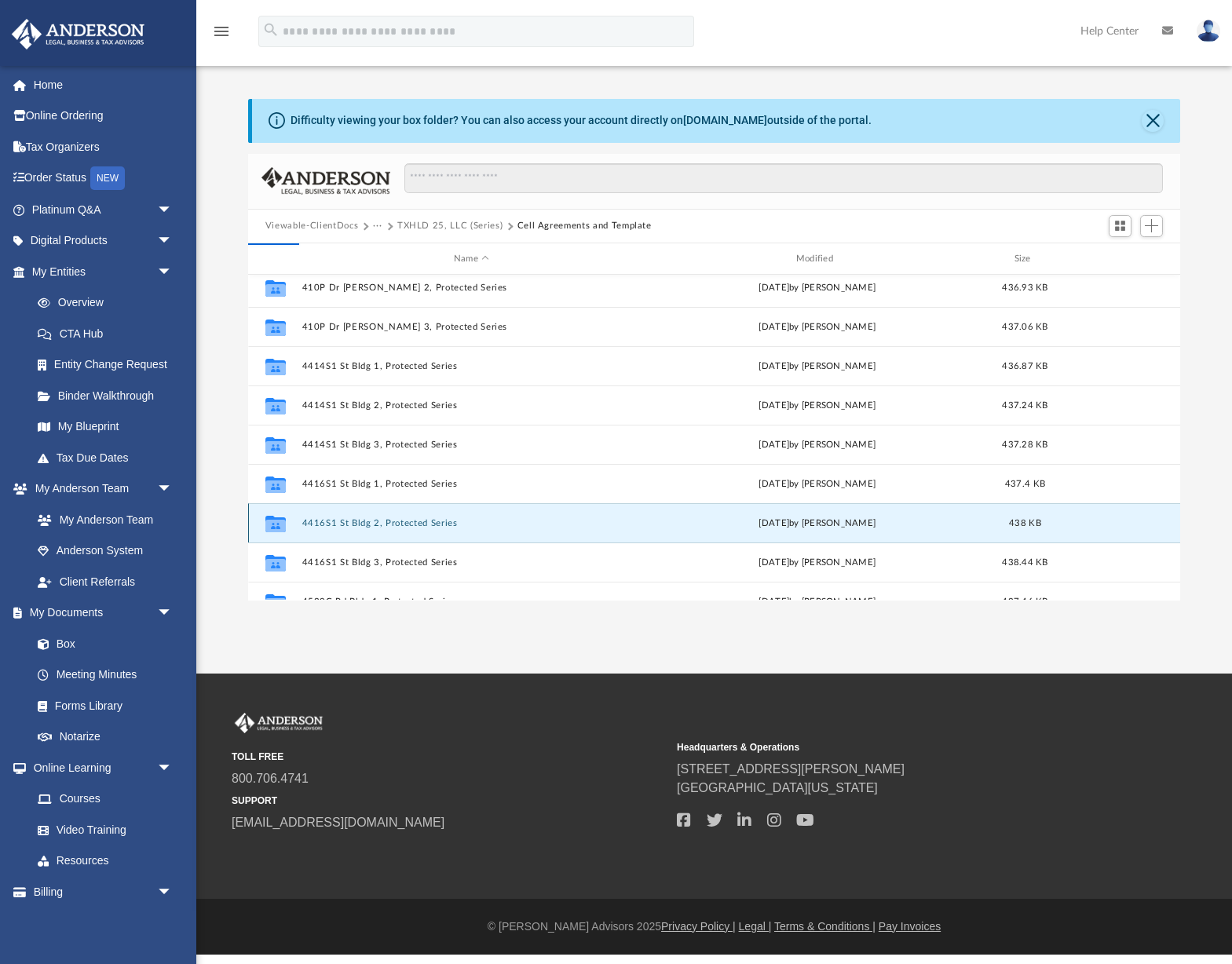
click at [423, 524] on button "4416S1 St Bldg 2, Protected Series" at bounding box center [471, 523] width 339 height 10
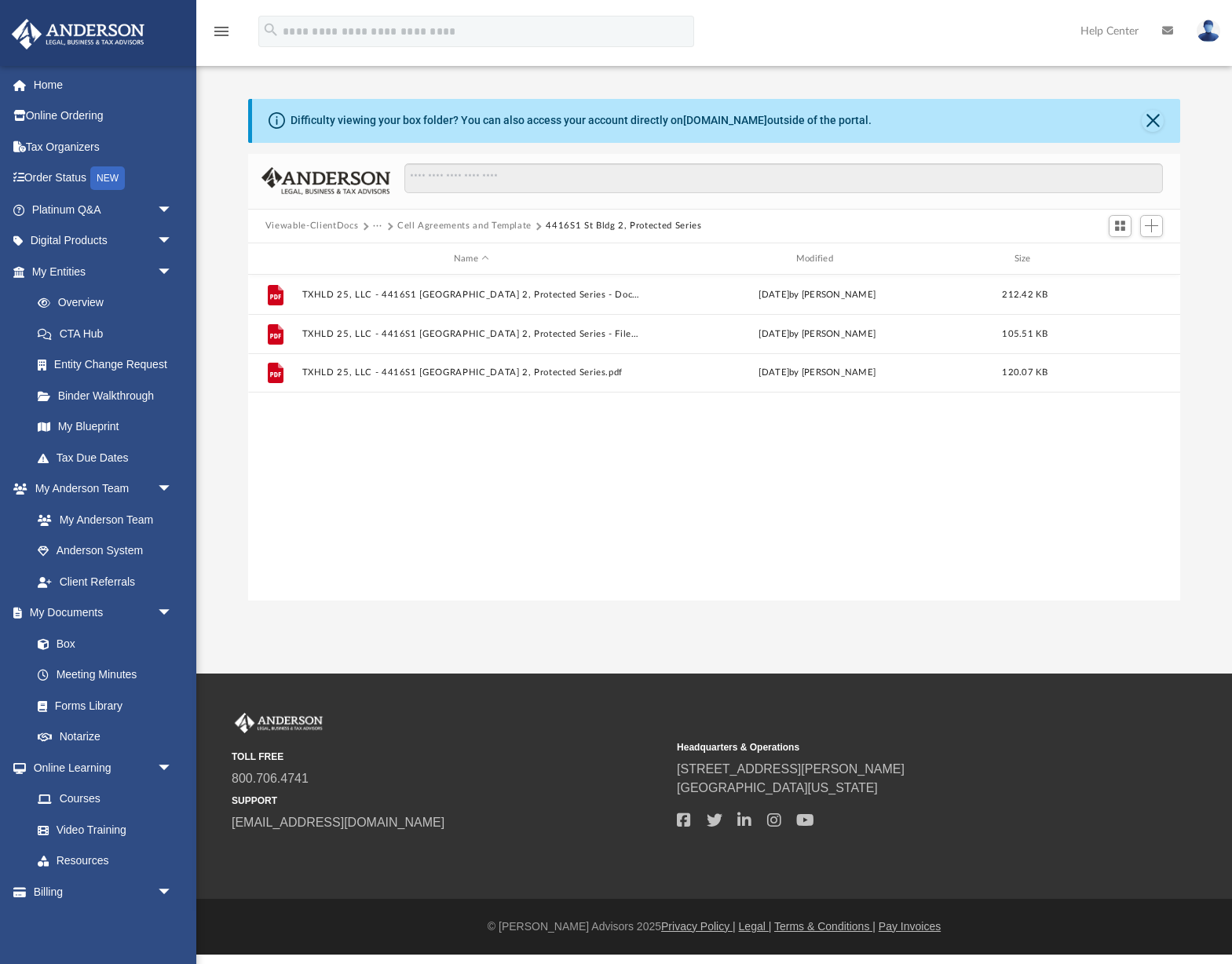
scroll to position [0, 0]
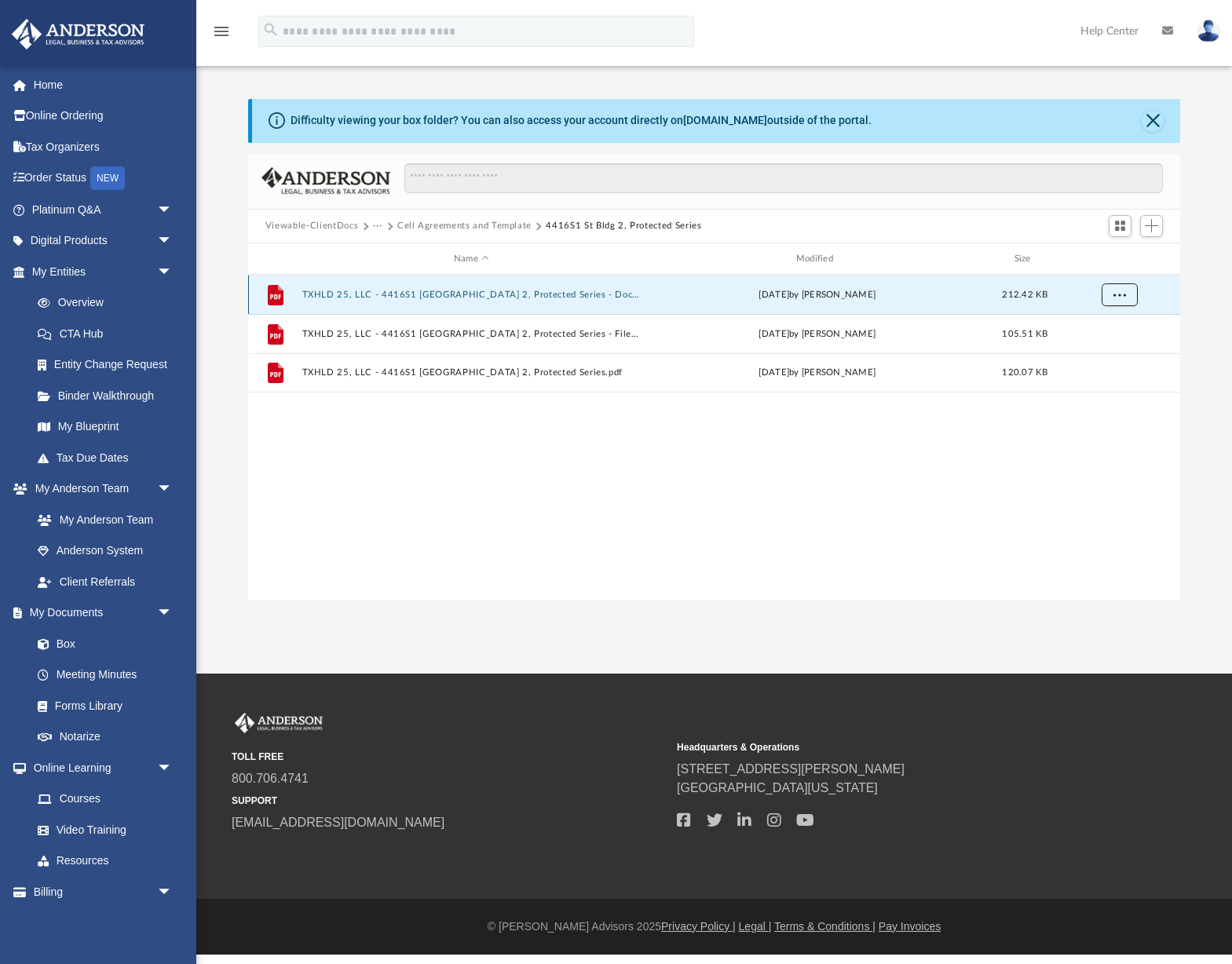
click at [1128, 288] on button "More options" at bounding box center [1119, 296] width 37 height 24
click at [1109, 353] on li "Download" at bounding box center [1105, 352] width 46 height 16
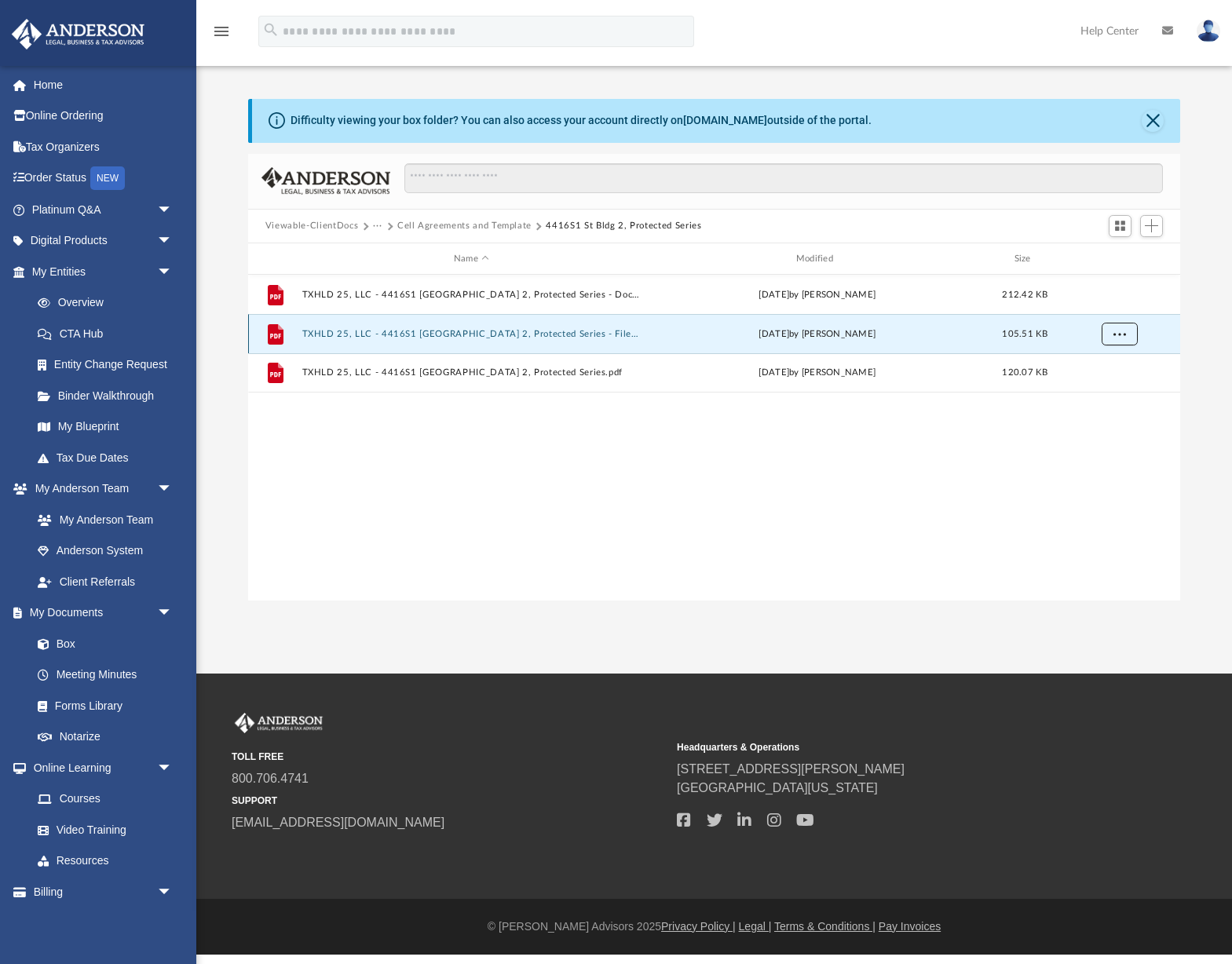
click at [1129, 326] on button "More options" at bounding box center [1119, 335] width 37 height 24
click at [1116, 391] on li "Download" at bounding box center [1105, 391] width 46 height 16
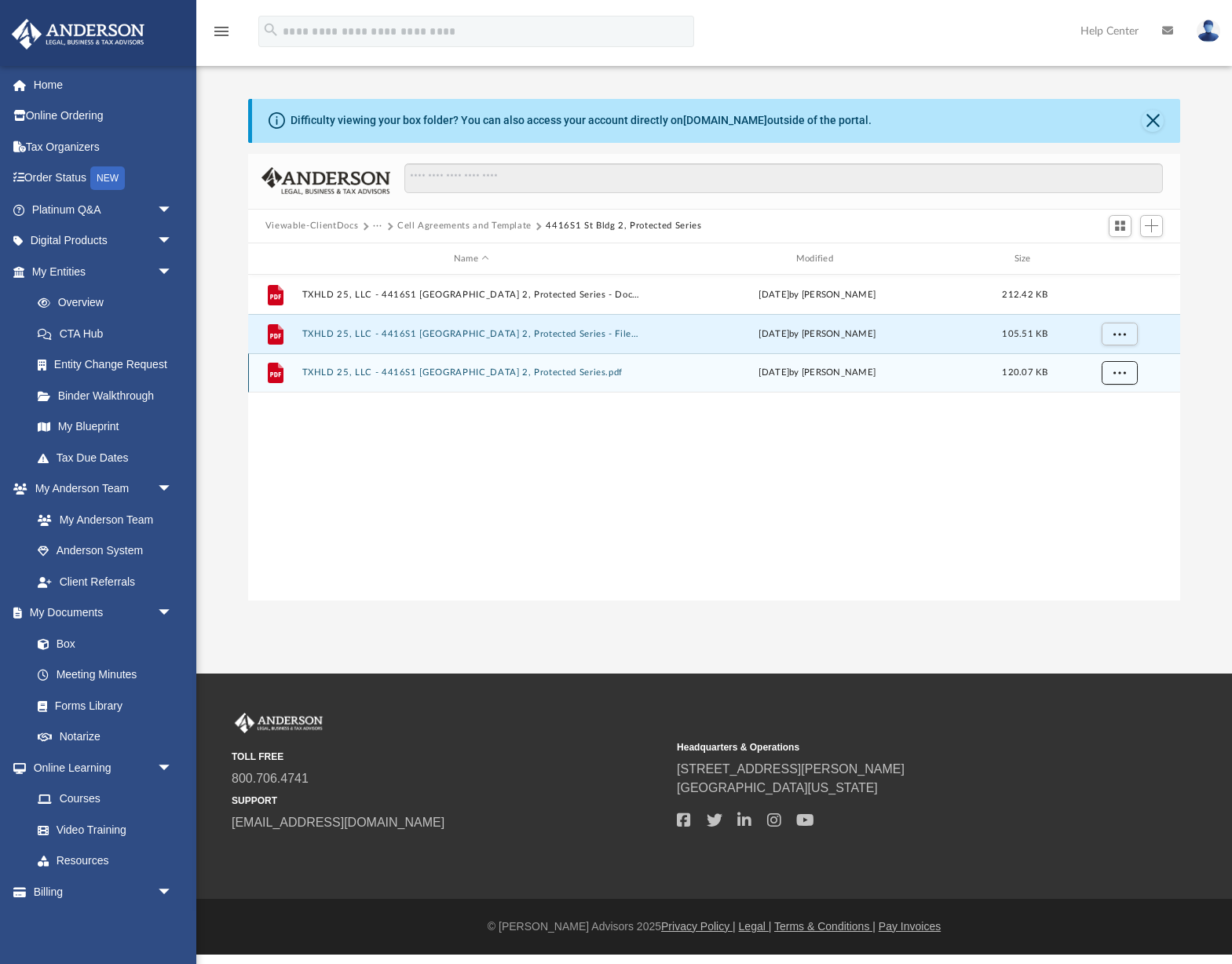
click at [1130, 369] on button "More options" at bounding box center [1119, 374] width 37 height 24
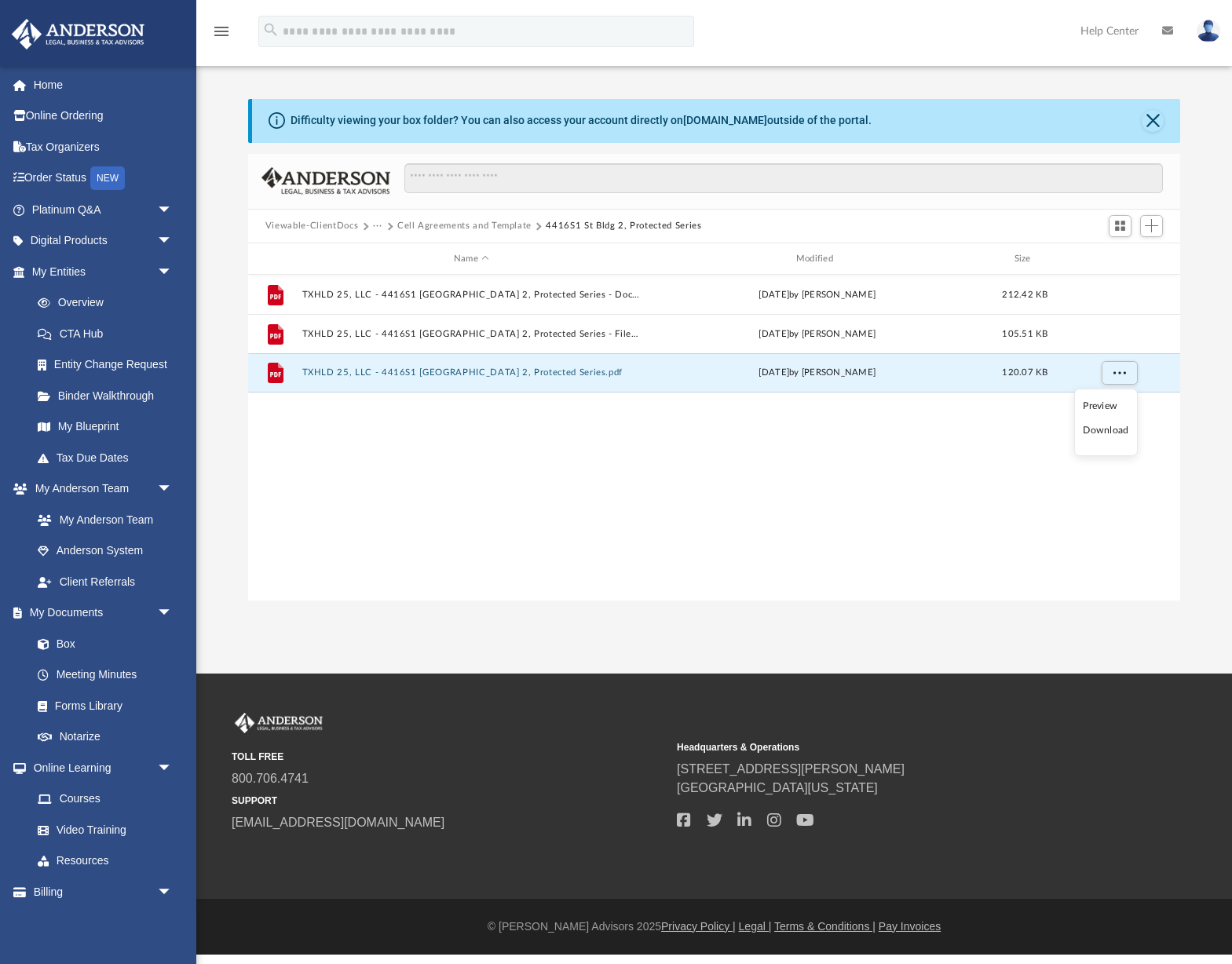
click at [1109, 428] on li "Download" at bounding box center [1105, 430] width 46 height 16
click at [518, 228] on button "Cell Agreements and Template" at bounding box center [465, 226] width 134 height 14
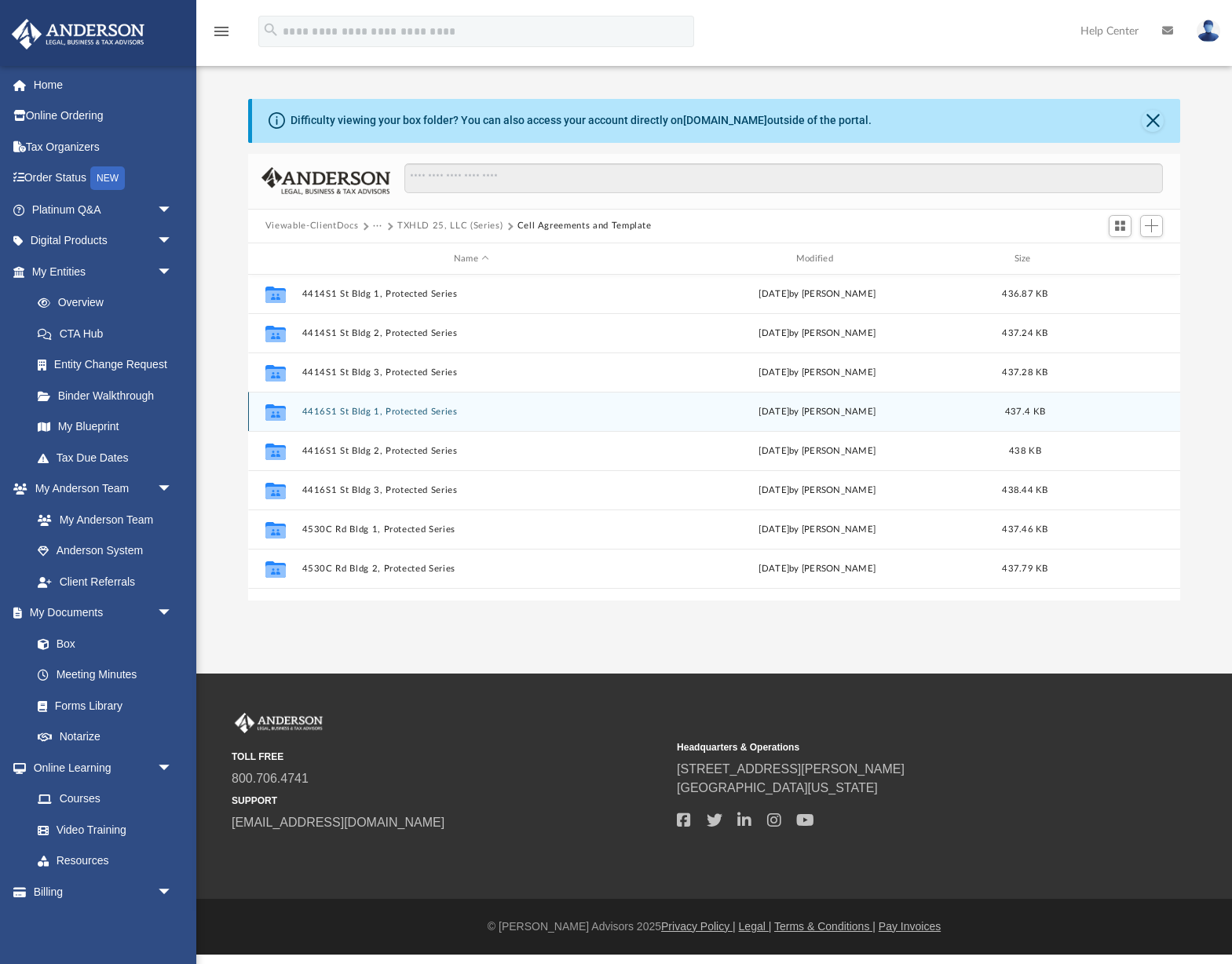
scroll to position [496, 0]
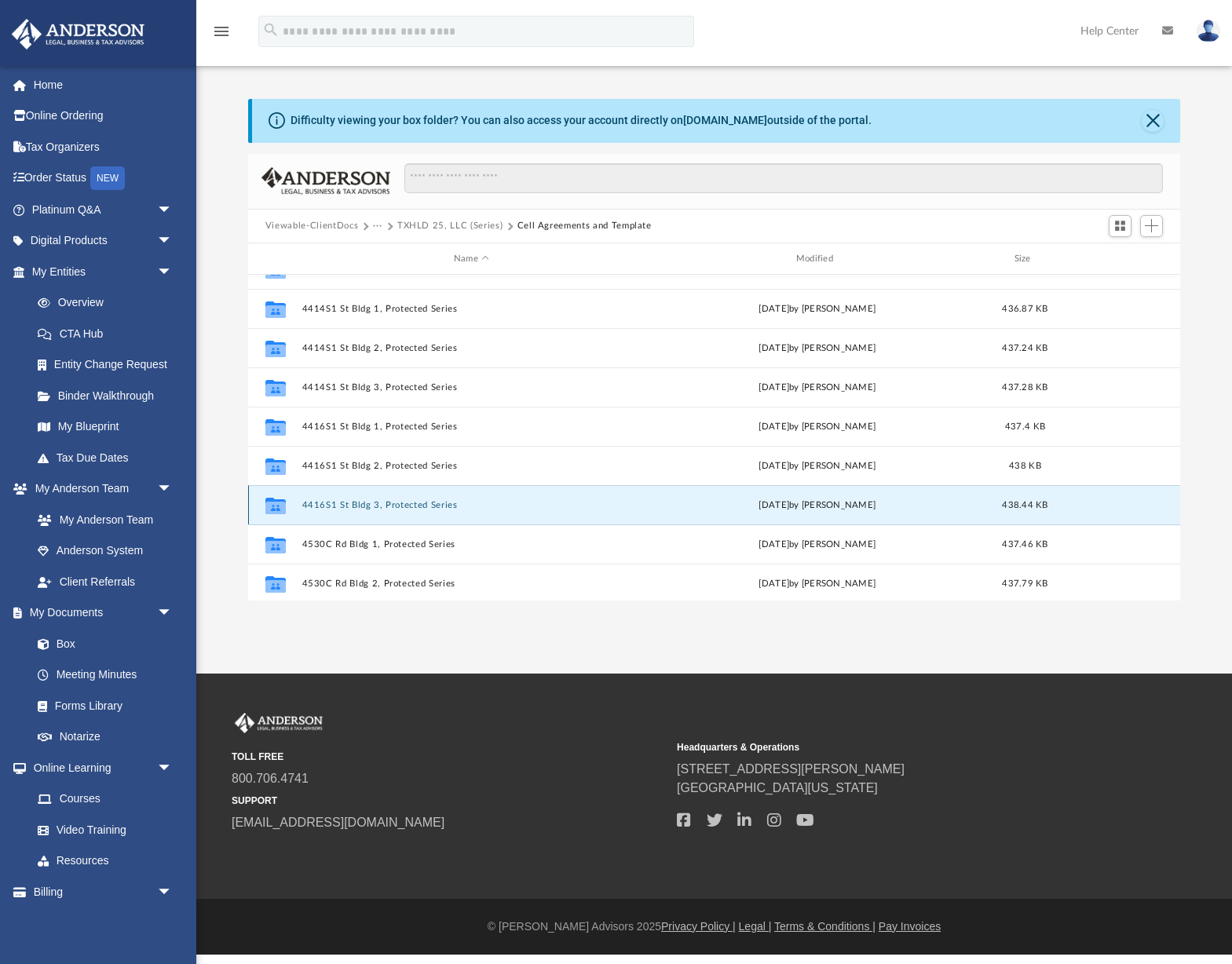
click at [438, 505] on button "4416S1 St Bldg 3, Protected Series" at bounding box center [471, 505] width 339 height 10
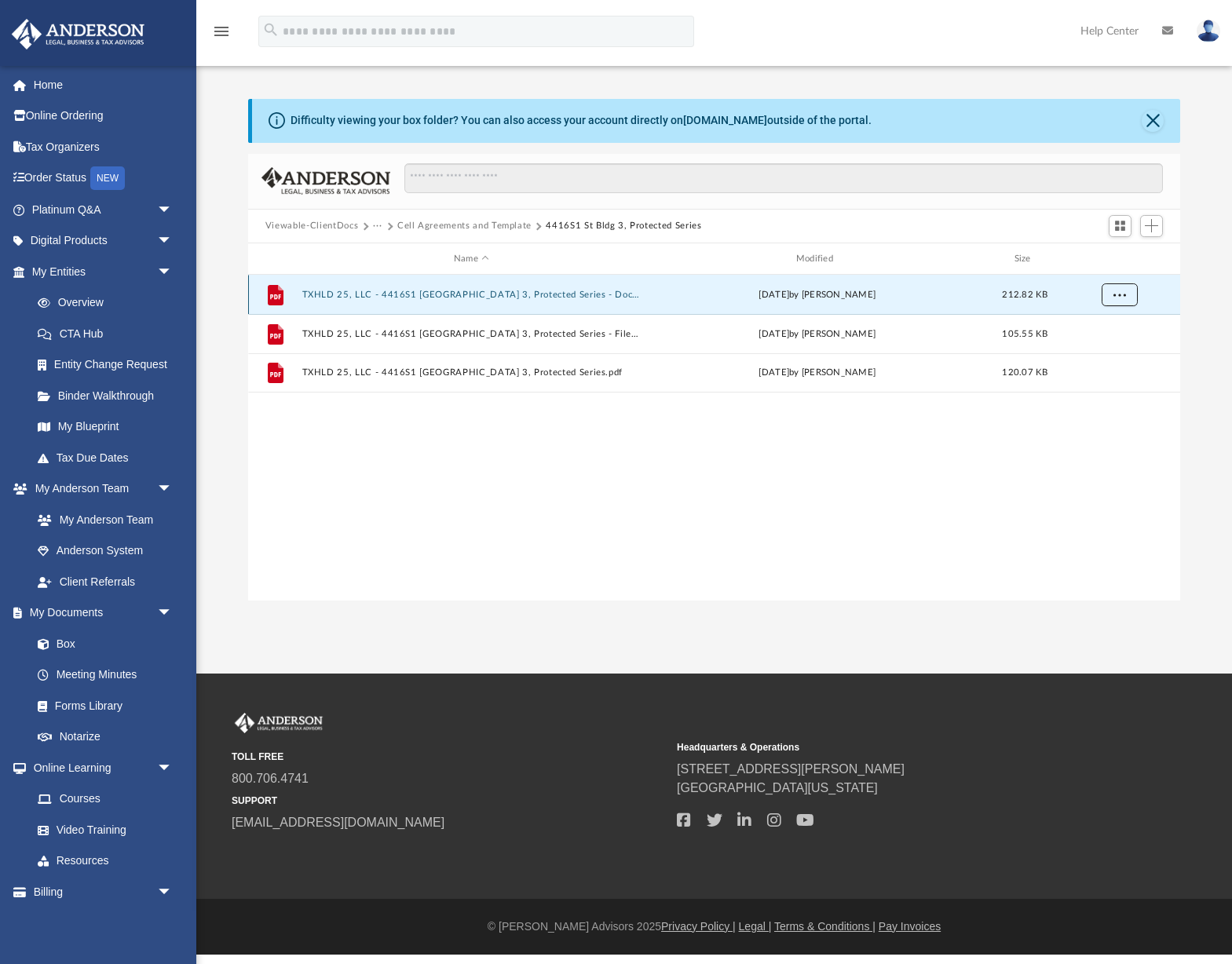
click at [1120, 292] on span "More options" at bounding box center [1119, 295] width 13 height 8
click at [1103, 355] on li "Download" at bounding box center [1105, 352] width 46 height 16
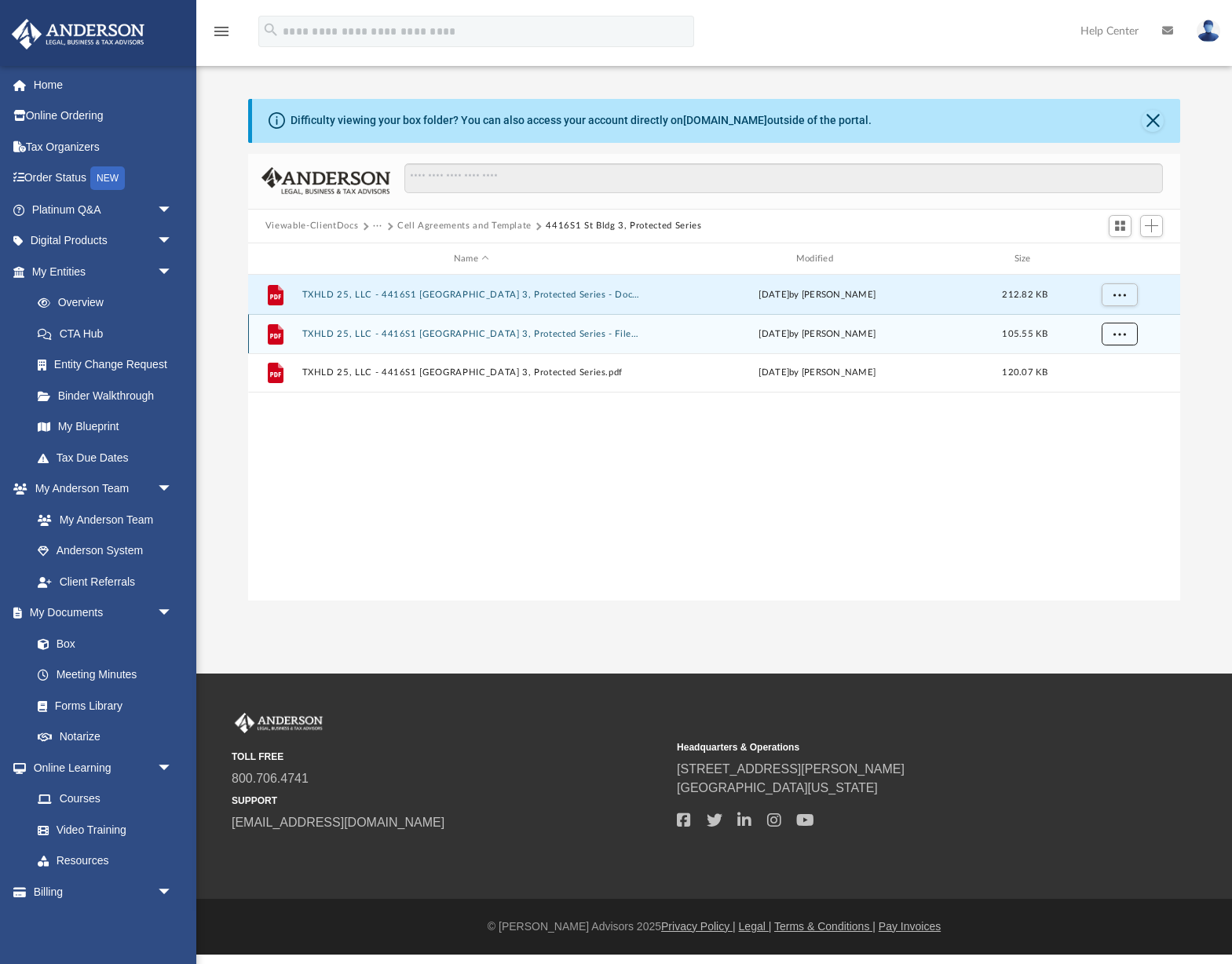
click at [1120, 331] on span "More options" at bounding box center [1119, 334] width 13 height 8
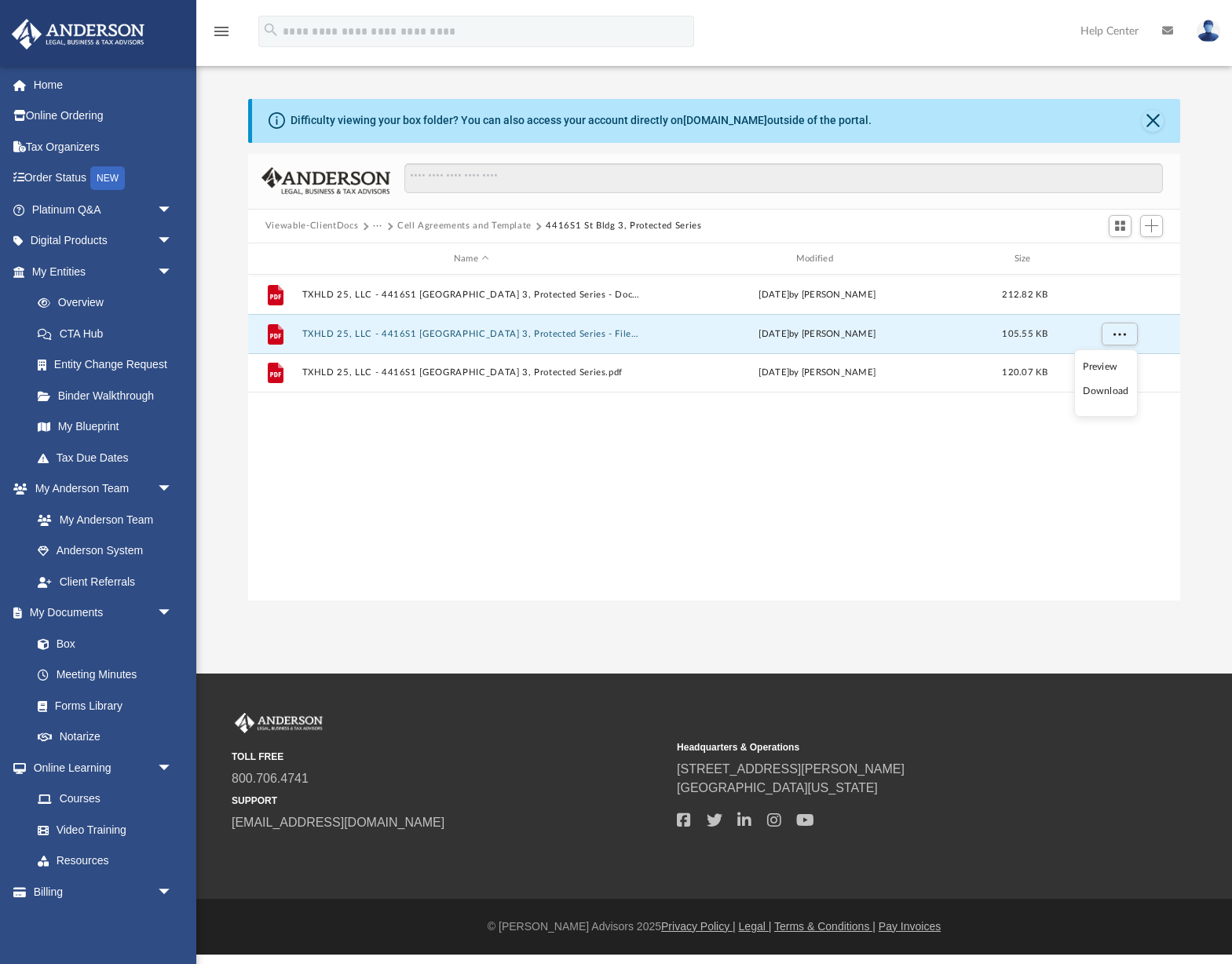
click at [1116, 386] on li "Download" at bounding box center [1105, 391] width 46 height 16
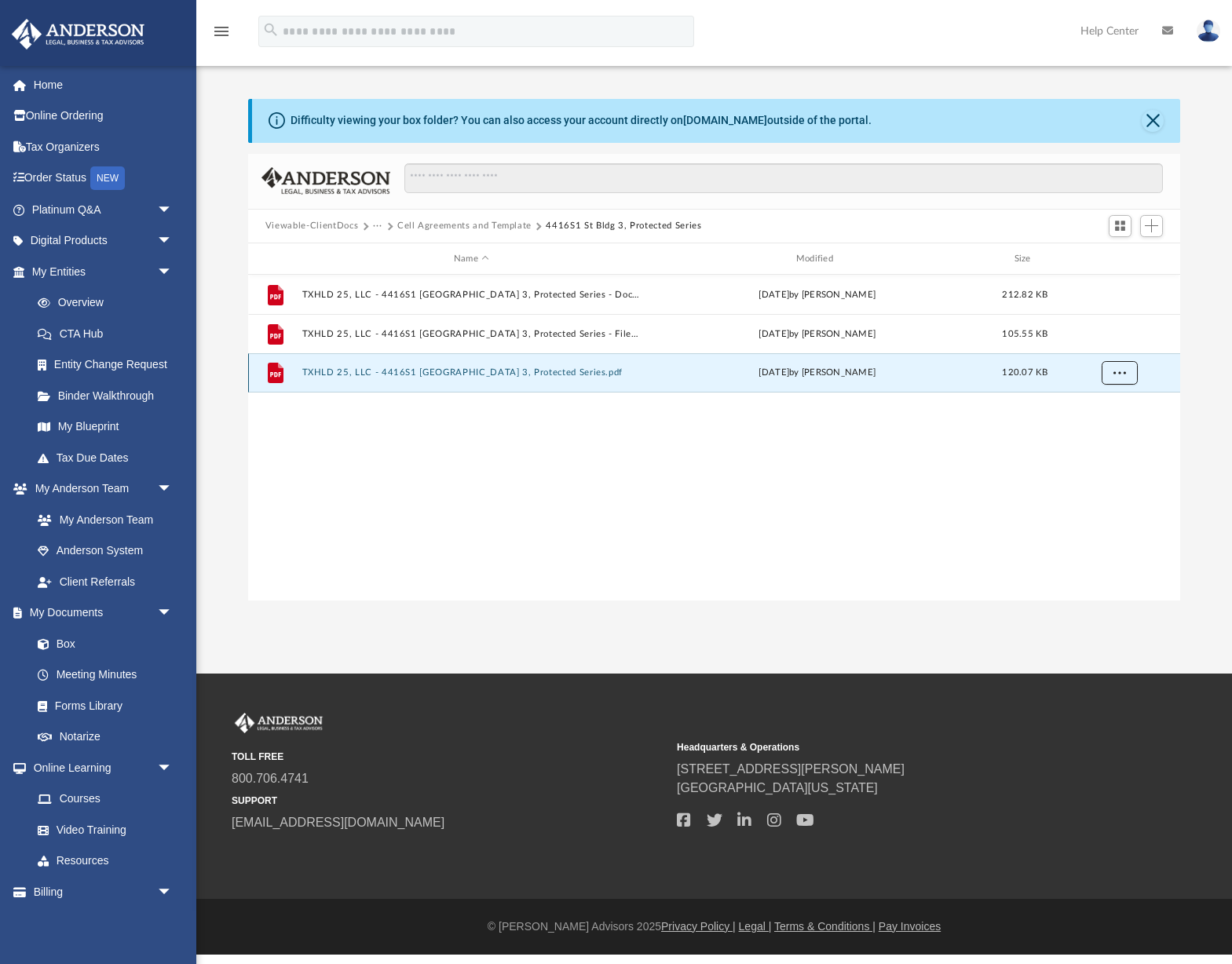
click at [1125, 375] on span "More options" at bounding box center [1119, 372] width 13 height 8
click at [1112, 428] on li "Download" at bounding box center [1105, 430] width 46 height 16
click at [429, 228] on button "Cell Agreements and Template" at bounding box center [465, 226] width 134 height 14
